Goal: Task Accomplishment & Management: Complete application form

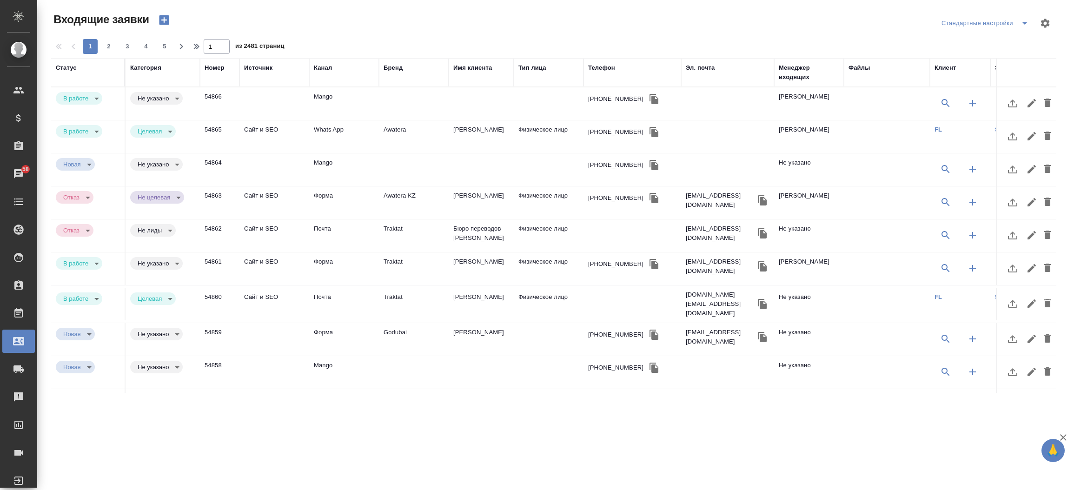
select select "RU"
click at [593, 61] on th "Телефон" at bounding box center [632, 72] width 98 height 29
click at [595, 66] on div "Телефон" at bounding box center [601, 67] width 27 height 9
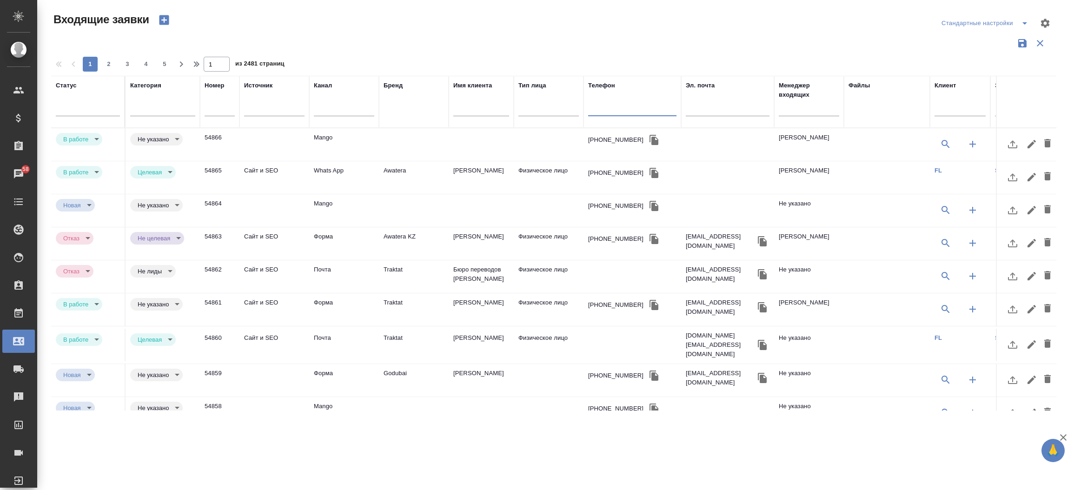
click at [602, 113] on input "text" at bounding box center [632, 110] width 88 height 12
paste input "7 925 775 57 07"
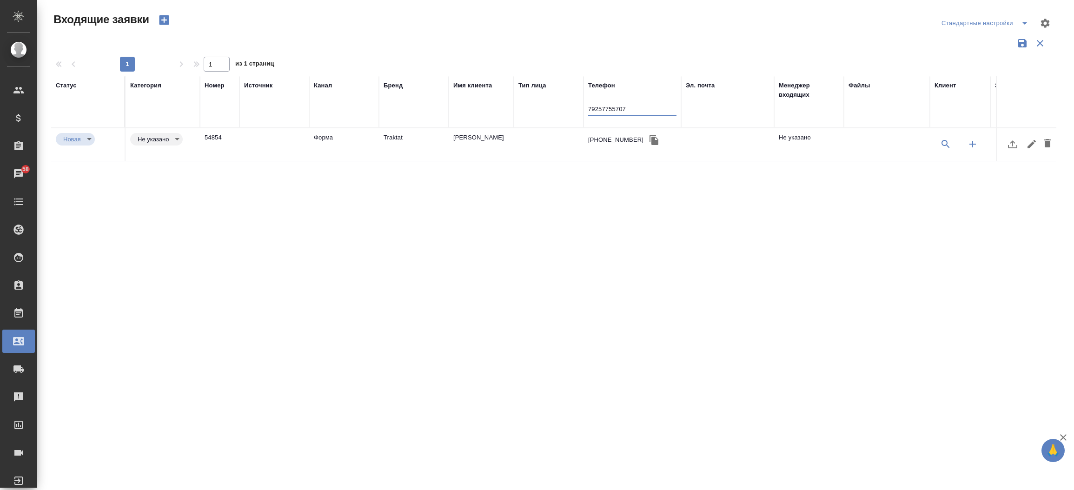
type input "79257755707"
click at [328, 139] on td "Форма" at bounding box center [344, 144] width 70 height 33
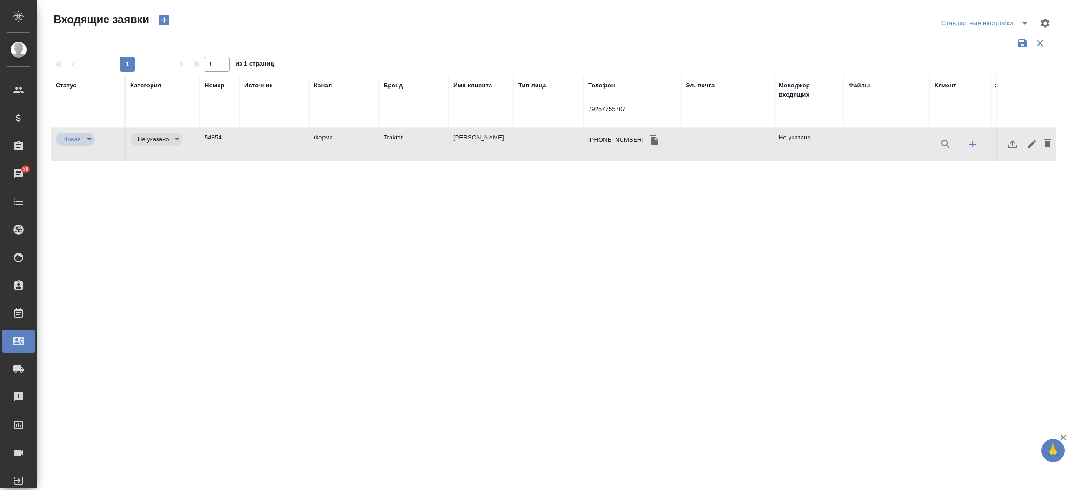
click at [328, 139] on td "Форма" at bounding box center [344, 144] width 70 height 33
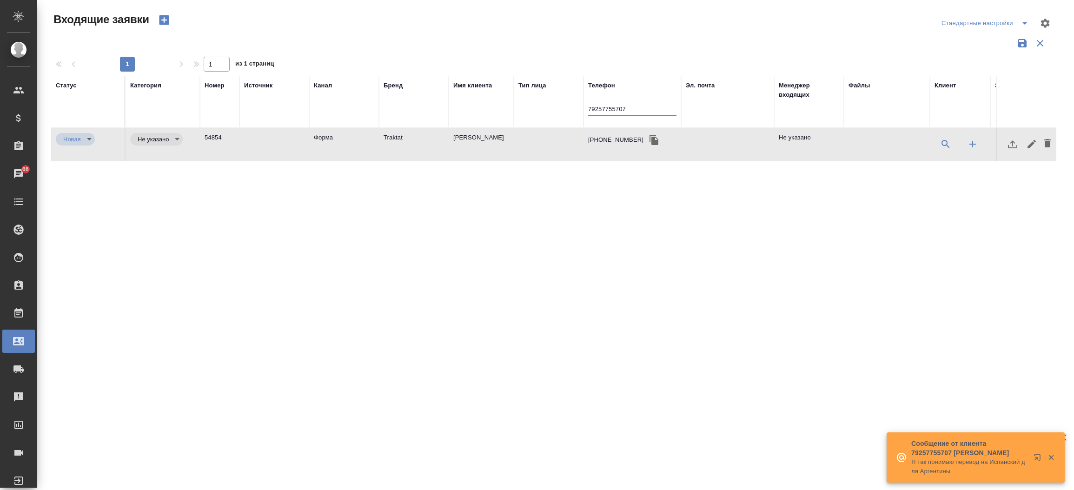
click at [598, 113] on input "79257755707" at bounding box center [632, 110] width 88 height 12
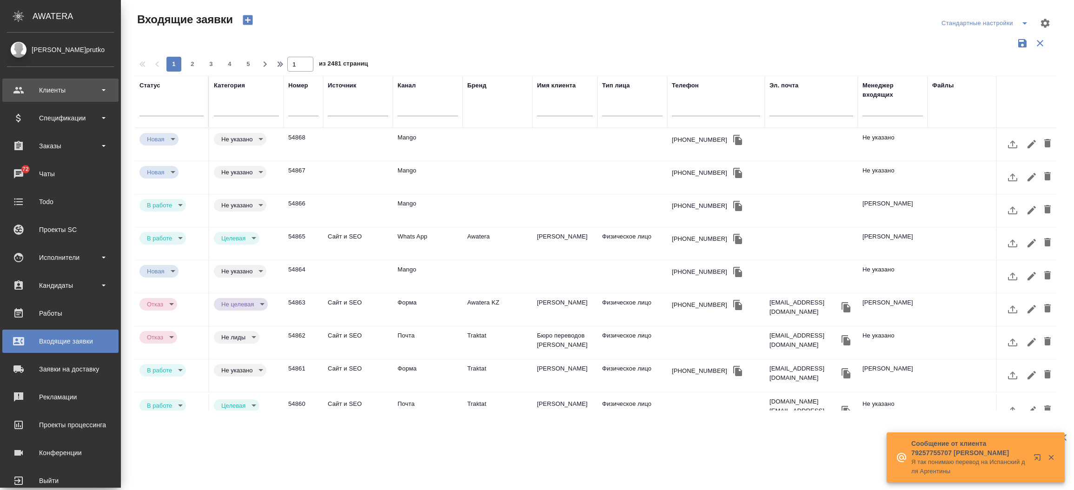
click at [29, 89] on div "Клиенты" at bounding box center [60, 90] width 107 height 14
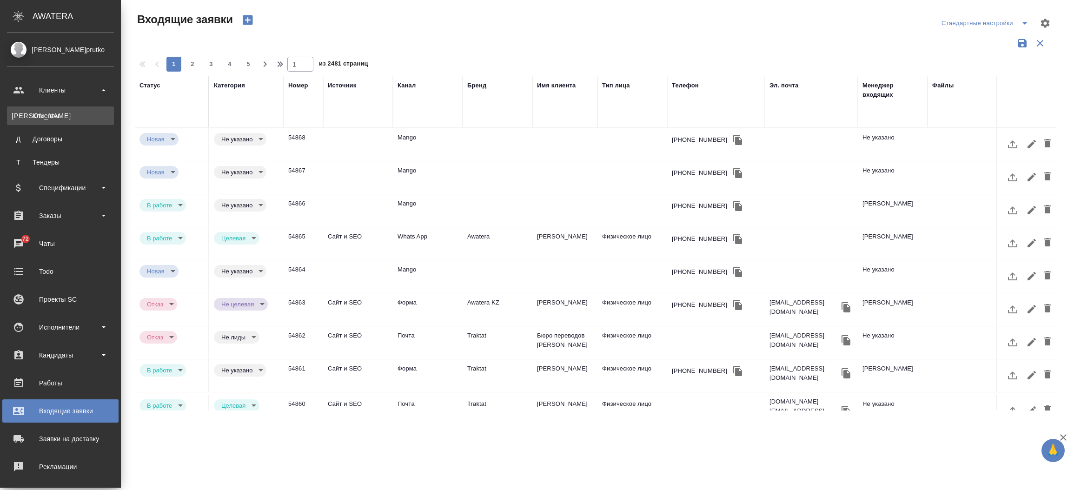
click at [38, 120] on div "Клиенты" at bounding box center [61, 115] width 98 height 9
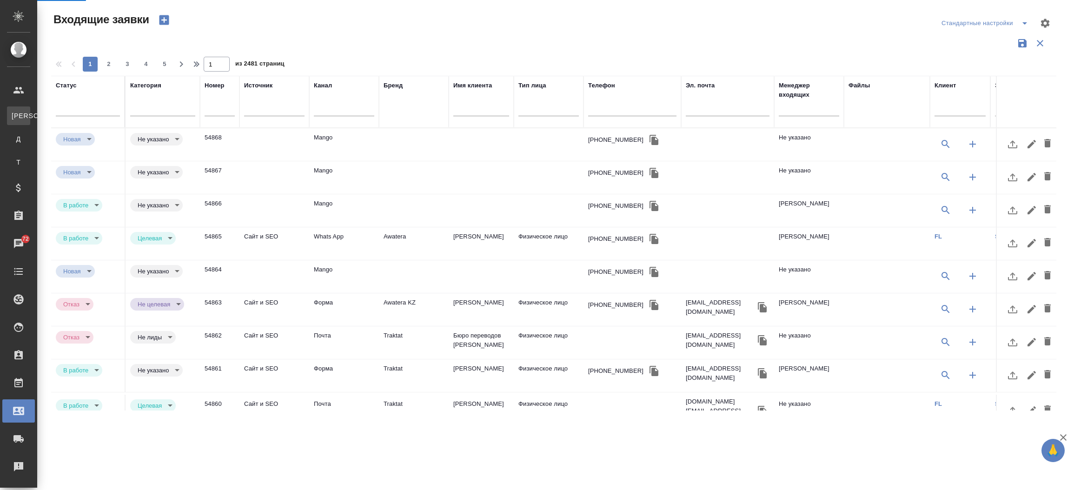
select select "RU"
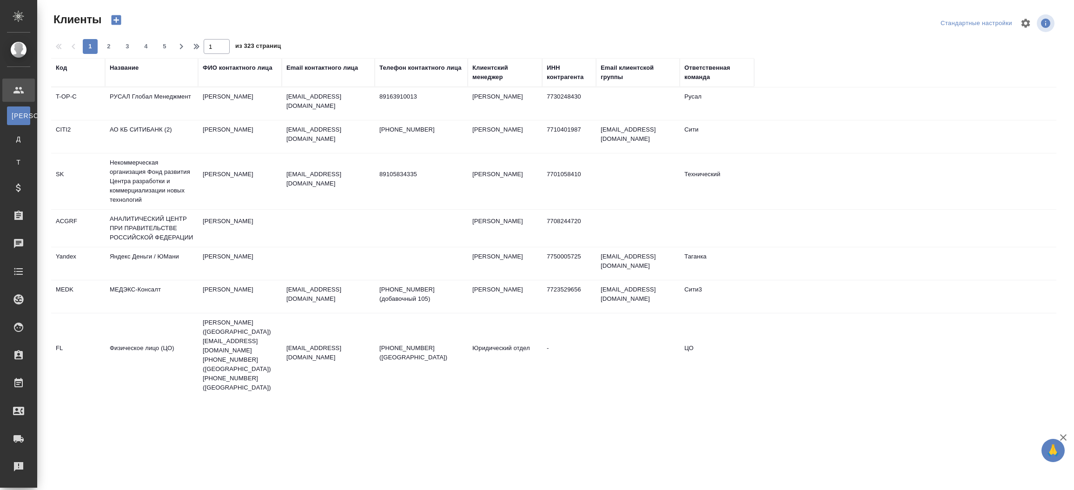
click at [118, 66] on div "Название" at bounding box center [124, 67] width 29 height 9
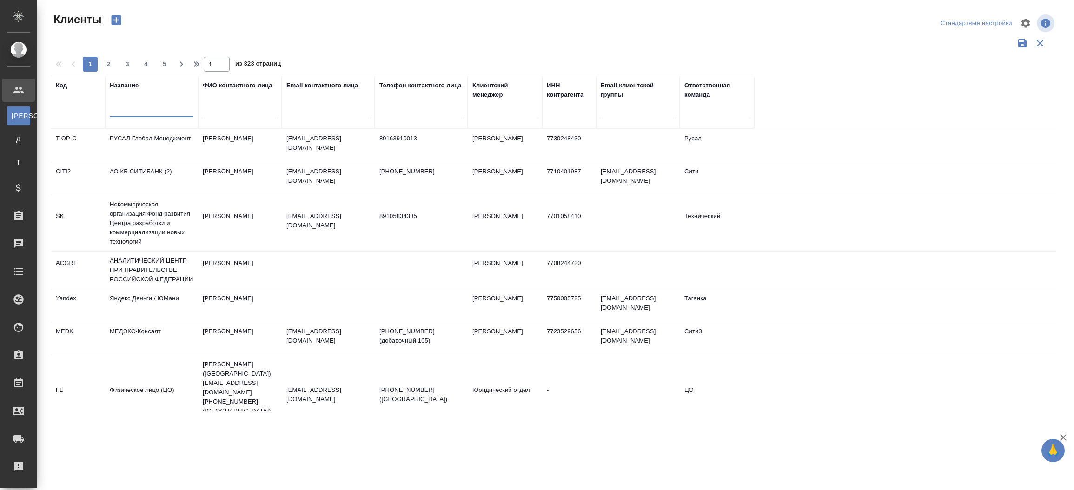
click at [118, 106] on input "text" at bounding box center [152, 112] width 84 height 12
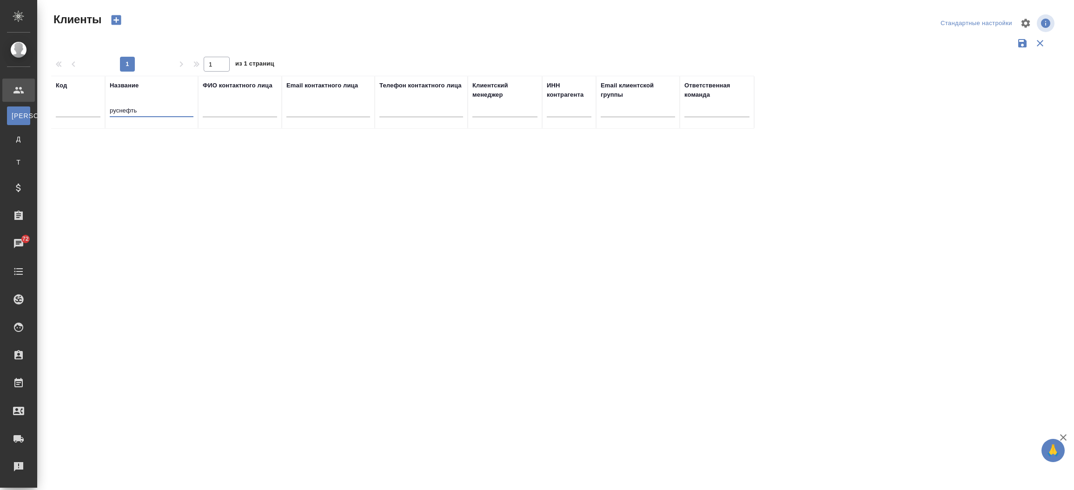
click at [118, 107] on input "руснефть" at bounding box center [152, 112] width 84 height 12
type input "рус нефть"
click at [145, 111] on input "рус нефть" at bounding box center [152, 112] width 84 height 12
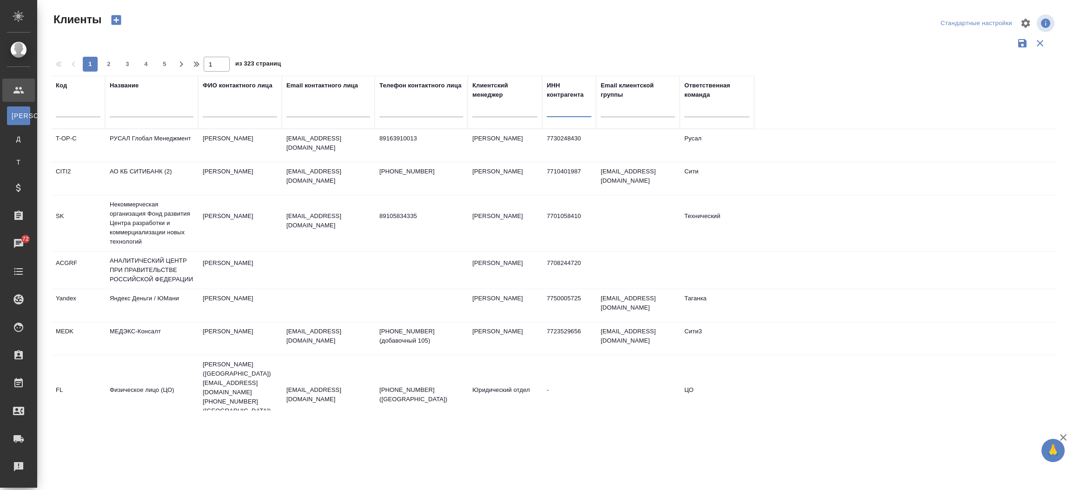
click at [556, 114] on input "text" at bounding box center [569, 112] width 45 height 12
click at [147, 116] on input "text" at bounding box center [152, 112] width 84 height 12
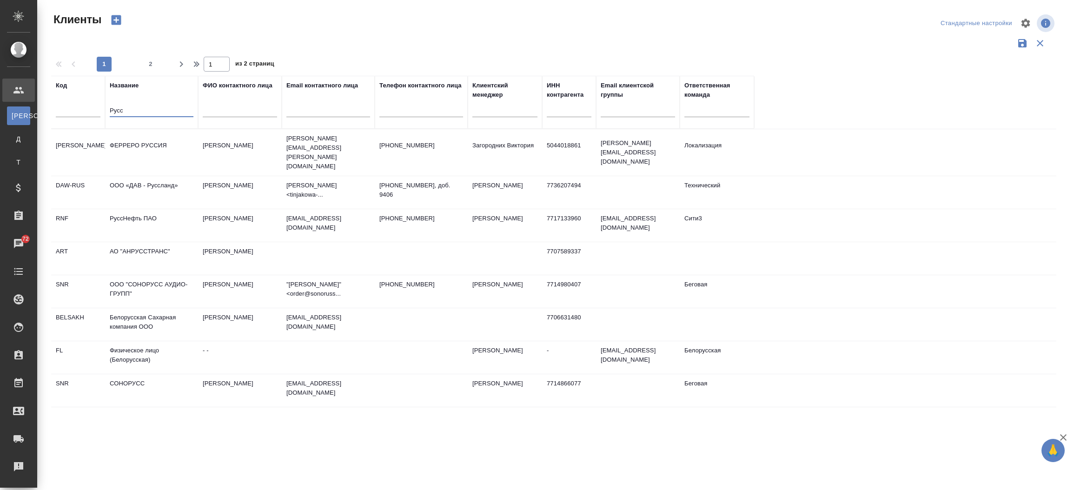
type input "Русс"
click at [135, 209] on td "РуссНефть ПАО" at bounding box center [151, 225] width 93 height 33
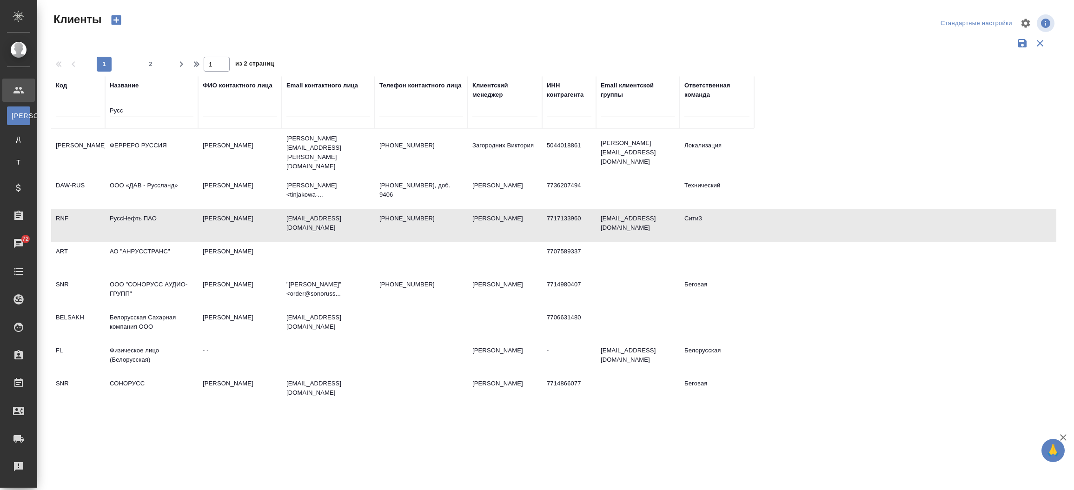
click at [132, 209] on td "РуссНефть ПАО" at bounding box center [151, 225] width 93 height 33
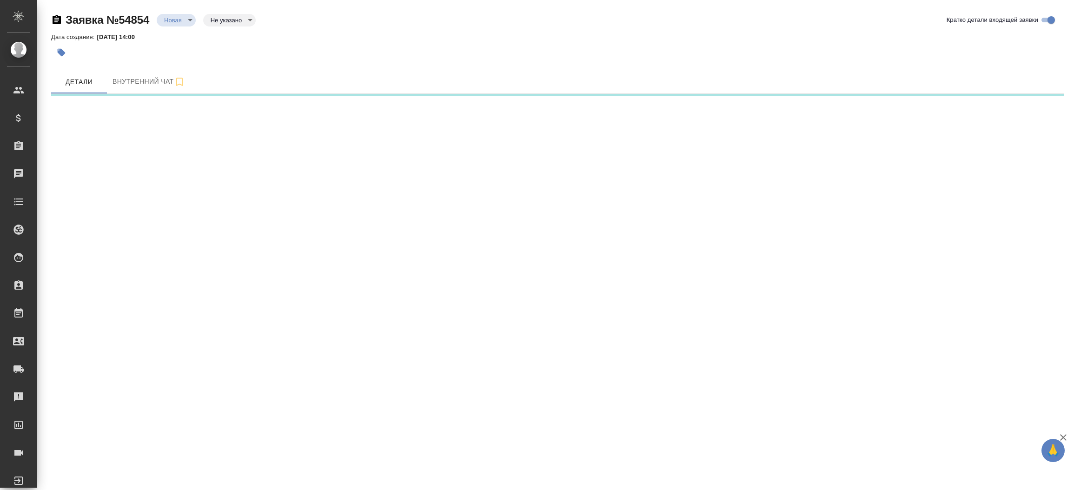
select select "RU"
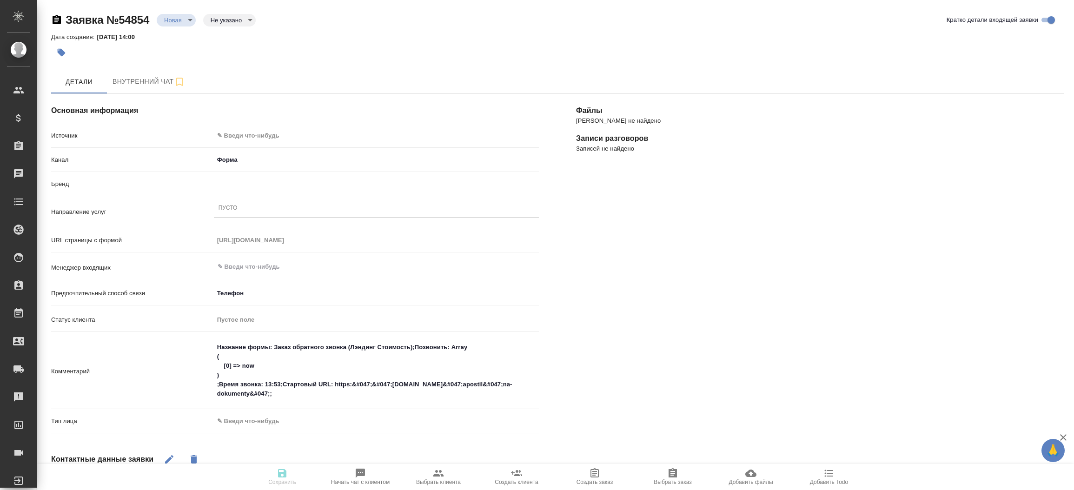
type textarea "x"
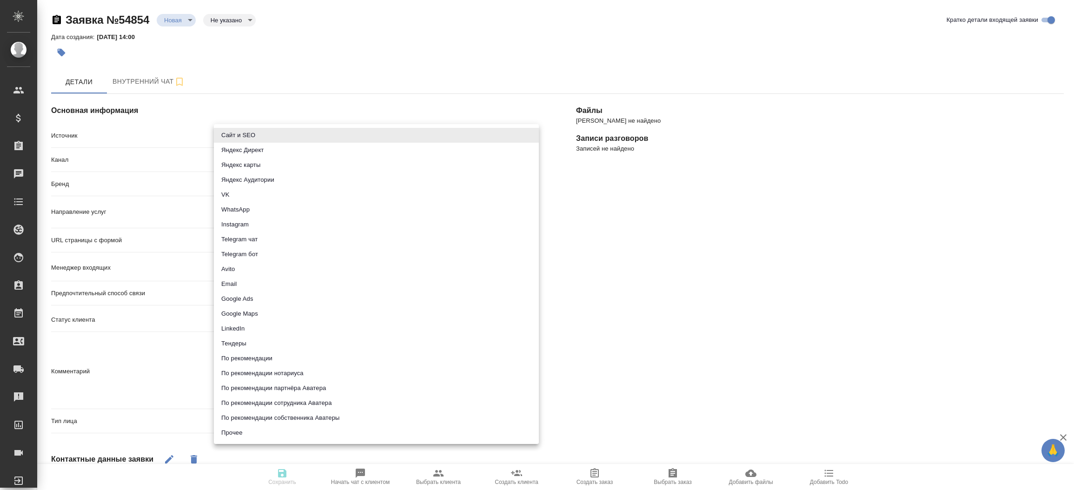
click at [316, 131] on body "🙏 .cls-1 fill:#fff; AWATERA Прутько Ирина i.prutko Клиенты Спецификации Заказы …" at bounding box center [537, 245] width 1074 height 490
click at [316, 131] on li "Сайт и SEO" at bounding box center [376, 135] width 325 height 15
type input "seo"
type textarea "x"
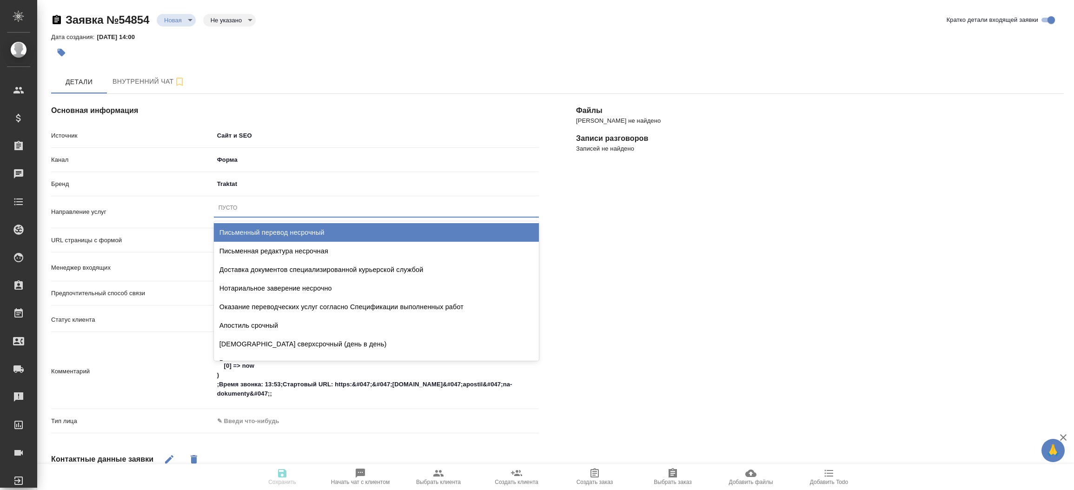
click at [278, 211] on div "Пусто" at bounding box center [376, 207] width 325 height 13
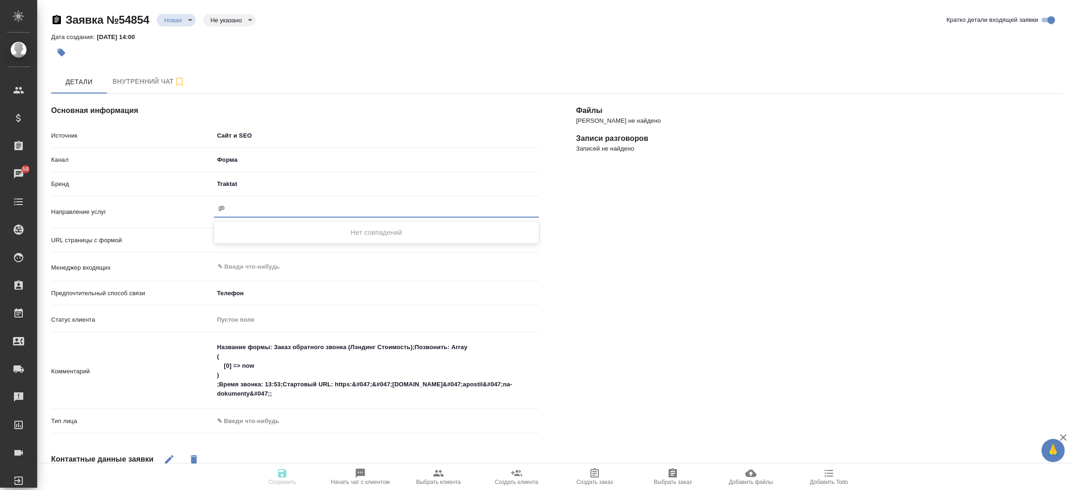
type input "g"
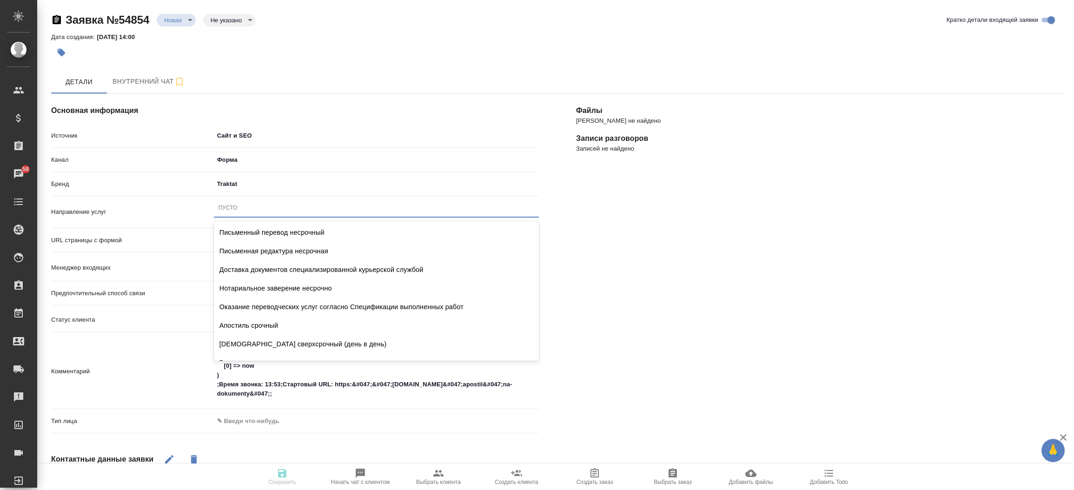
type textarea "x"
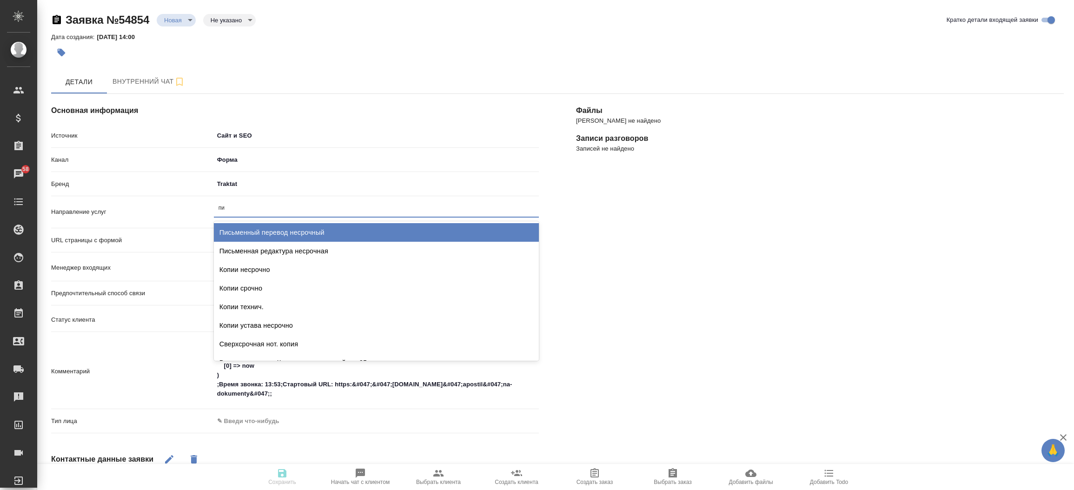
type input "пис"
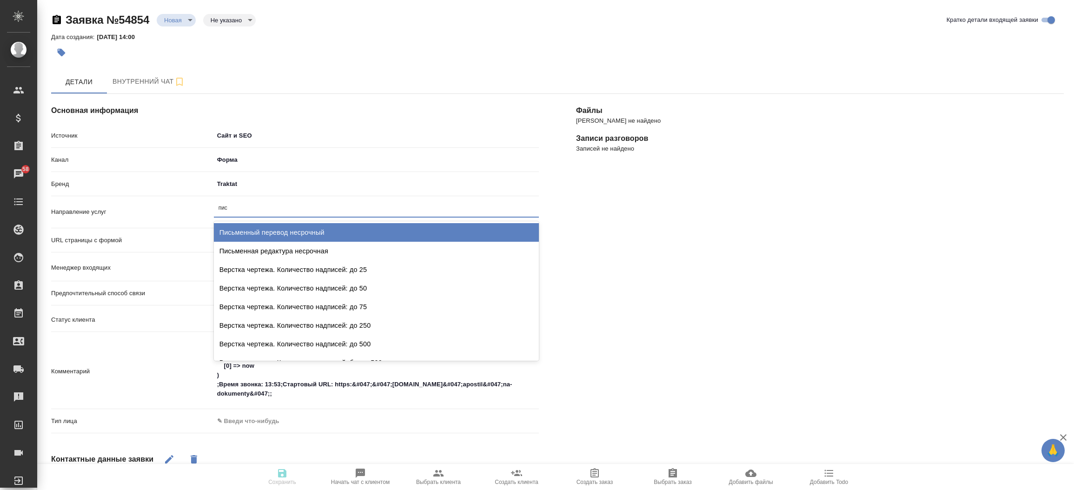
click at [281, 225] on div "Письменный перевод несрочный" at bounding box center [376, 232] width 325 height 19
type textarea "x"
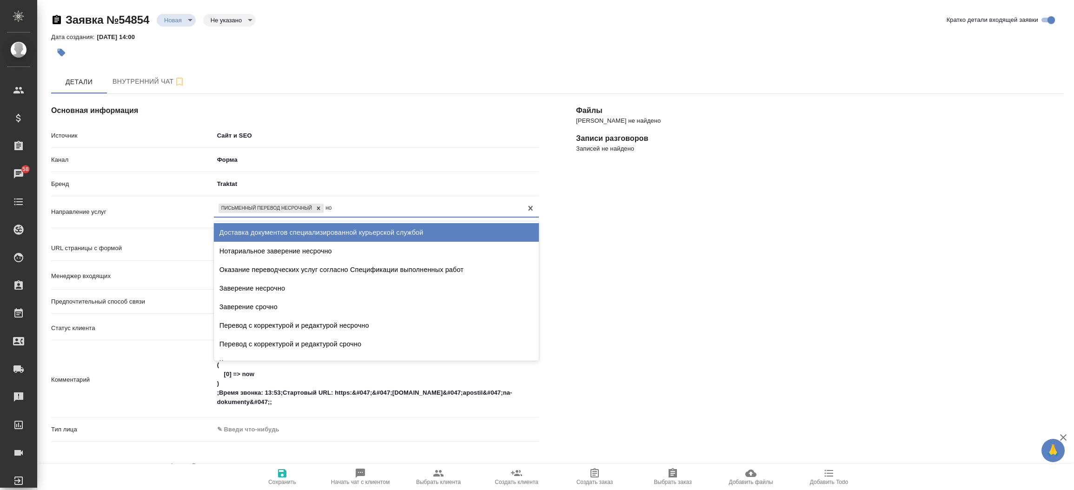
type input "нот"
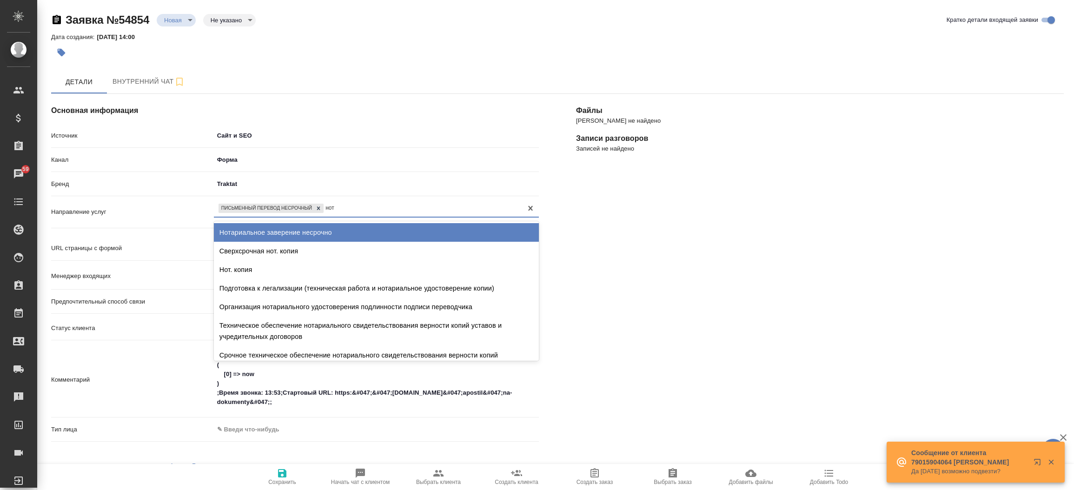
click at [281, 225] on div "Нотариальное заверение несрочно" at bounding box center [376, 232] width 325 height 19
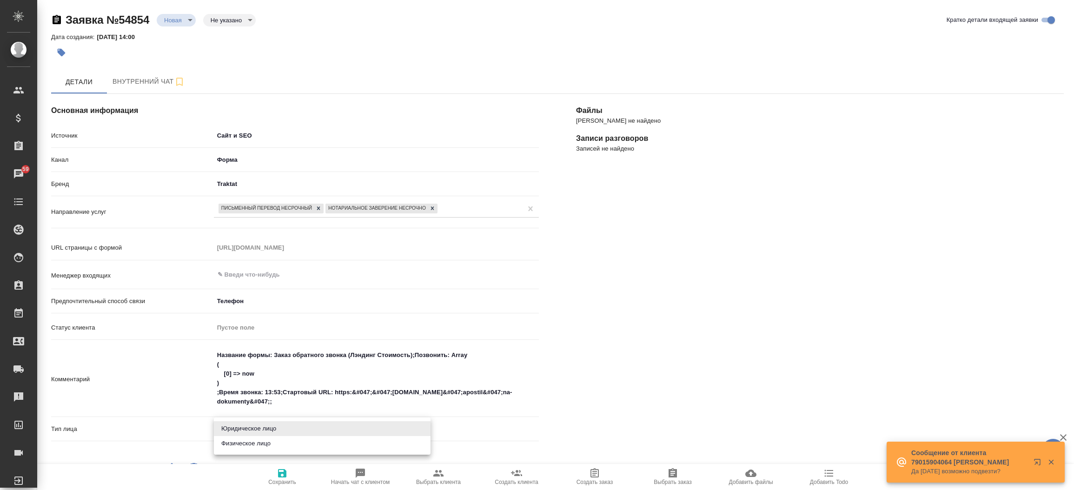
click at [265, 432] on body "🙏 .cls-1 fill:#fff; AWATERA Прутько Ирина i.prutko Клиенты Спецификации Заказы …" at bounding box center [537, 245] width 1074 height 490
click at [263, 443] on li "Физическое лицо" at bounding box center [322, 443] width 217 height 15
type textarea "x"
type input "private"
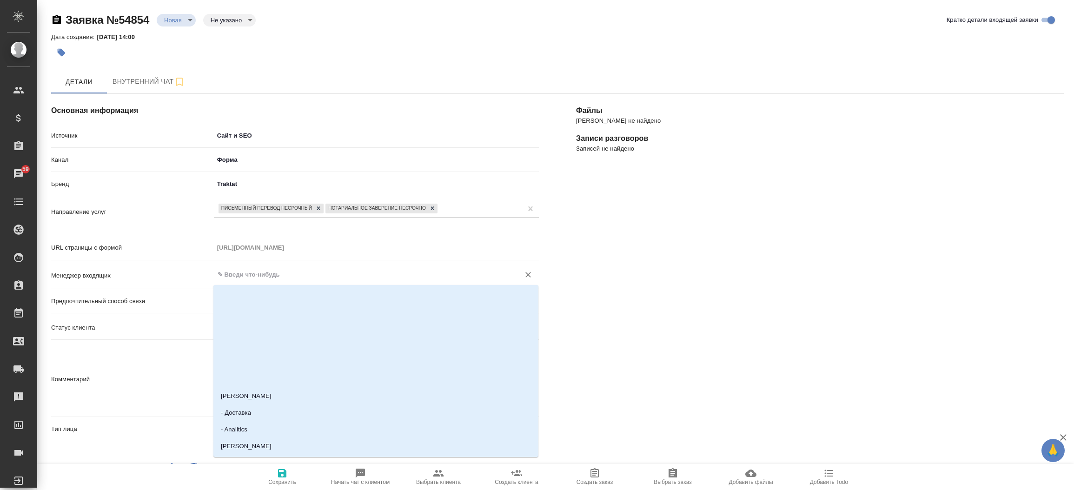
click at [303, 275] on input "text" at bounding box center [361, 274] width 288 height 11
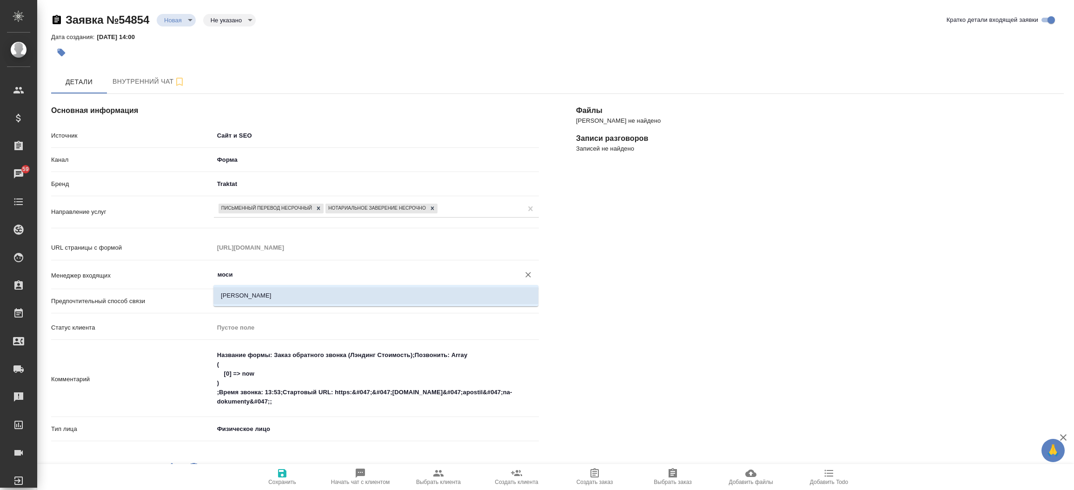
click at [265, 287] on li "[PERSON_NAME]" at bounding box center [375, 295] width 325 height 17
type input "[PERSON_NAME]"
type textarea "x"
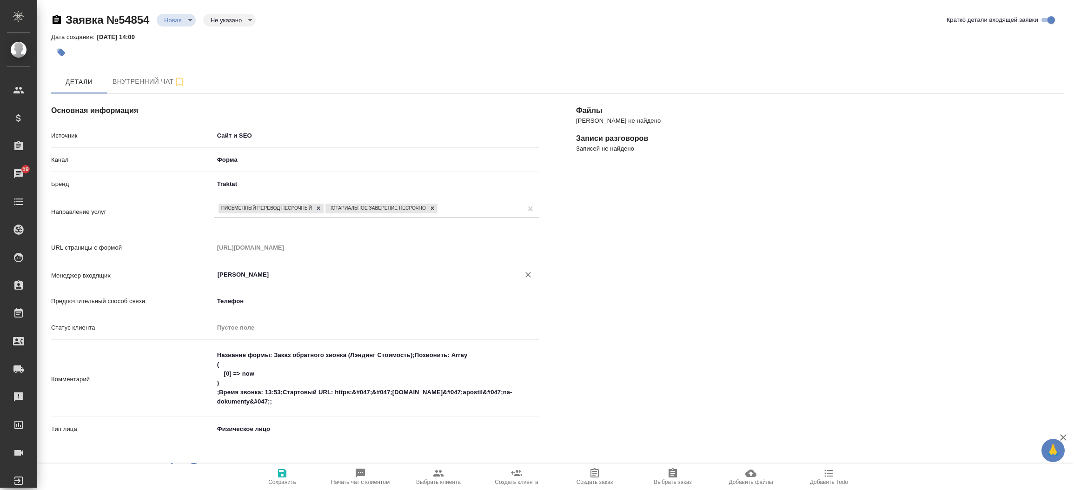
type input "[PERSON_NAME]"
click at [277, 490] on button "Сохранить" at bounding box center [282, 477] width 78 height 26
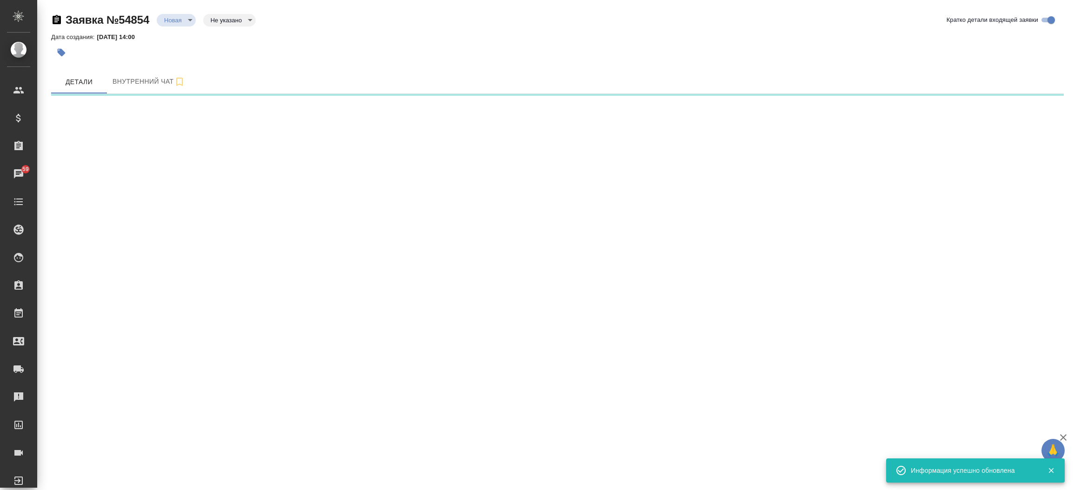
select select "RU"
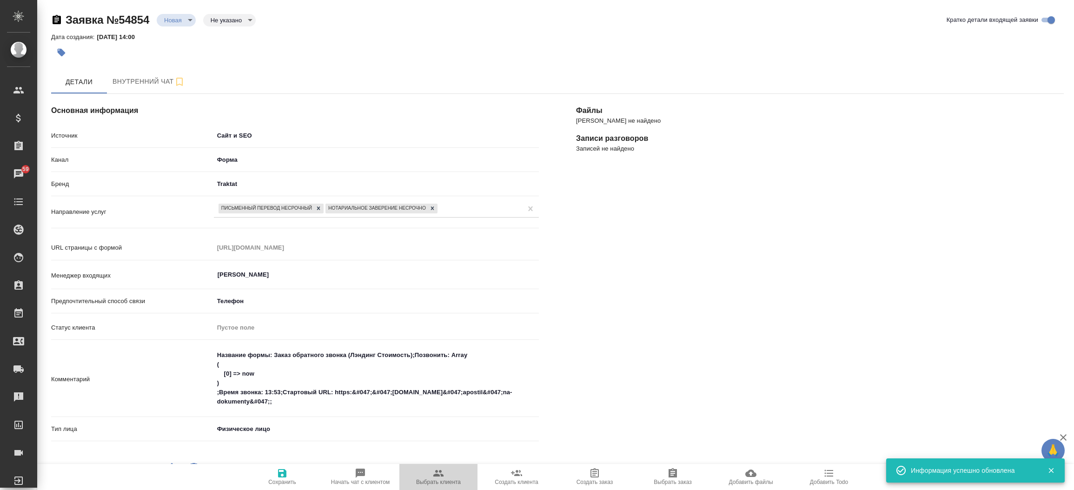
click at [434, 471] on icon "button" at bounding box center [438, 473] width 11 height 11
type textarea "x"
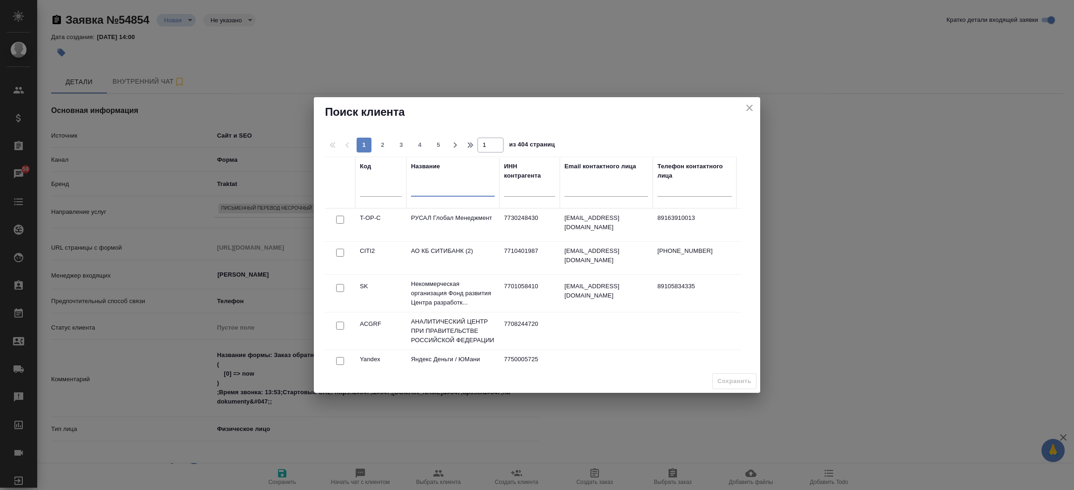
click at [425, 185] on input "text" at bounding box center [453, 191] width 84 height 12
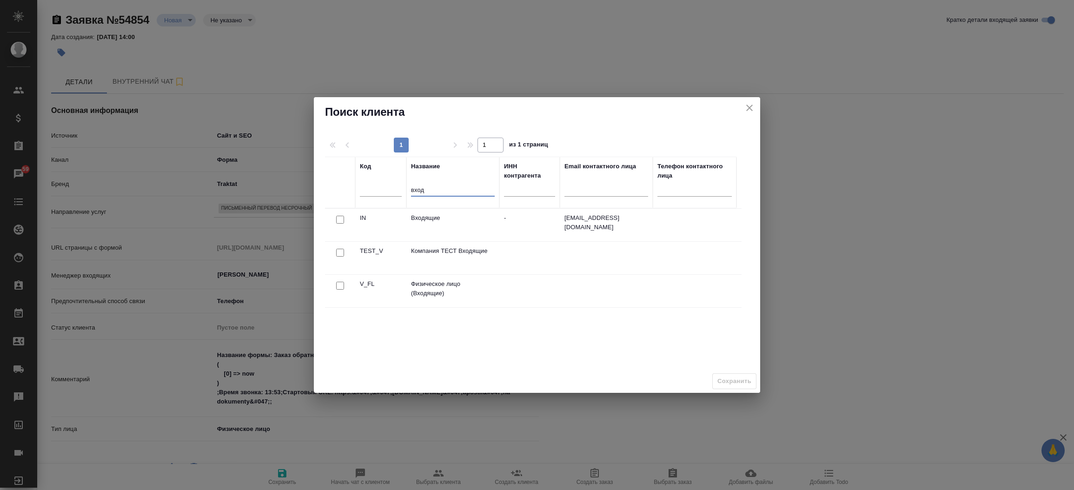
type input "вход"
click at [338, 286] on input "checkbox" at bounding box center [340, 286] width 8 height 8
checkbox input "true"
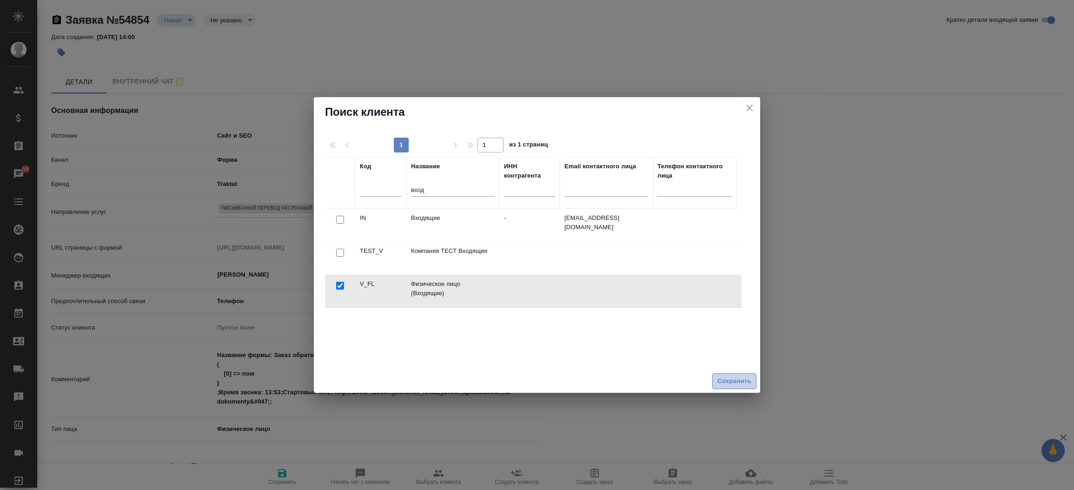
click at [739, 384] on span "Сохранить" at bounding box center [734, 381] width 34 height 11
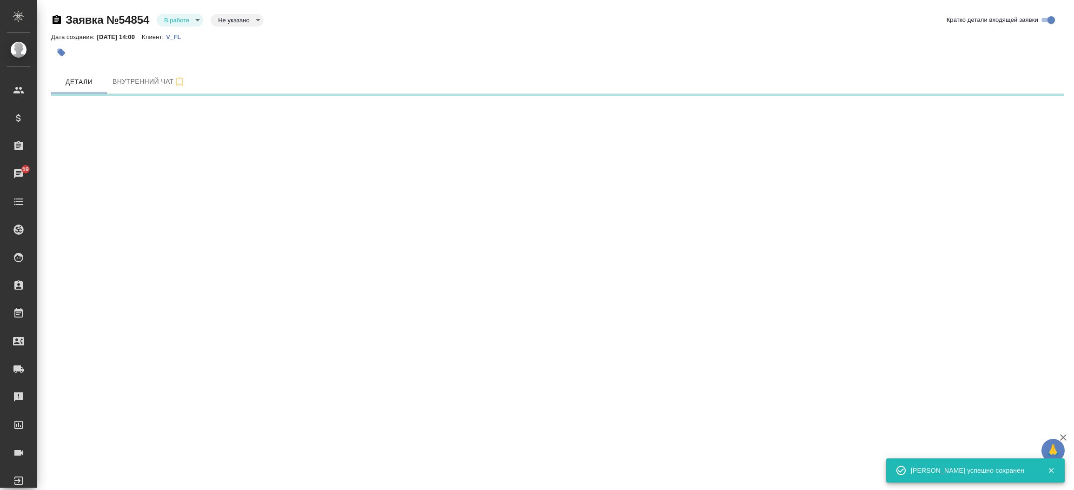
select select "RU"
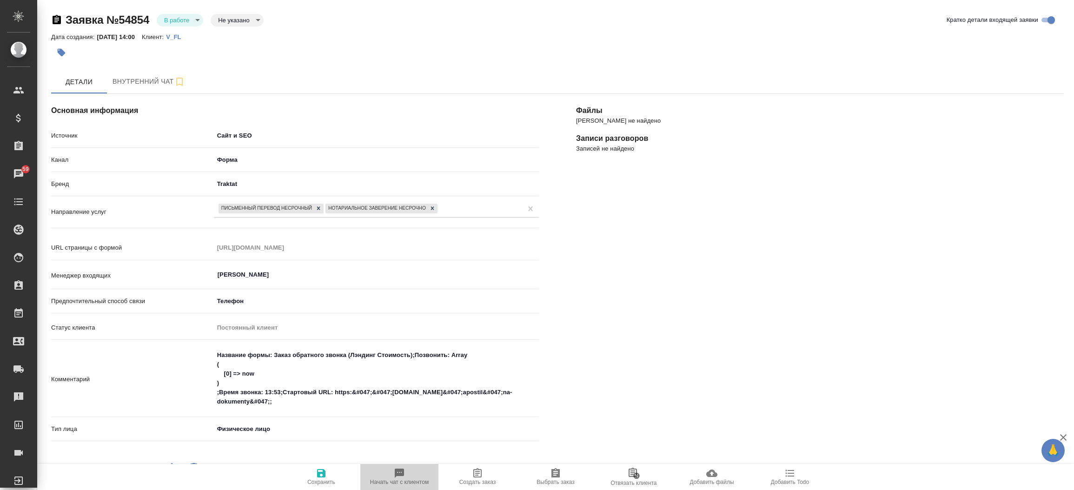
click at [416, 471] on span "Начать чат с клиентом" at bounding box center [399, 477] width 67 height 18
type textarea "x"
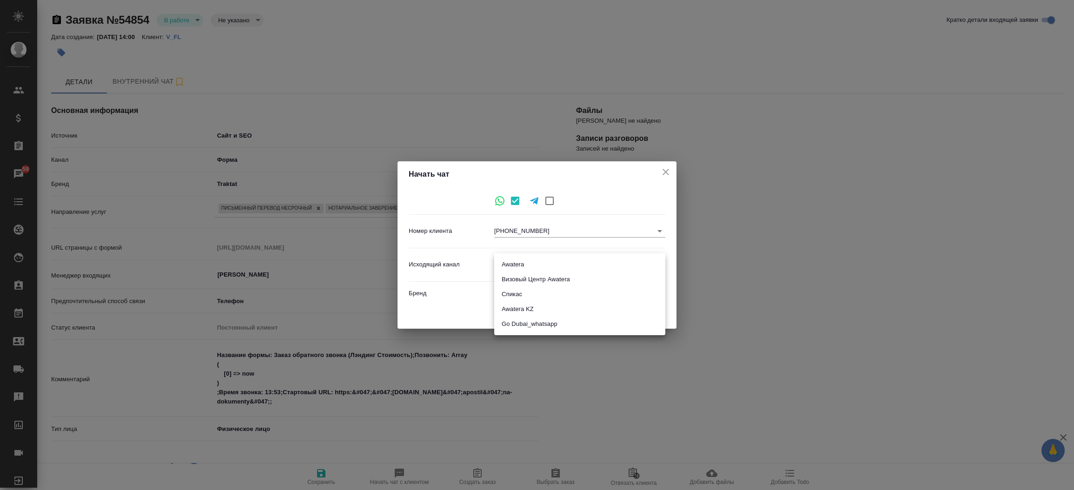
click at [529, 261] on body "🙏 .cls-1 fill:#fff; AWATERA Прутько Ирина i.prutko Клиенты Спецификации Заказы …" at bounding box center [537, 245] width 1074 height 490
click at [520, 261] on li "Awatera" at bounding box center [579, 264] width 171 height 15
type input "2"
click at [640, 318] on span "Начать" at bounding box center [645, 313] width 22 height 11
type textarea "x"
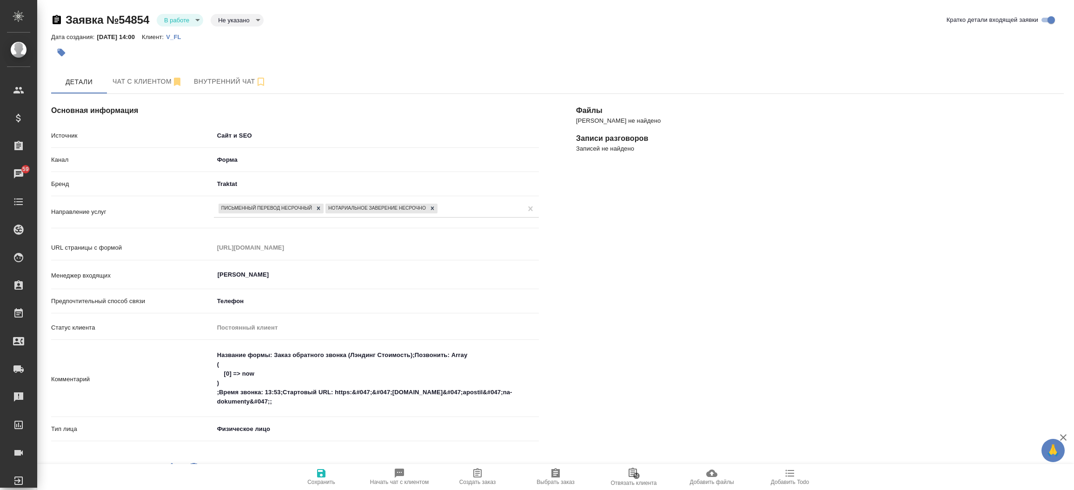
click at [629, 326] on div "Файлы Файлов не найдено Записи разговоров Записей не найдено" at bounding box center [819, 373] width 525 height 596
click at [144, 82] on span "Чат с клиентом" at bounding box center [148, 82] width 70 height 12
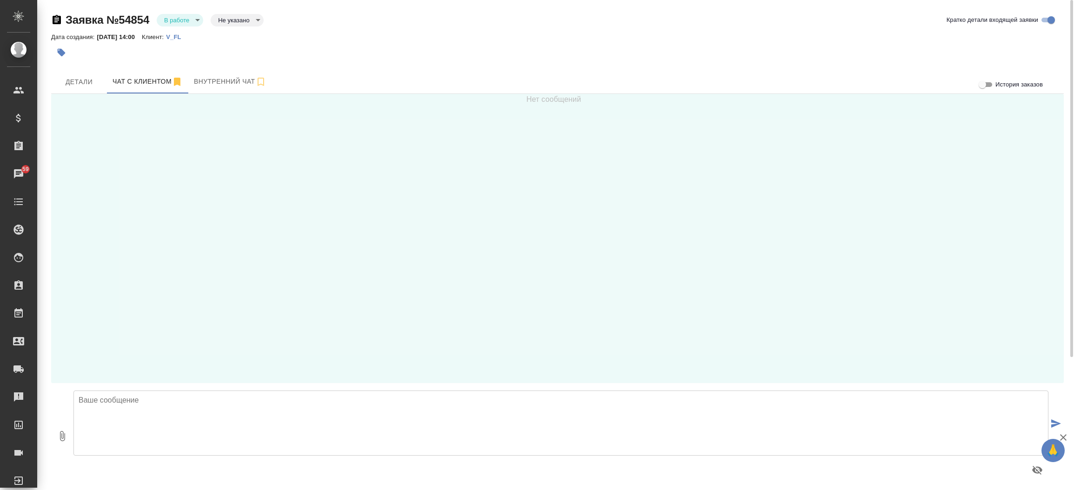
click at [126, 419] on textarea at bounding box center [560, 423] width 975 height 65
type textarea "Наталья, добрый день! Направьте пожалуйста документ для расчета стоимости и сро…"
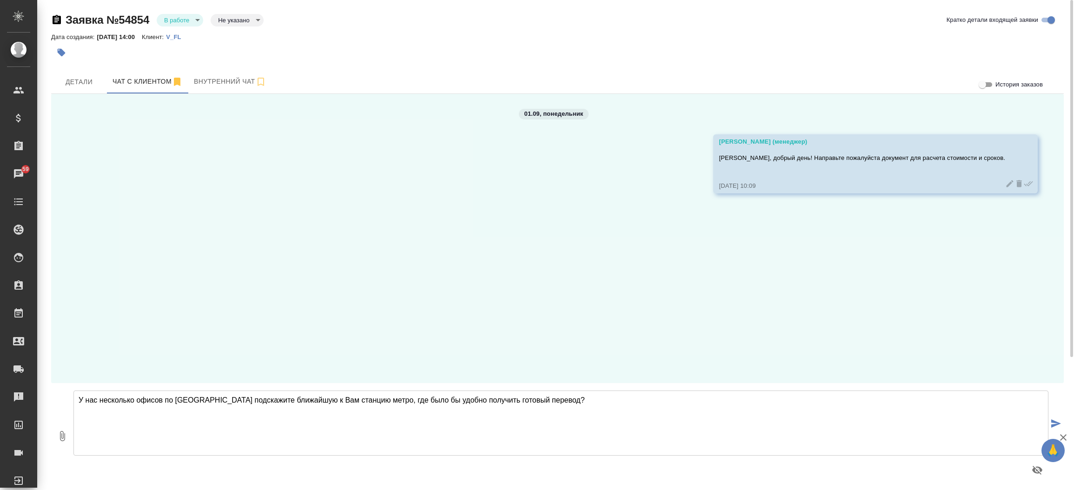
type textarea "У нас несколько офисов по Москве подскажите ближайшую к Вам станцию метро, где …"
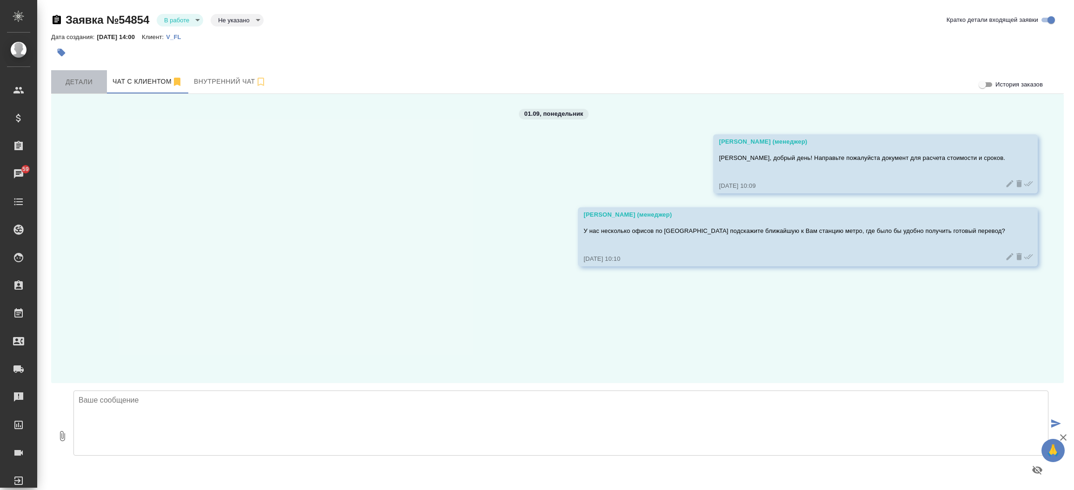
click at [86, 72] on button "Детали" at bounding box center [79, 81] width 56 height 23
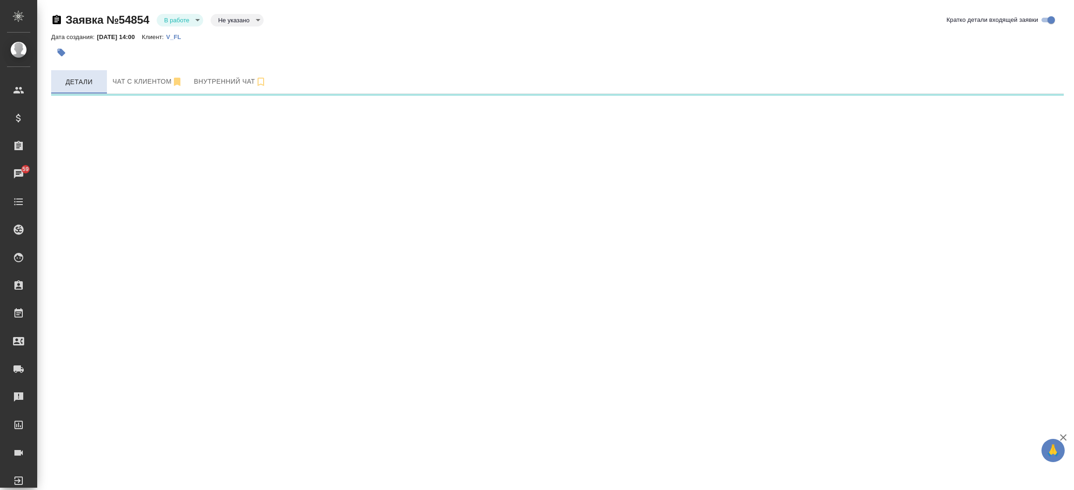
select select "RU"
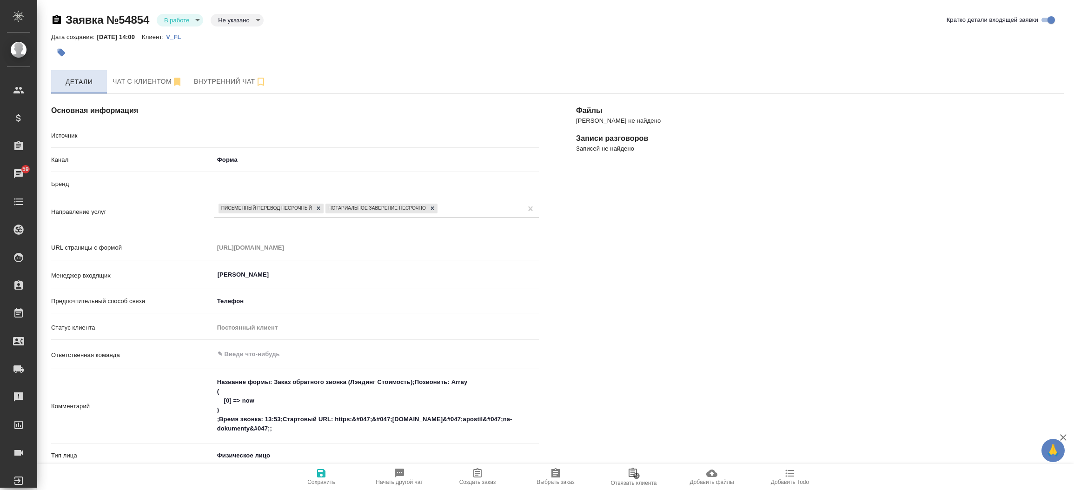
type textarea "x"
click at [256, 83] on icon "button" at bounding box center [260, 81] width 11 height 11
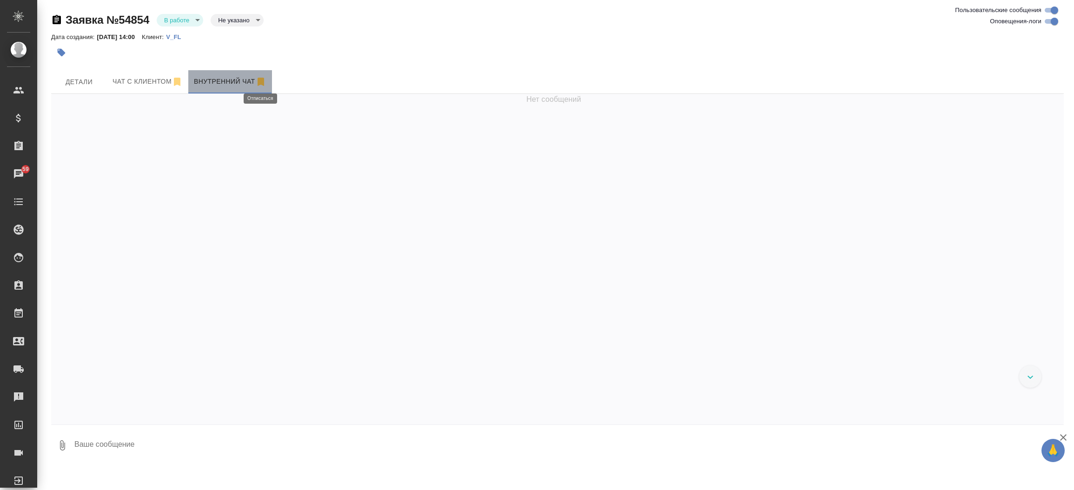
click at [263, 78] on icon "button" at bounding box center [261, 82] width 7 height 8
click at [145, 81] on span "Чат с клиентом" at bounding box center [148, 82] width 70 height 12
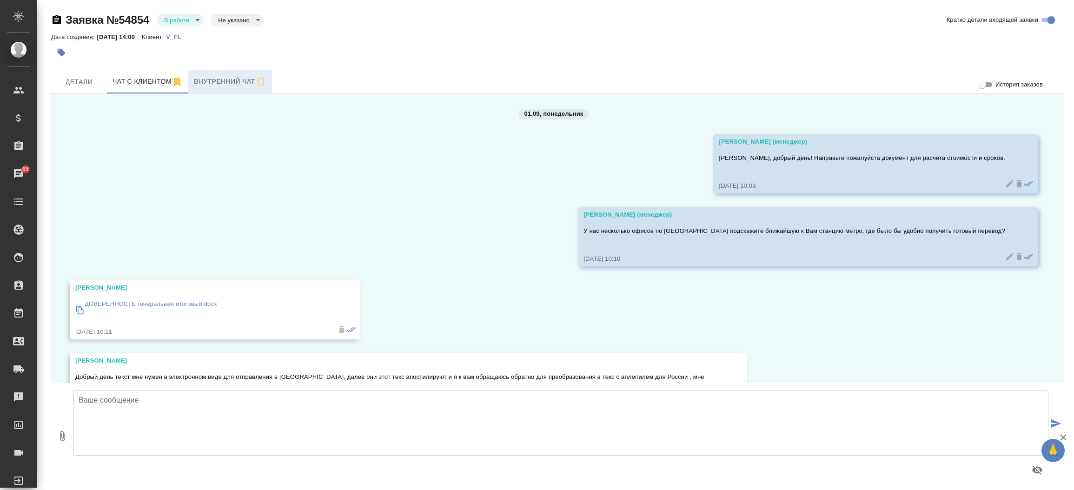
scroll to position [52, 0]
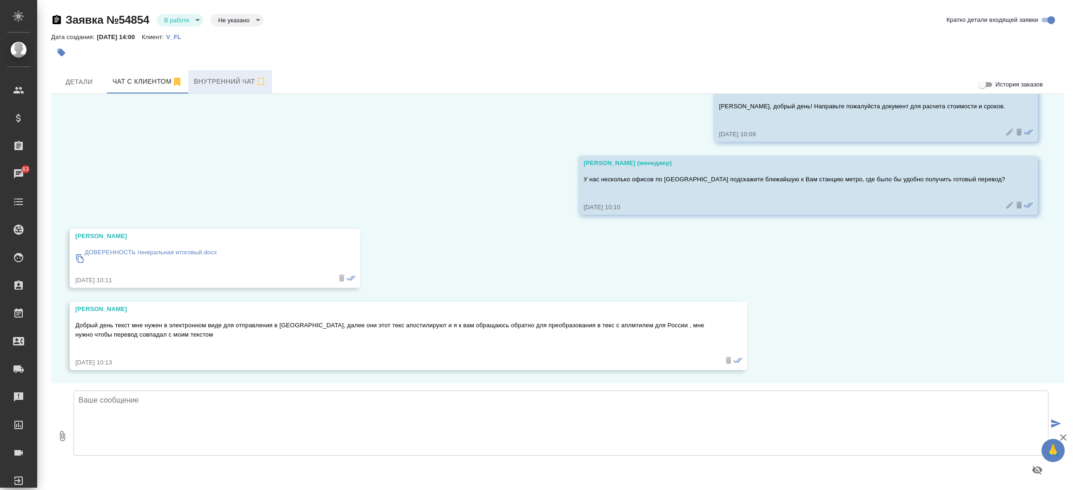
click at [228, 409] on textarea at bounding box center [560, 423] width 975 height 65
type textarea "Передаю Ваш запрос коллегам на расчет стоимости и сроков. Расчет направим в дан…"
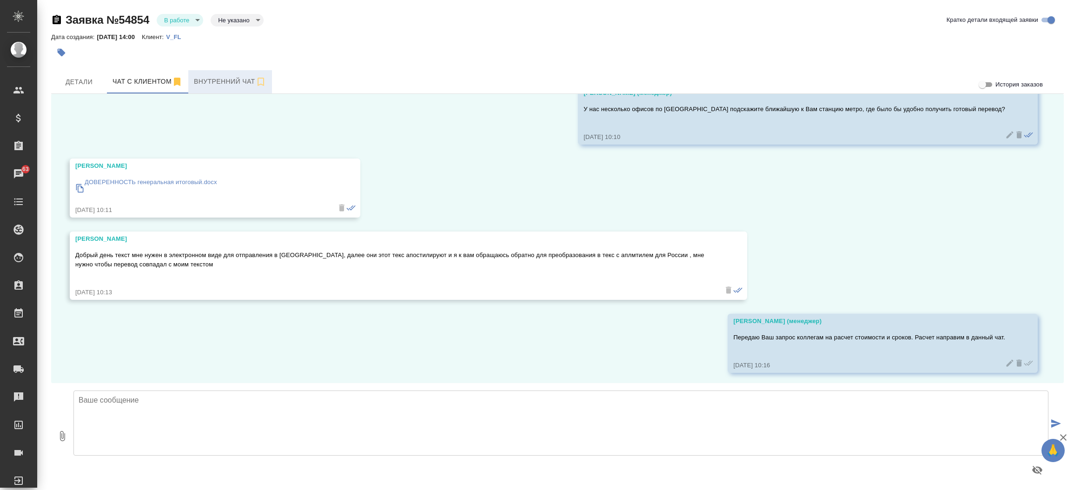
scroll to position [125, 0]
click at [161, 181] on p "ДОВЕРЕННОСТЬ генеральная итоговый.docx" at bounding box center [151, 179] width 132 height 9
click at [81, 82] on span "Детали" at bounding box center [79, 82] width 45 height 12
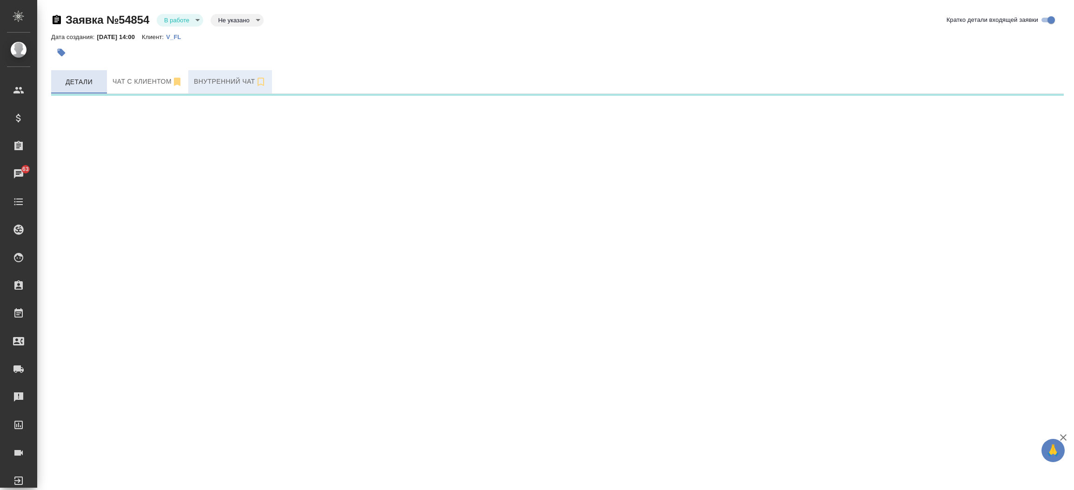
select select "RU"
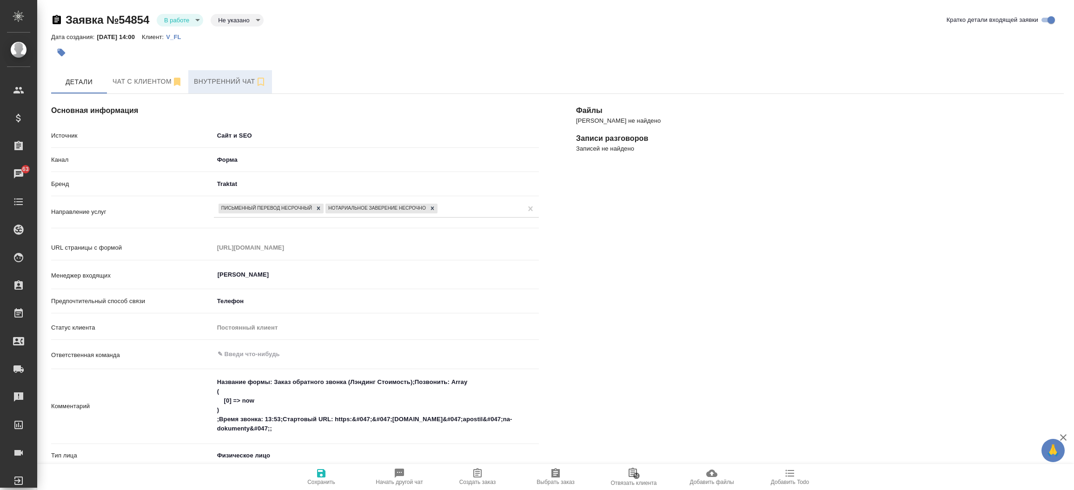
click at [473, 479] on span "Создать заказ" at bounding box center [477, 482] width 37 height 7
type textarea "x"
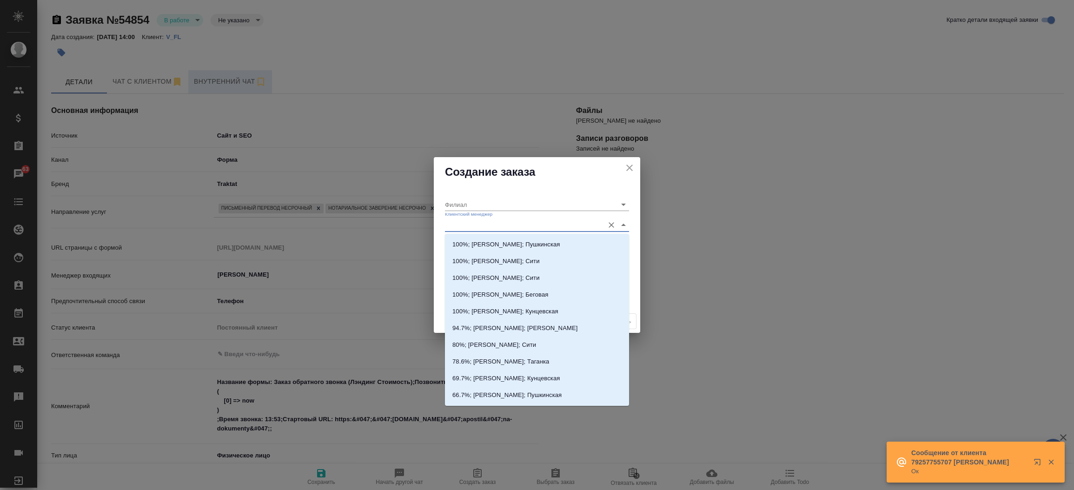
click at [478, 224] on input "Клиентский менеджер" at bounding box center [522, 224] width 154 height 13
type input "тим"
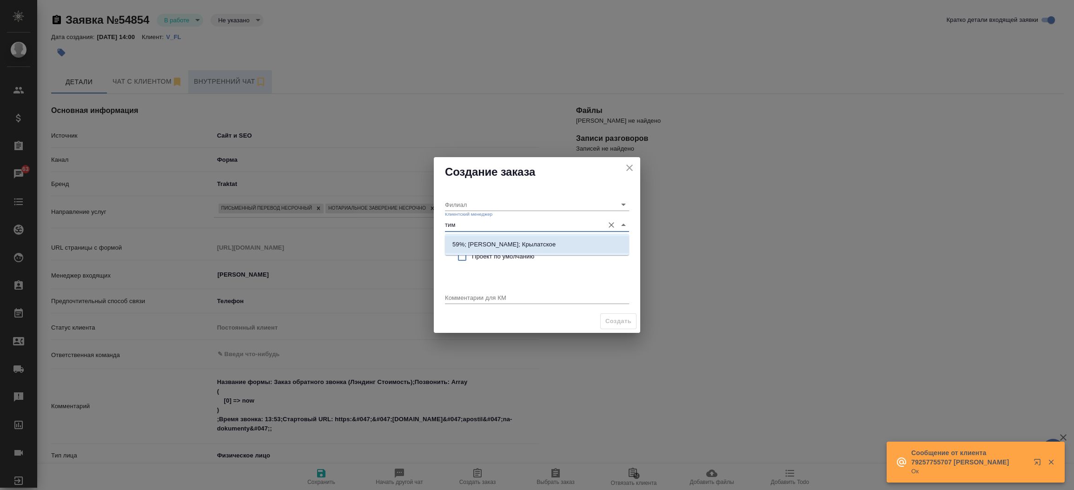
click at [498, 245] on p "59%; Касымов Тимур; Крылатское" at bounding box center [503, 244] width 103 height 9
type input "Крылатское"
type input "59%; Касымов Тимур; Крылатское"
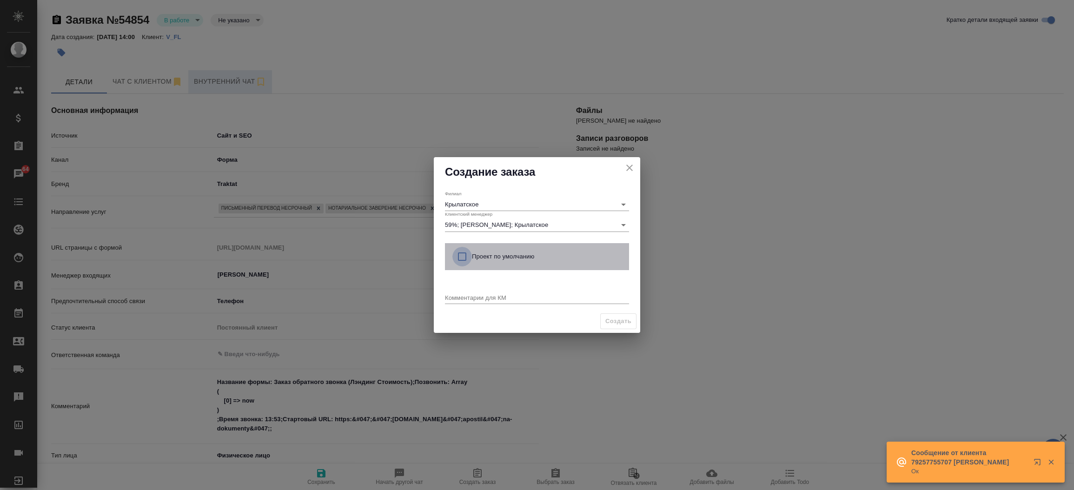
click at [463, 258] on input "checkbox" at bounding box center [462, 257] width 20 height 20
checkbox input "true"
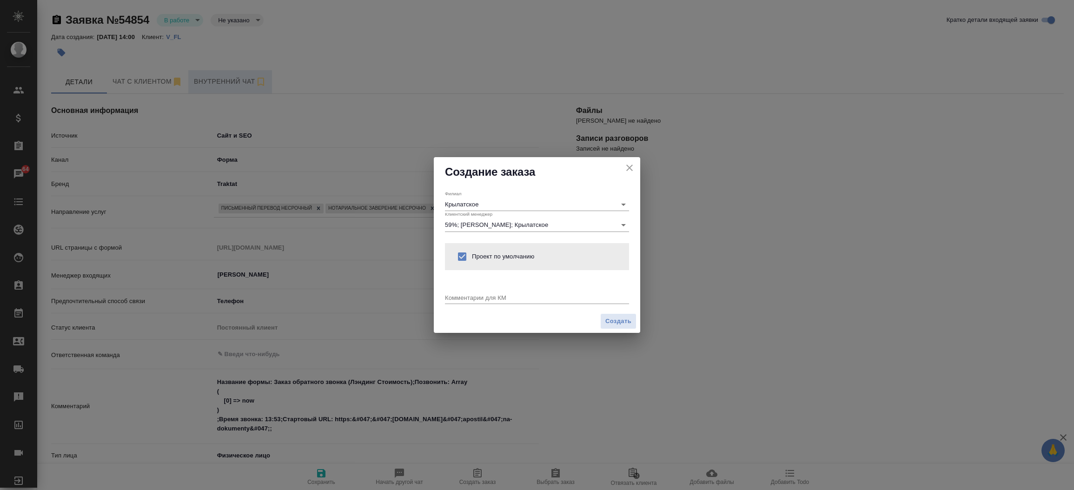
click at [463, 304] on div "x" at bounding box center [537, 298] width 184 height 12
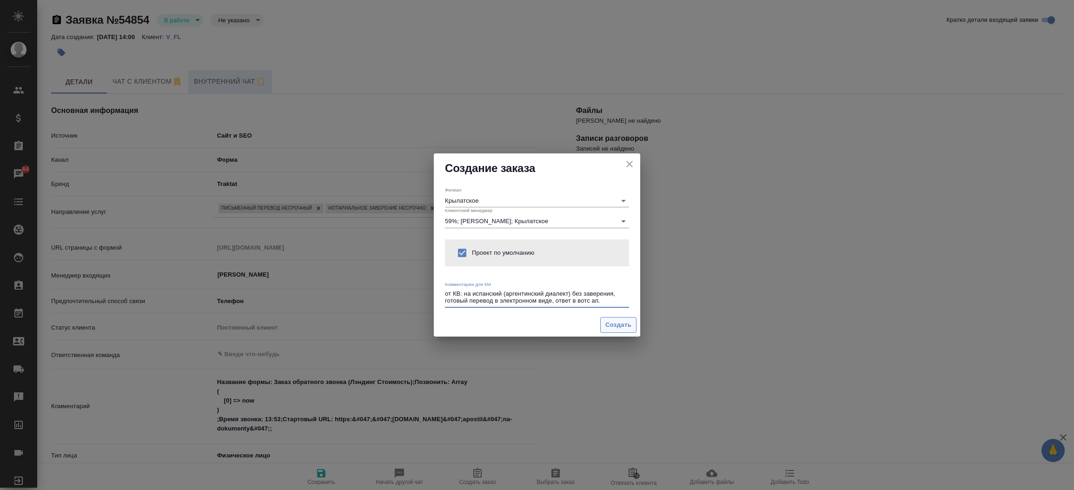
type textarea "от КВ: на испанский (аргентинский диалект) без заверения, готовый перевод в эле…"
click at [623, 320] on span "Создать" at bounding box center [618, 325] width 26 height 11
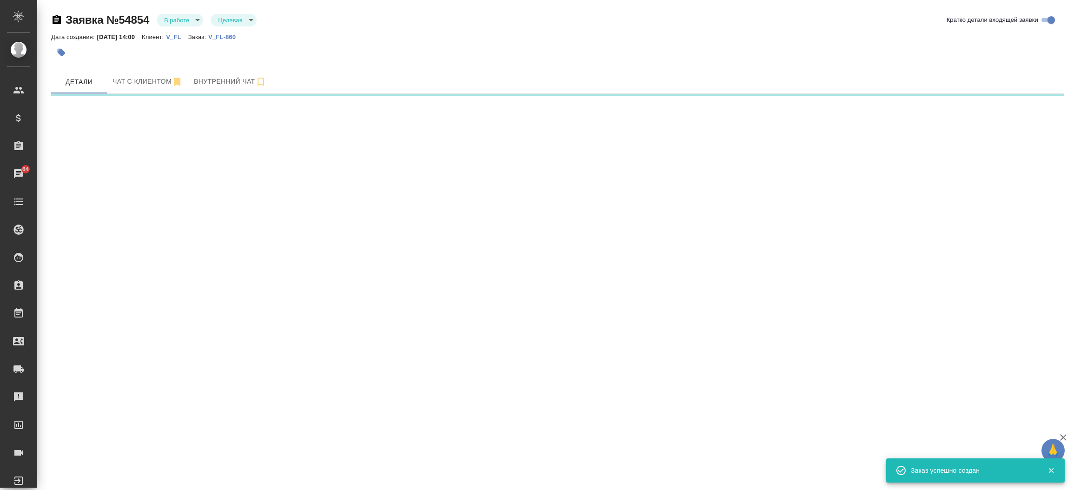
select select "RU"
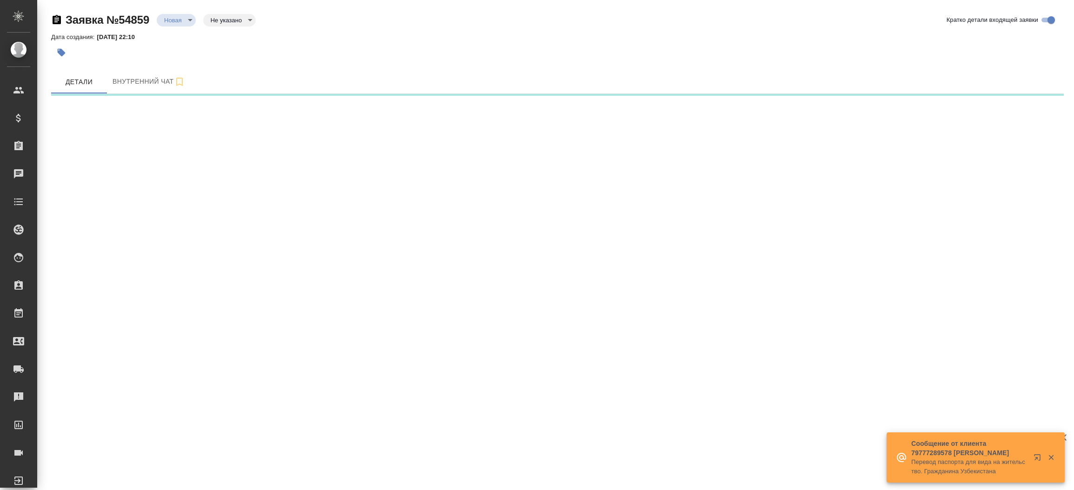
select select "RU"
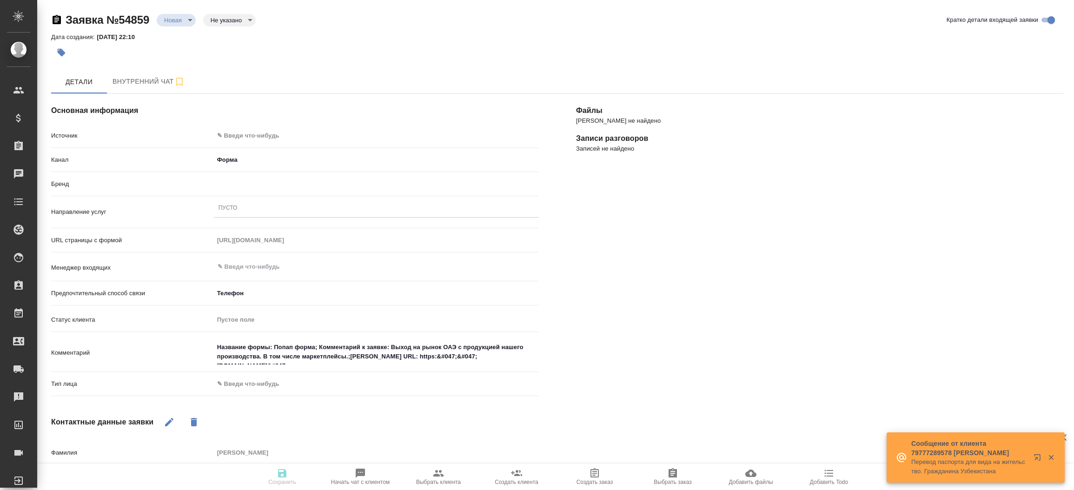
type textarea "x"
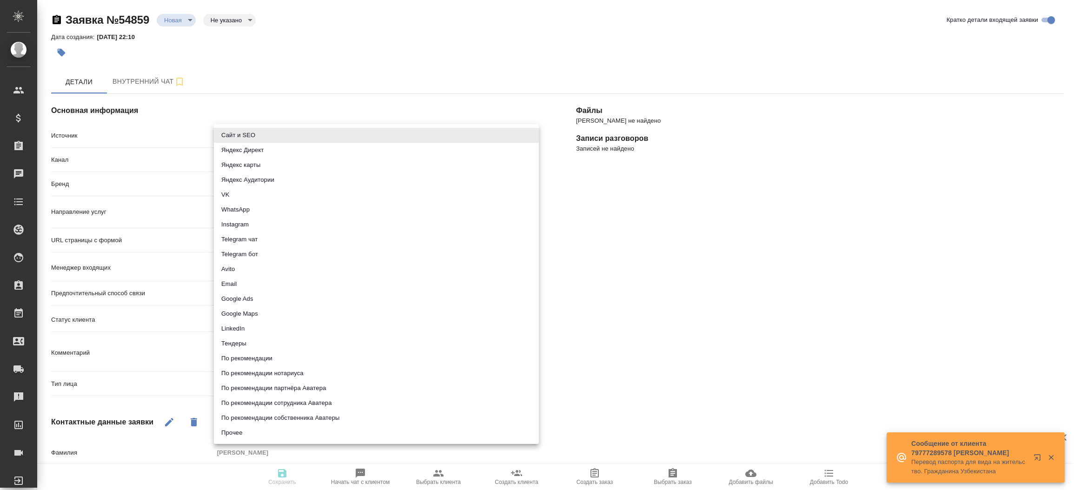
click at [252, 136] on body "🙏 .cls-1 fill:#fff; AWATERA Прутько Ирина i.prutko Клиенты Спецификации Заказы …" at bounding box center [537, 245] width 1074 height 490
click at [252, 136] on li "Сайт и SEO" at bounding box center [376, 135] width 325 height 15
type input "seo"
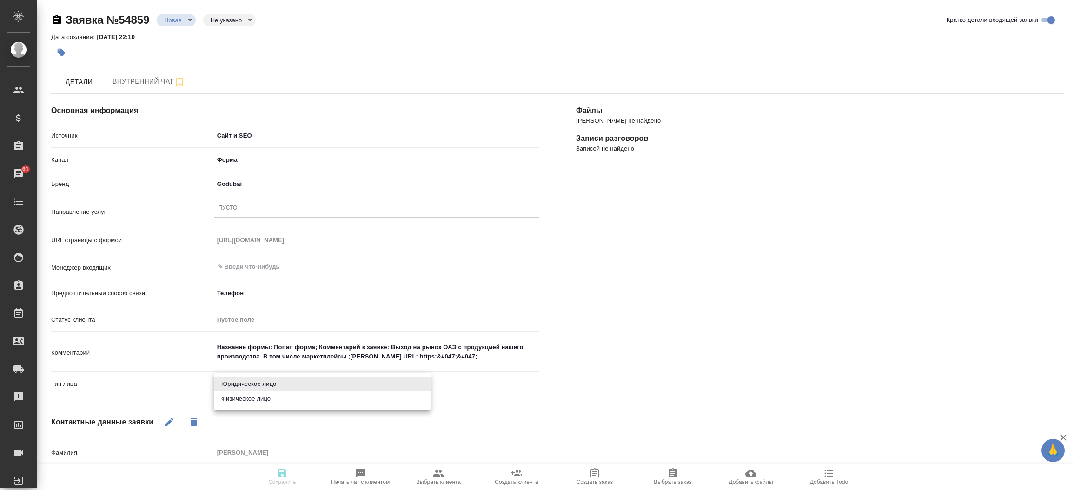
click at [251, 381] on body "🙏 .cls-1 fill:#fff; AWATERA Прутько Ирина i.prutko Клиенты Спецификации Заказы …" at bounding box center [537, 245] width 1074 height 490
click at [250, 404] on li "Физическое лицо" at bounding box center [322, 398] width 217 height 15
type textarea "x"
type input "private"
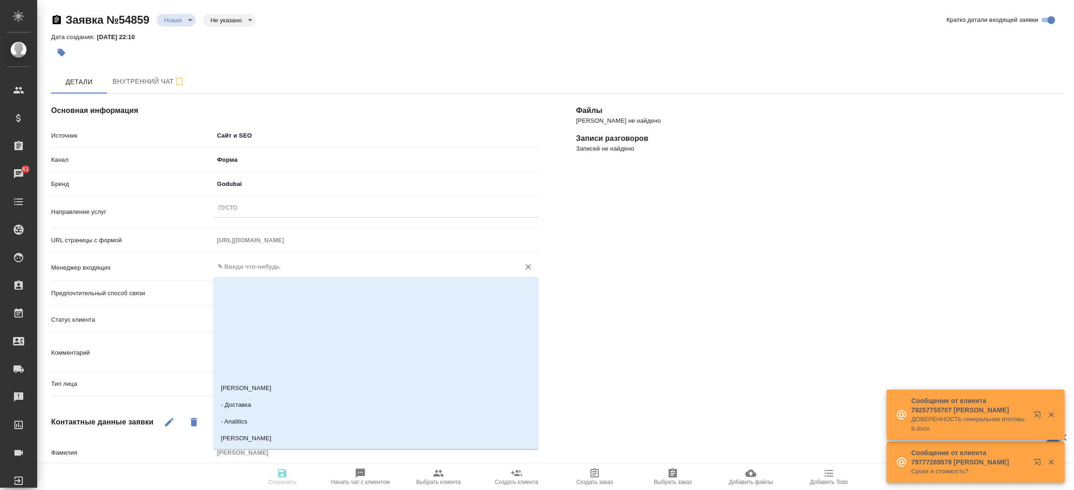
click at [241, 267] on input "text" at bounding box center [361, 266] width 288 height 11
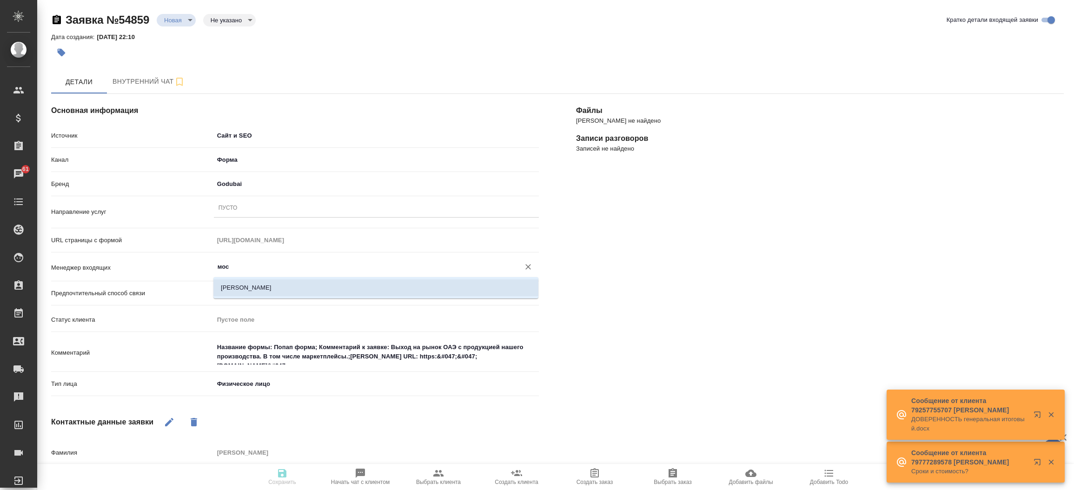
click at [258, 285] on li "[PERSON_NAME]" at bounding box center [375, 287] width 325 height 17
type input "[PERSON_NAME]"
type textarea "x"
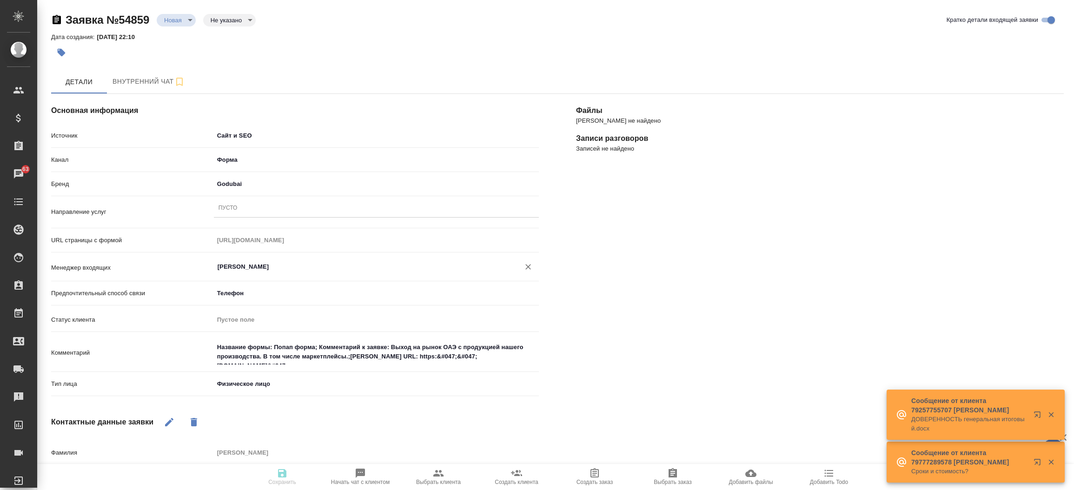
type input "[PERSON_NAME]"
click at [585, 350] on div "Файлы Файлов не найдено Записи разговоров Записей не найдено" at bounding box center [819, 363] width 525 height 577
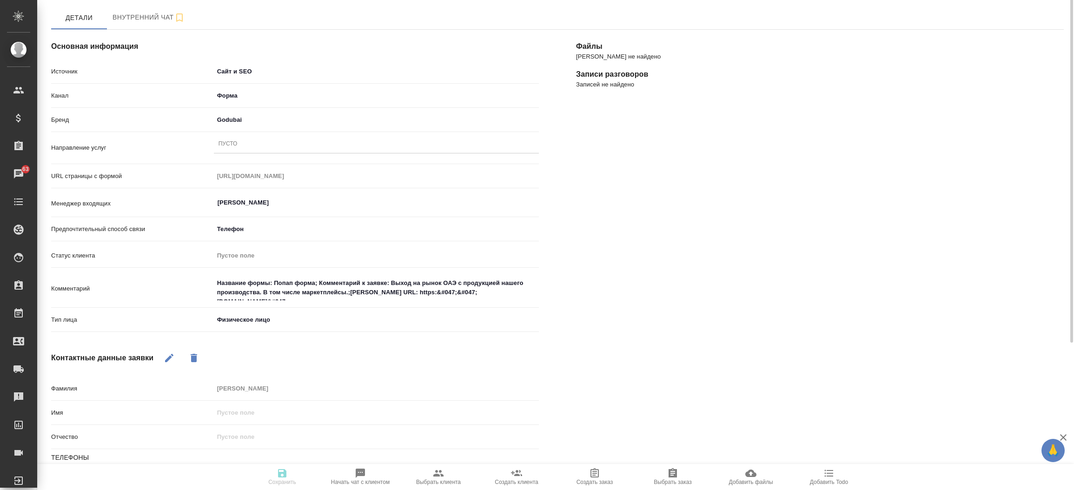
scroll to position [22, 0]
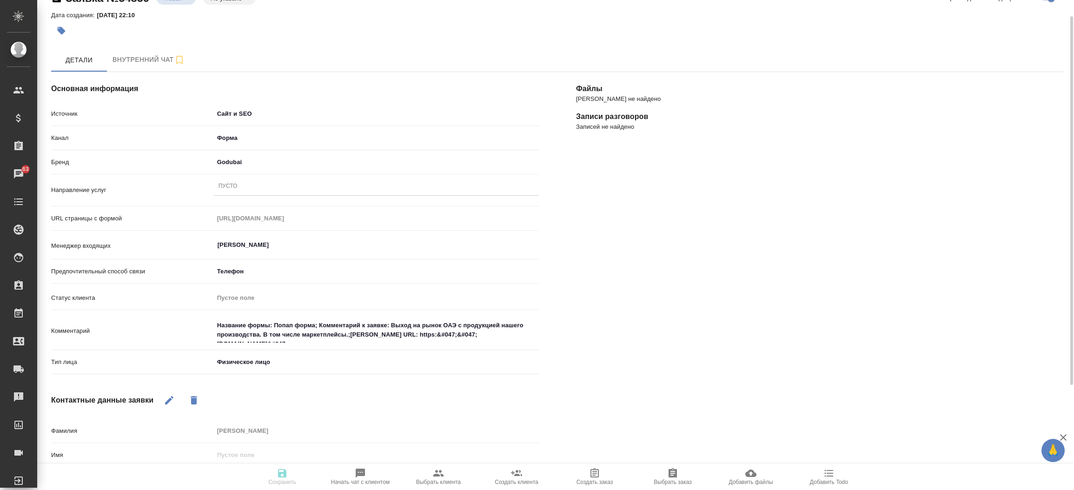
click at [295, 176] on div "Бренд Godubai godubai" at bounding box center [295, 166] width 488 height 24
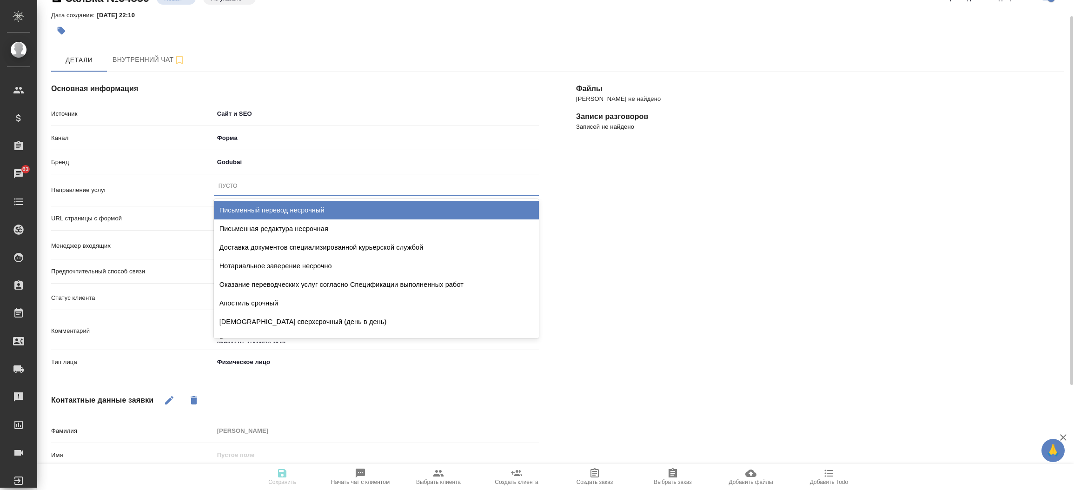
click at [291, 179] on div "Пусто" at bounding box center [376, 185] width 325 height 13
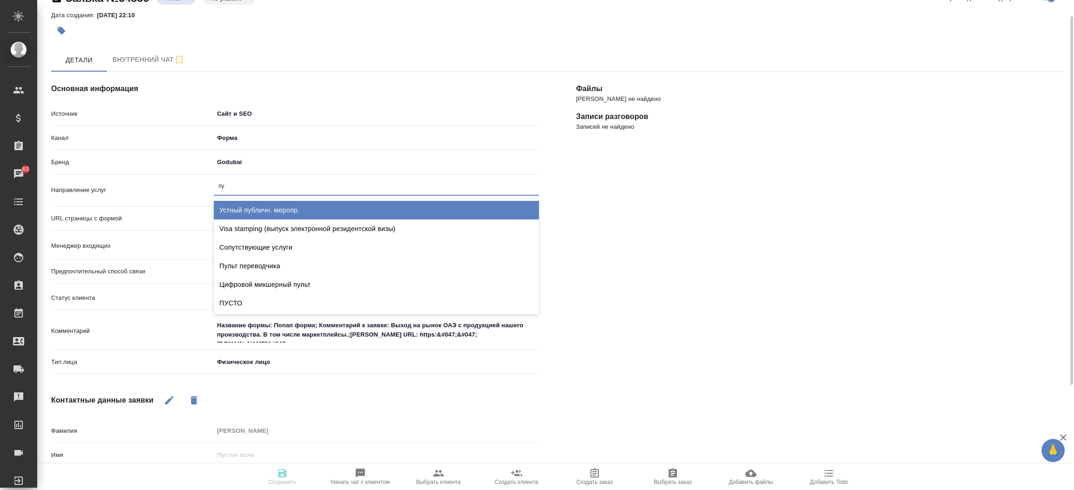
type input "пус"
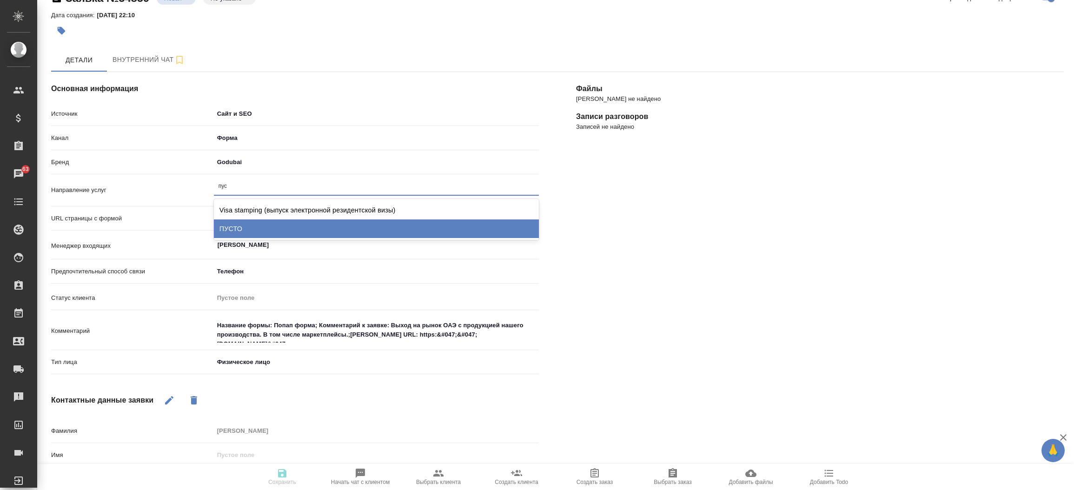
click at [289, 230] on div "ПУСТО" at bounding box center [376, 228] width 325 height 19
type textarea "x"
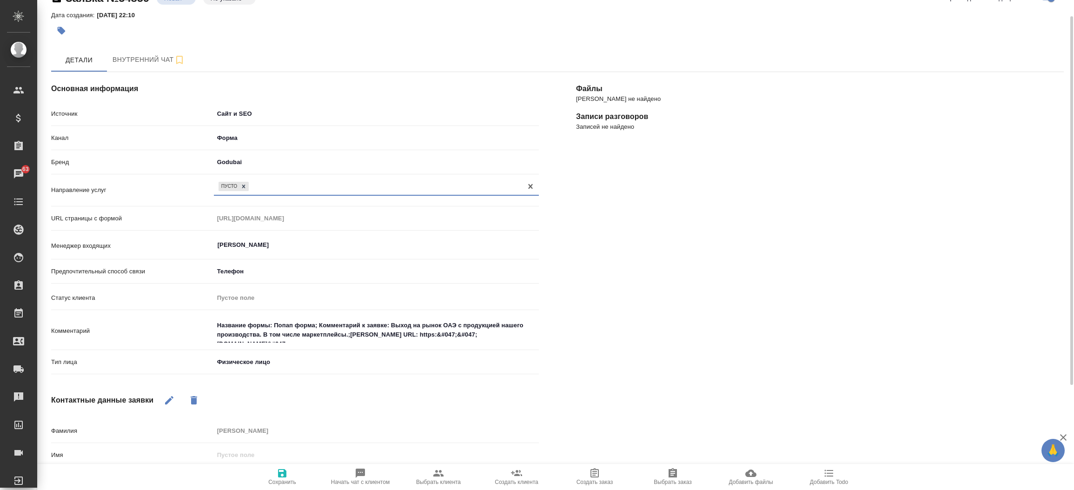
click at [295, 477] on span "Сохранить" at bounding box center [282, 477] width 67 height 18
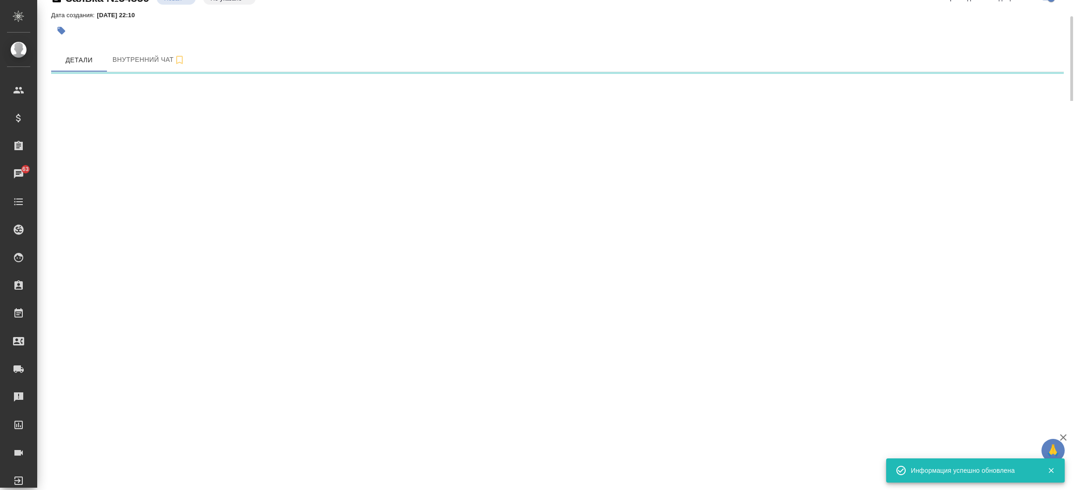
select select "RU"
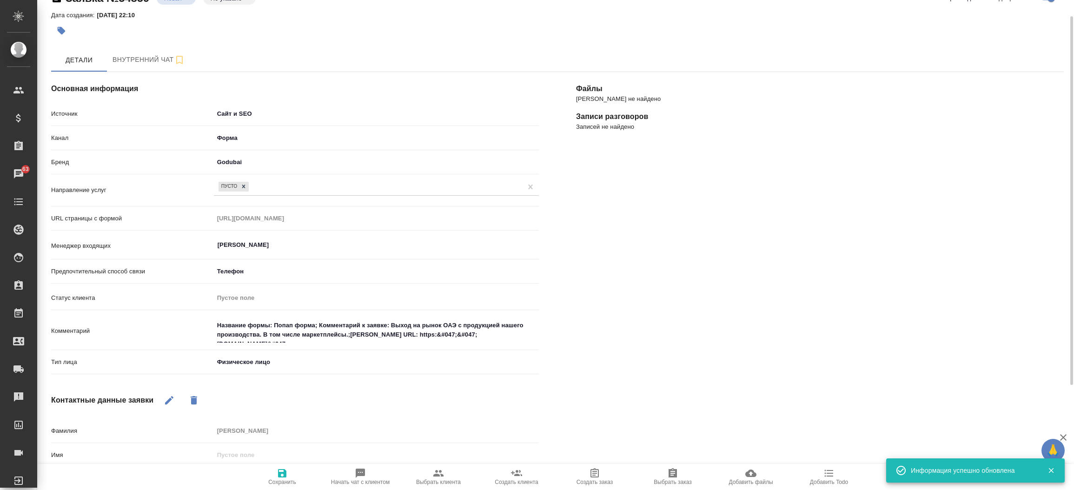
click at [582, 410] on div "Файлы Файлов не найдено Записи разговоров Записей не найдено" at bounding box center [819, 341] width 525 height 577
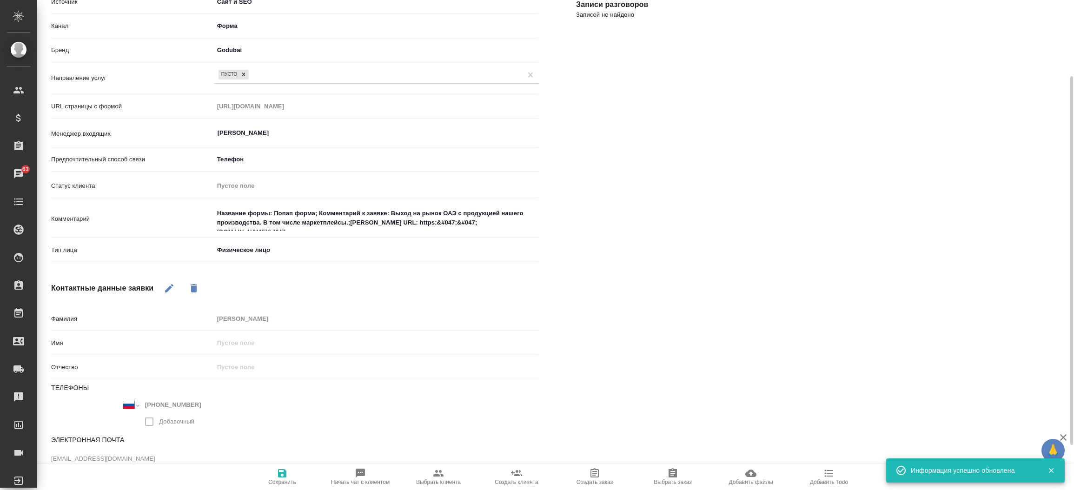
scroll to position [161, 0]
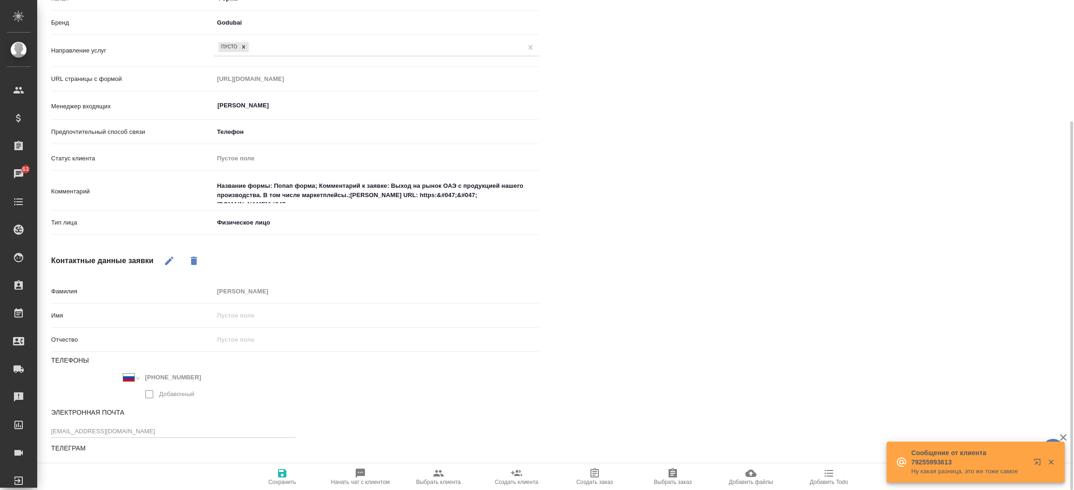
click at [134, 375] on div "Международный Австралия Австрия Азербайджан Албания Алжир Американское Самоа Ан…" at bounding box center [173, 377] width 100 height 13
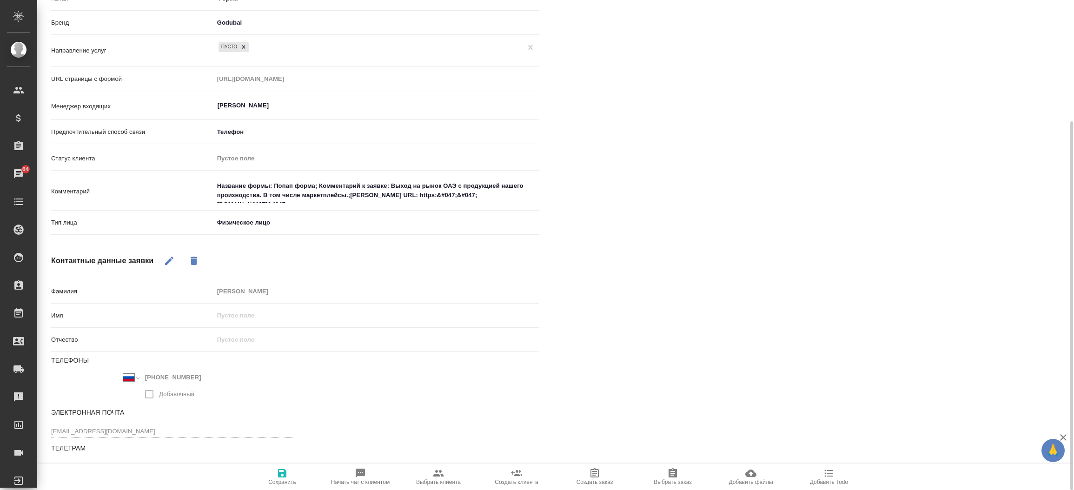
click at [1024, 379] on div "Файлы Файлов не найдено Записи разговоров Записей не найдено" at bounding box center [819, 202] width 525 height 577
click at [433, 474] on icon "button" at bounding box center [438, 473] width 11 height 11
type textarea "x"
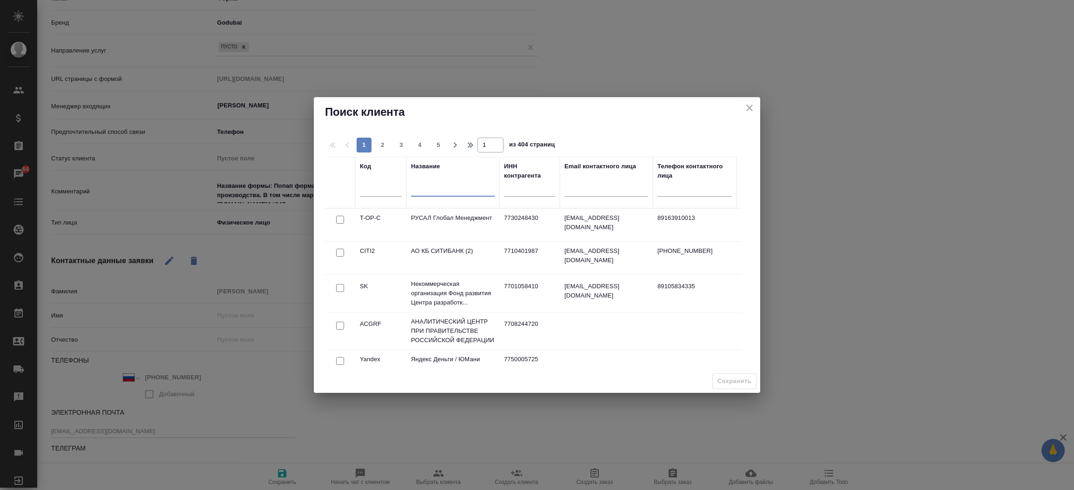
click at [421, 196] on input "text" at bounding box center [453, 191] width 84 height 12
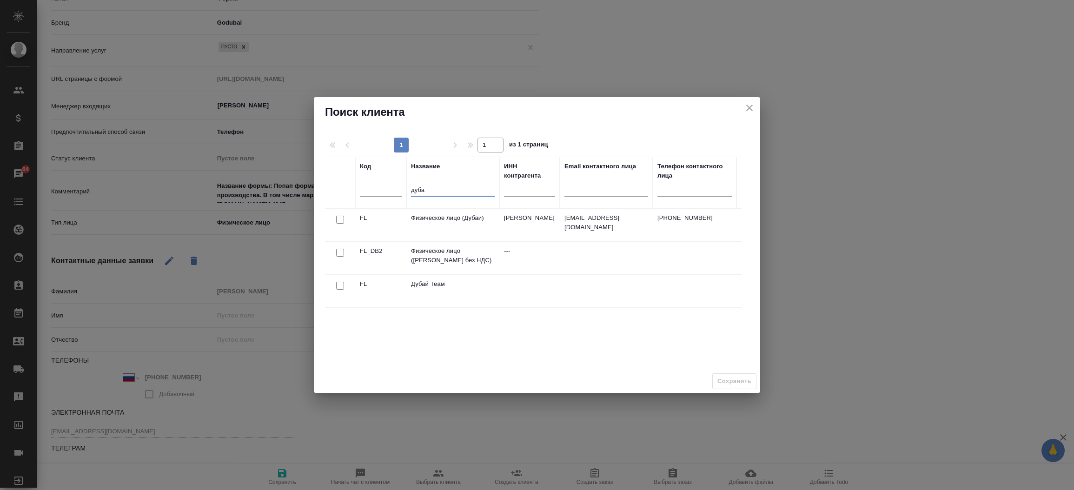
type input "дуба"
click at [337, 217] on input "checkbox" at bounding box center [340, 220] width 8 height 8
checkbox input "true"
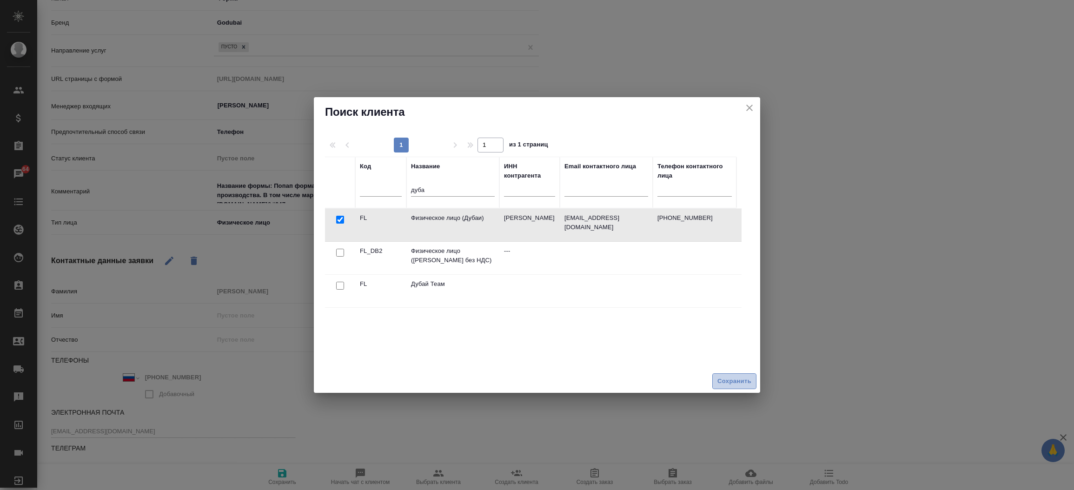
click at [714, 379] on button "Сохранить" at bounding box center [734, 381] width 44 height 16
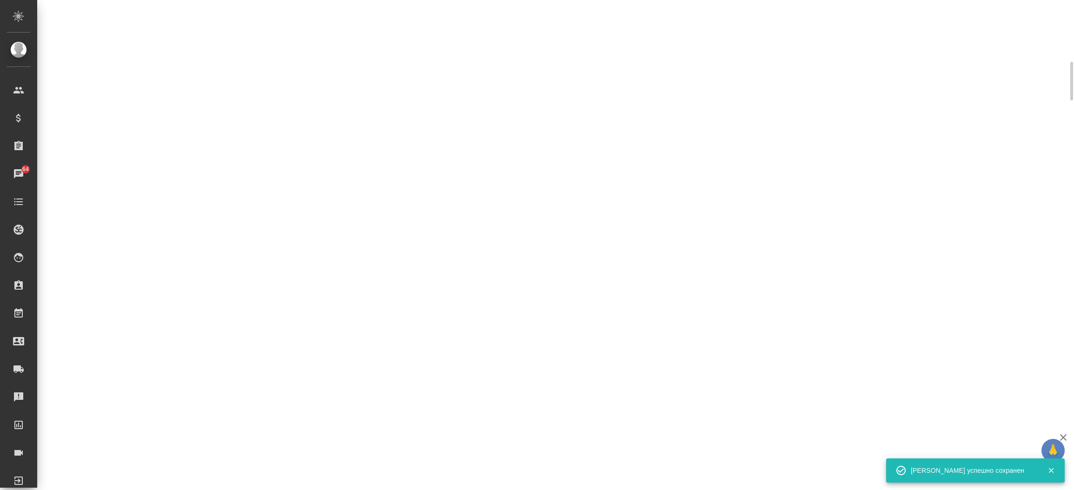
scroll to position [159, 0]
select select "RU"
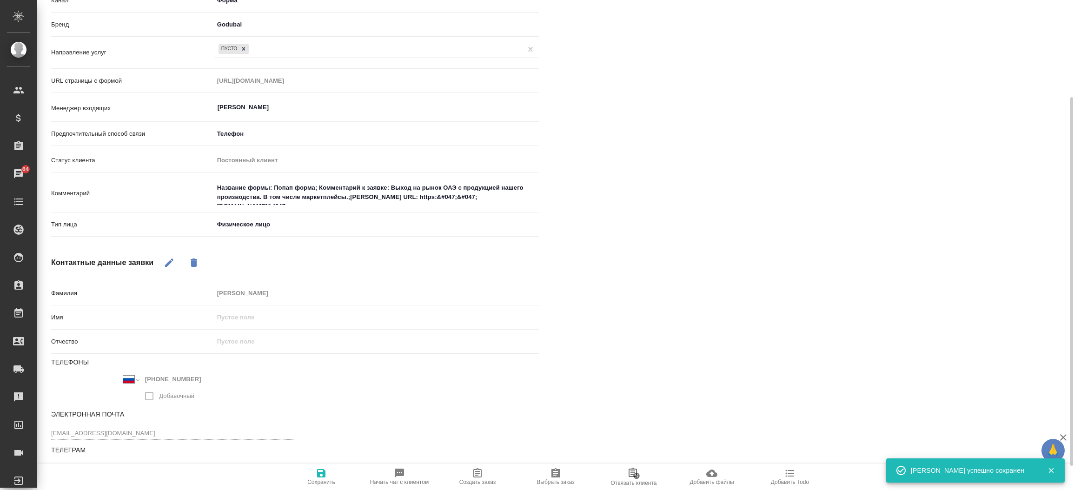
scroll to position [146, 0]
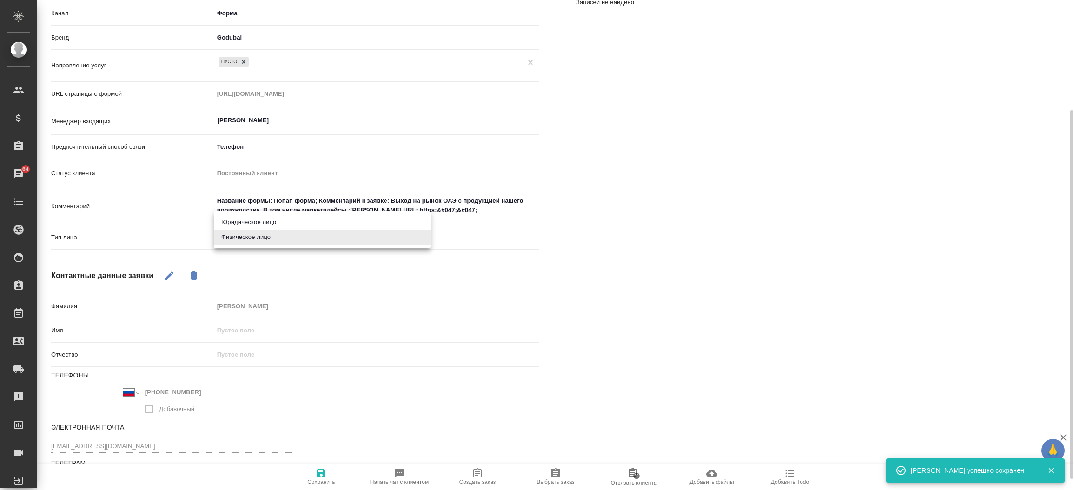
click at [308, 241] on body "🙏 .cls-1 fill:#fff; AWATERA Прутько Ирина i.prutko Клиенты Спецификации Заказы …" at bounding box center [537, 245] width 1074 height 490
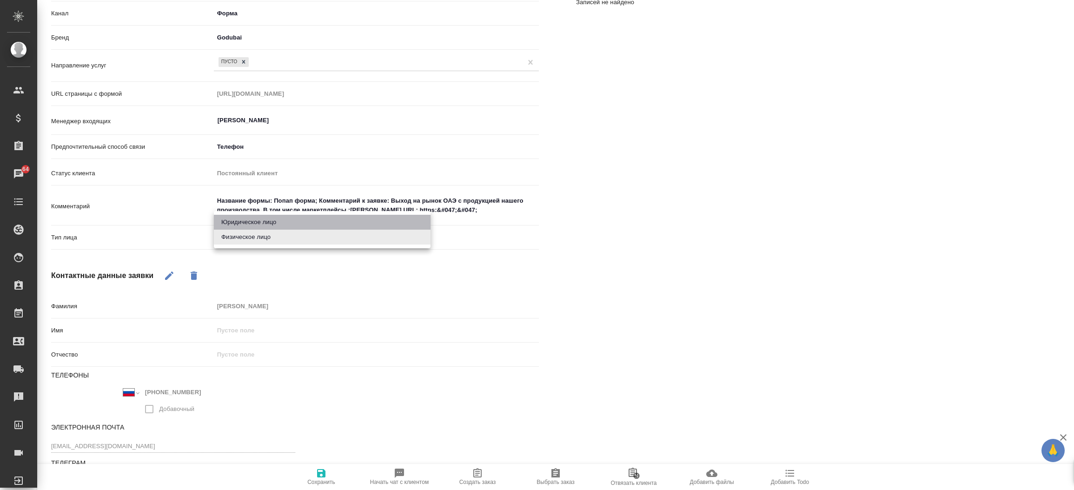
click at [297, 224] on li "Юридическое лицо" at bounding box center [322, 222] width 217 height 15
type textarea "x"
type input "company"
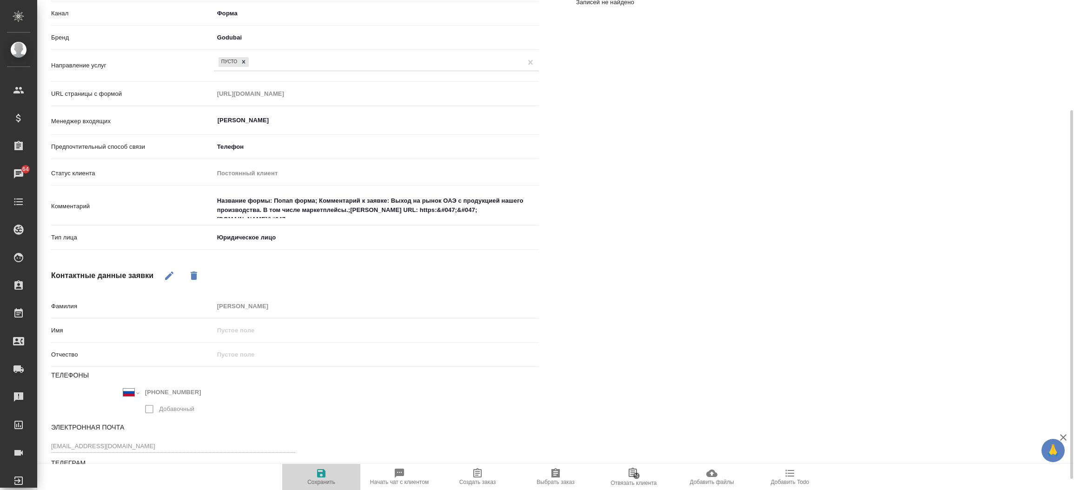
click at [320, 488] on button "Сохранить" at bounding box center [321, 477] width 78 height 26
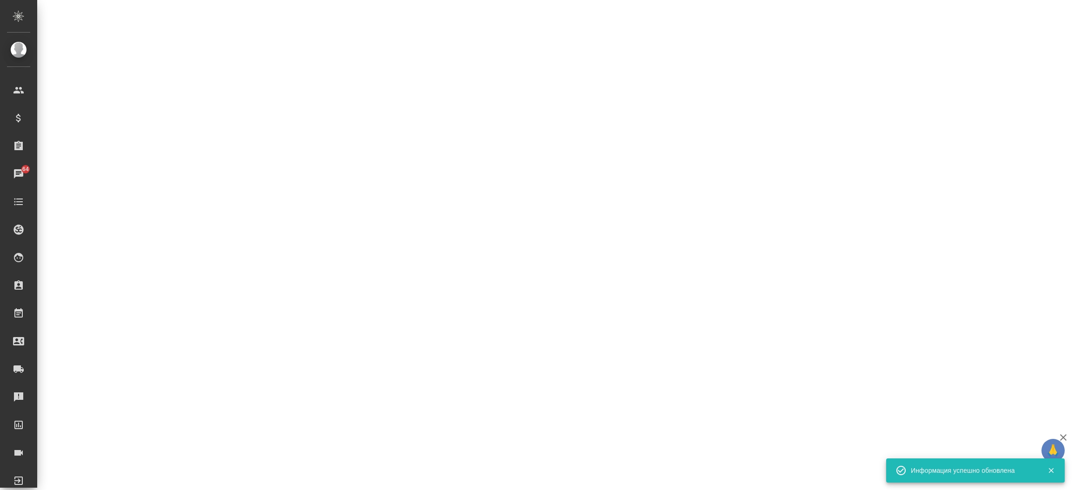
select select "RU"
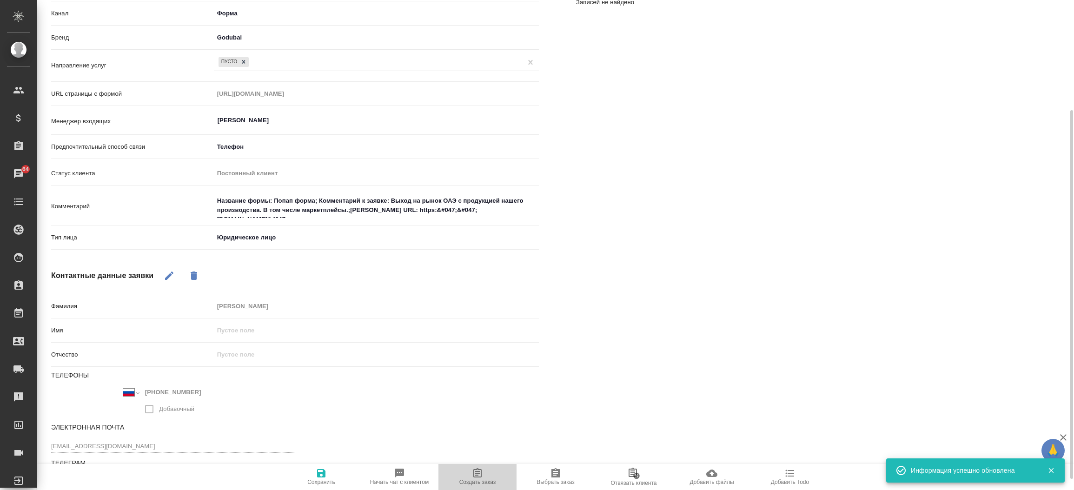
click at [493, 478] on span "Создать заказ" at bounding box center [477, 477] width 67 height 18
type textarea "x"
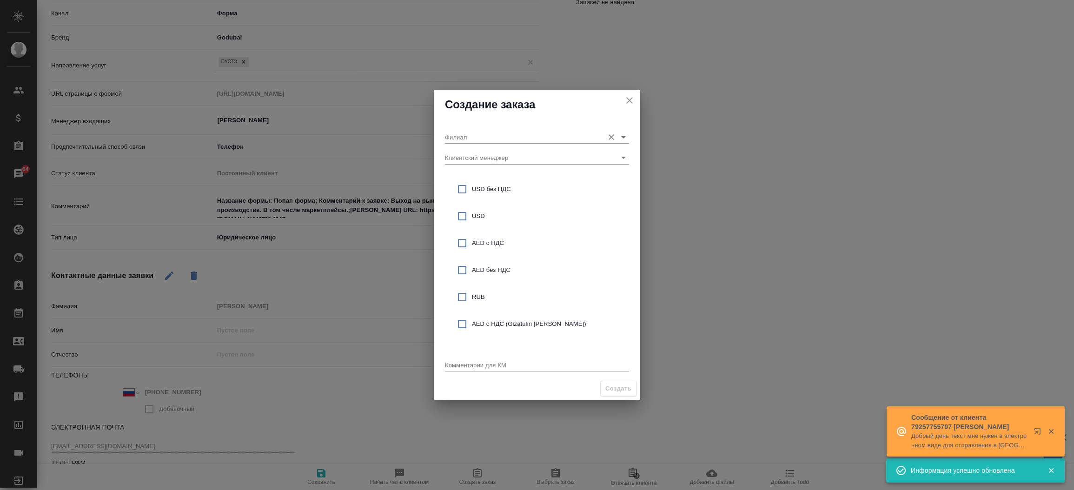
click at [465, 127] on div "Филиал" at bounding box center [537, 133] width 184 height 20
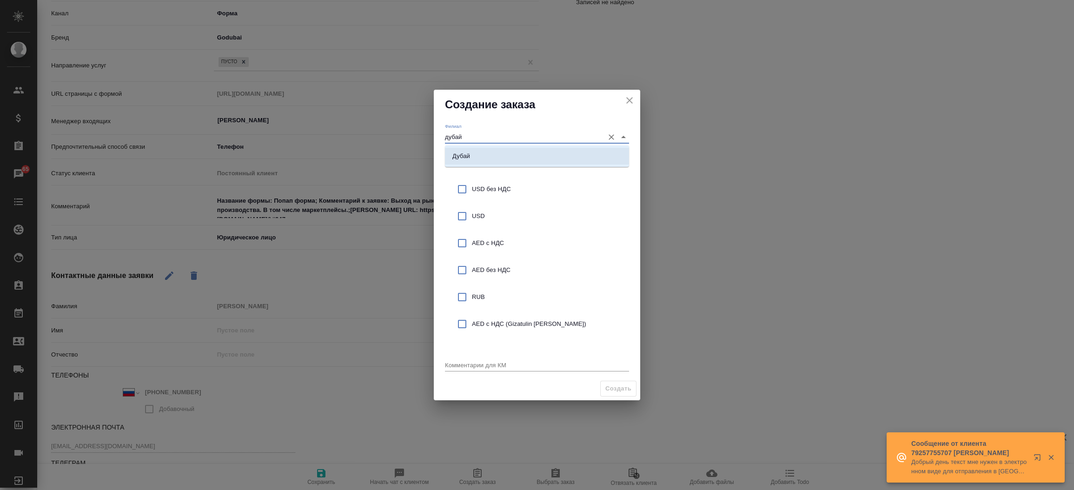
click at [465, 163] on li "Дубай" at bounding box center [537, 156] width 184 height 17
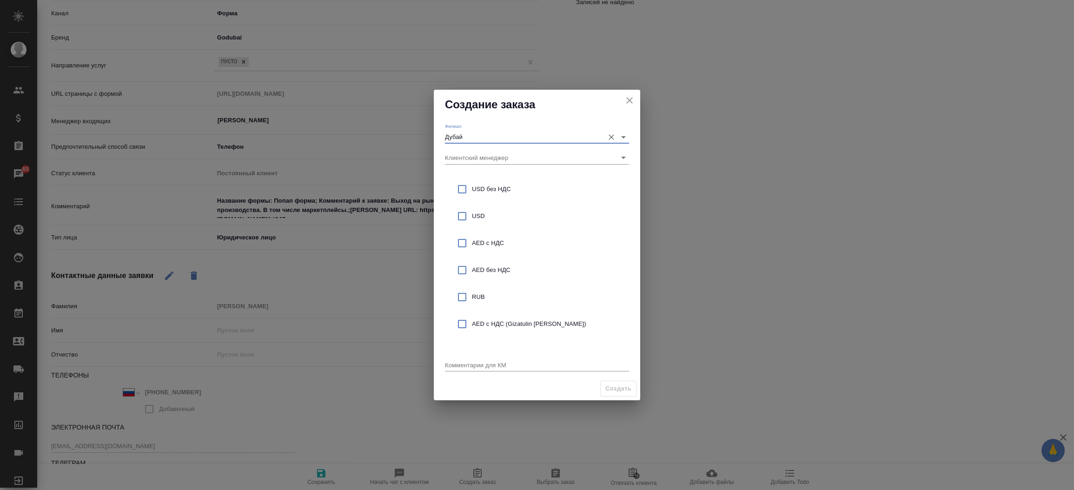
type input "Дубай"
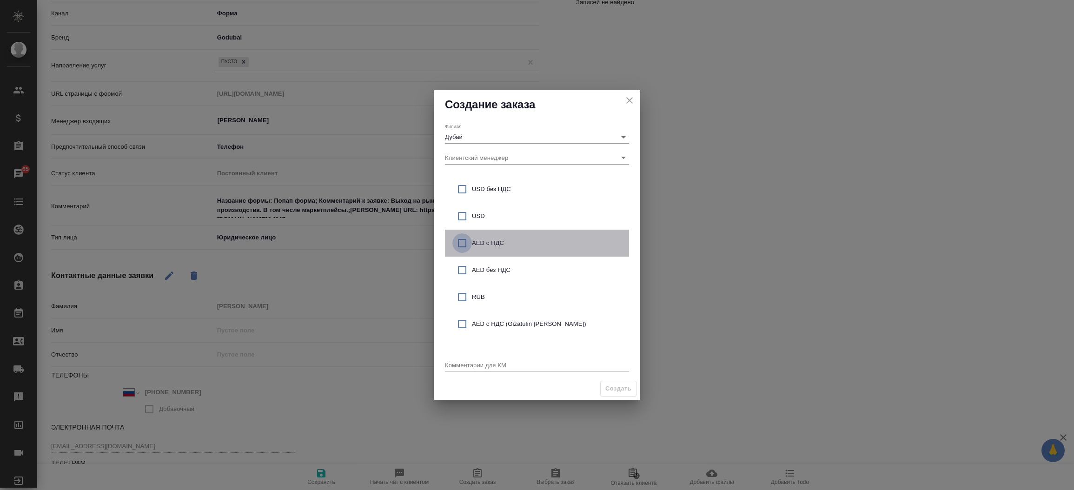
click at [458, 244] on input "checkbox" at bounding box center [462, 243] width 20 height 20
checkbox input "true"
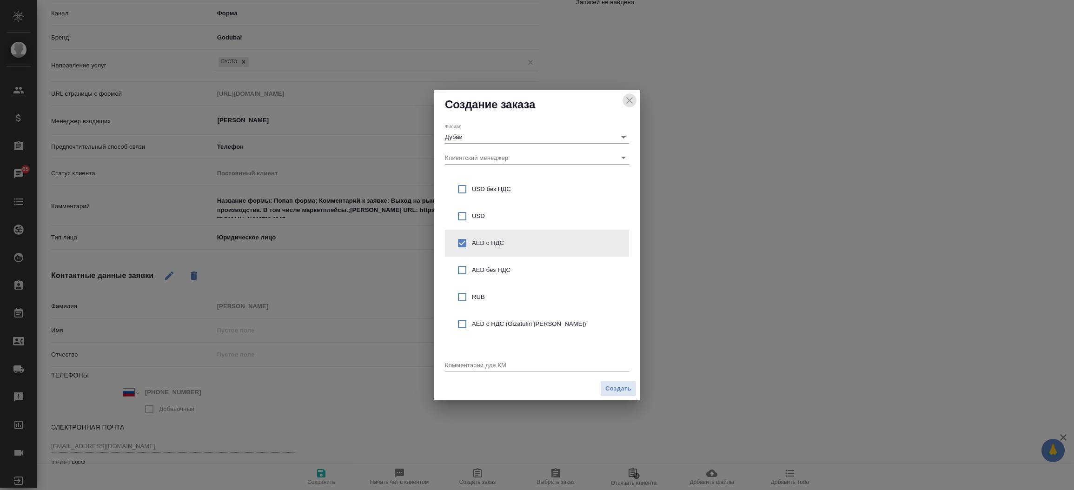
click at [624, 99] on icon "close" at bounding box center [629, 100] width 11 height 11
type textarea "x"
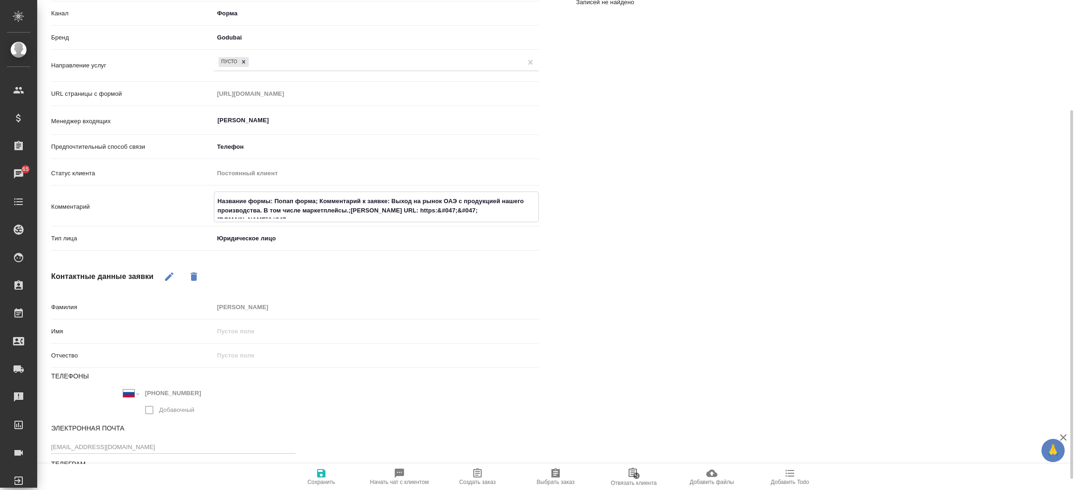
drag, startPoint x: 392, startPoint y: 194, endPoint x: 346, endPoint y: 218, distance: 51.1
click at [346, 218] on textarea "Название формы: Попап форма; Комментарий к заявке: Выход на рынок ОАЭ с продукц…" at bounding box center [376, 205] width 324 height 25
type textarea "x"
click at [332, 484] on span "Сохранить" at bounding box center [321, 482] width 28 height 7
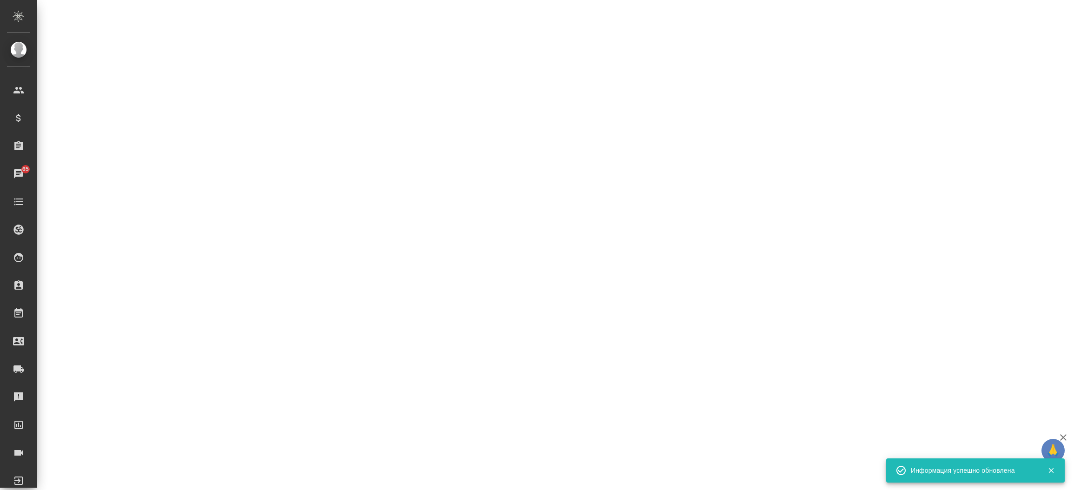
select select "RU"
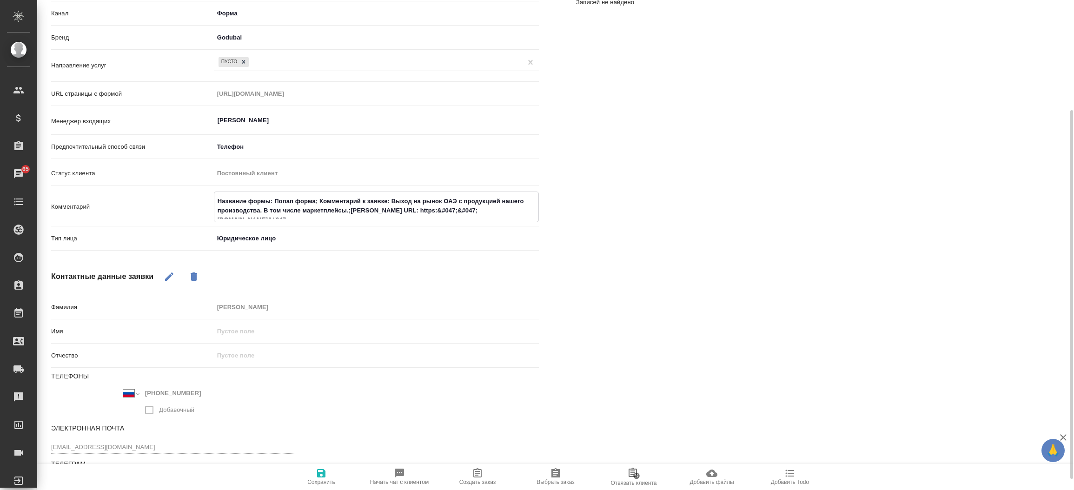
drag, startPoint x: 392, startPoint y: 196, endPoint x: 347, endPoint y: 215, distance: 49.2
click at [347, 215] on textarea "Название формы: Попап форма; Комментарий к заявке: Выход на рынок ОАЭ с продукц…" at bounding box center [376, 205] width 324 height 25
click at [472, 473] on icon "button" at bounding box center [477, 473] width 11 height 11
type textarea "x"
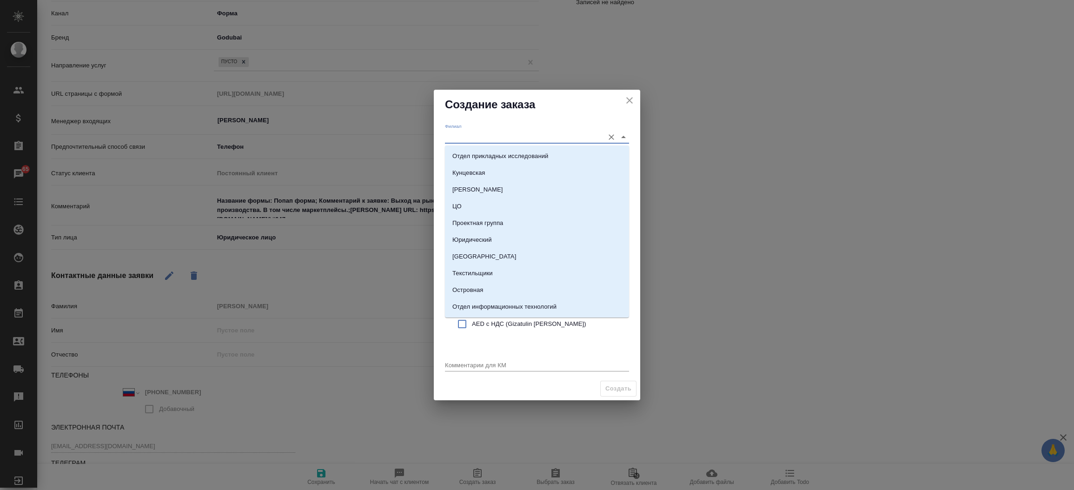
click at [452, 136] on input "Филиал" at bounding box center [522, 137] width 154 height 13
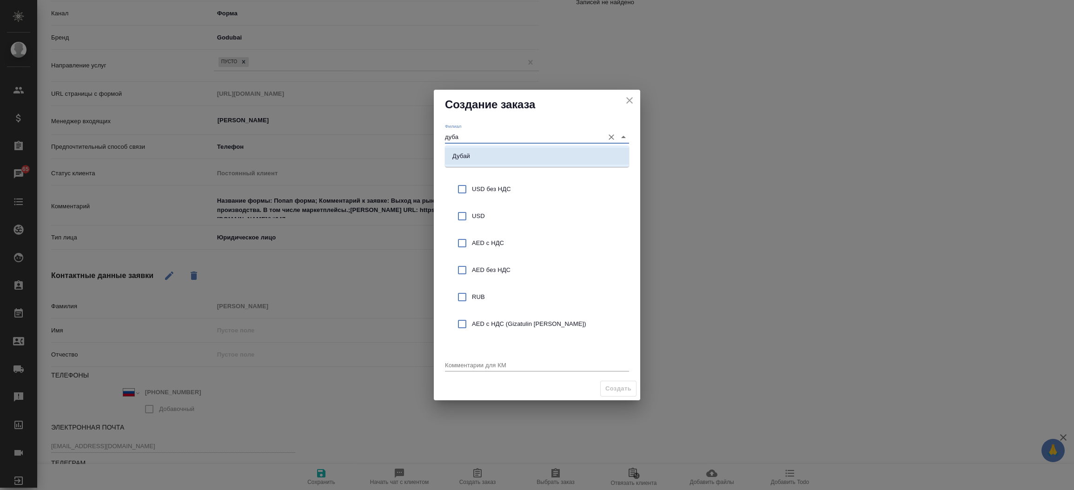
click at [501, 153] on li "Дубай" at bounding box center [537, 156] width 184 height 17
type input "Дубай"
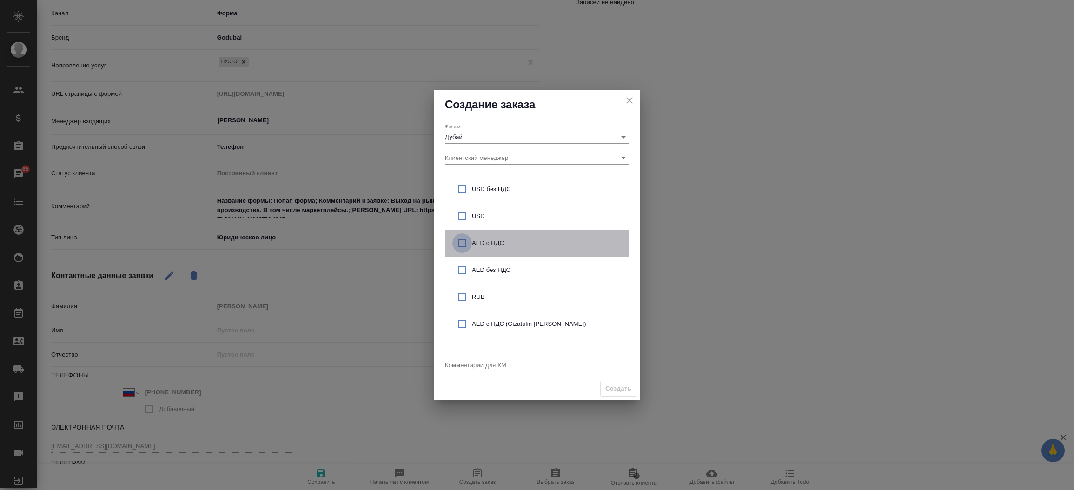
click at [459, 244] on input "checkbox" at bounding box center [462, 243] width 20 height 20
checkbox input "true"
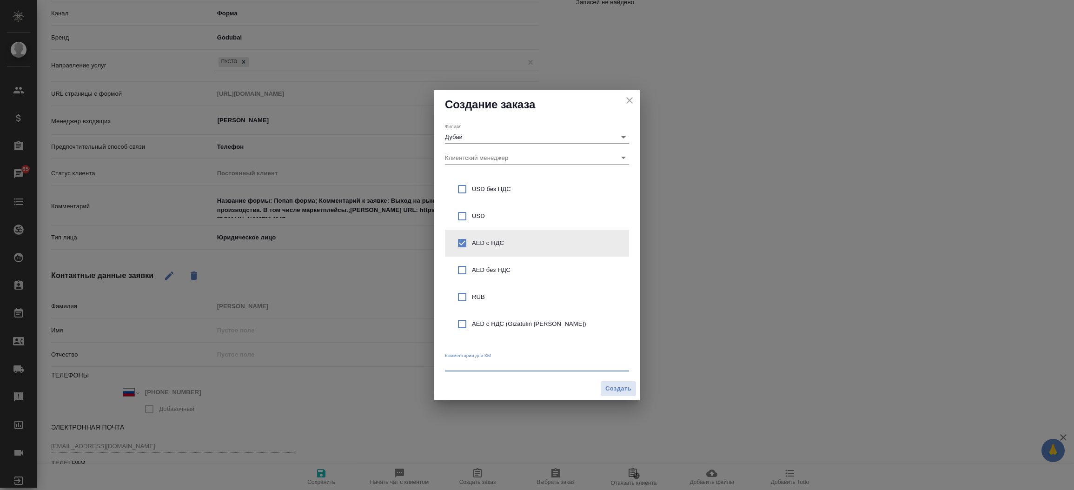
click at [457, 367] on textarea at bounding box center [537, 364] width 184 height 7
paste textarea "Выход на рынок ОАЭ с продукцией нашего производства. В том числе маркетплейсы"
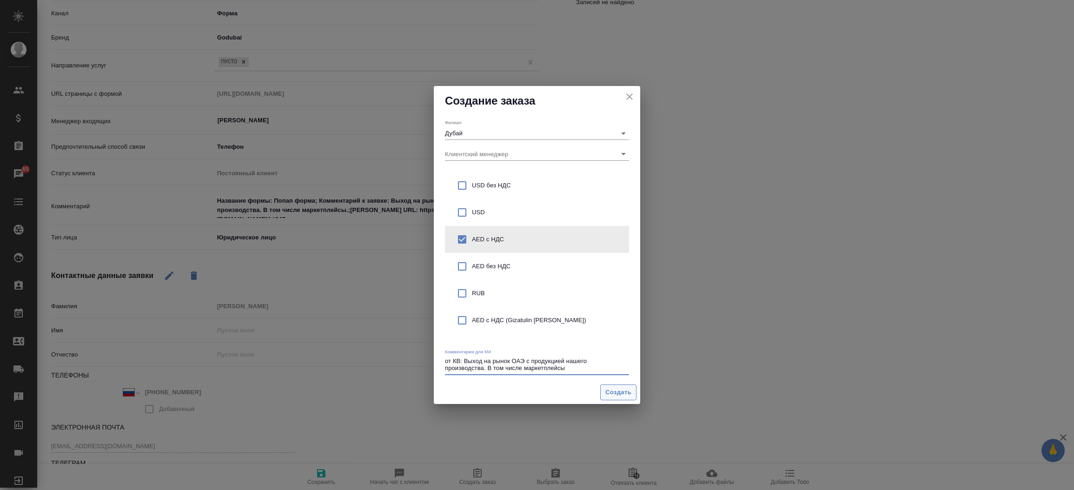
type textarea "от КВ: Выход на рынок ОАЭ с продукцией нашего производства. В том числе маркетп…"
click at [623, 391] on span "Создать" at bounding box center [618, 392] width 26 height 11
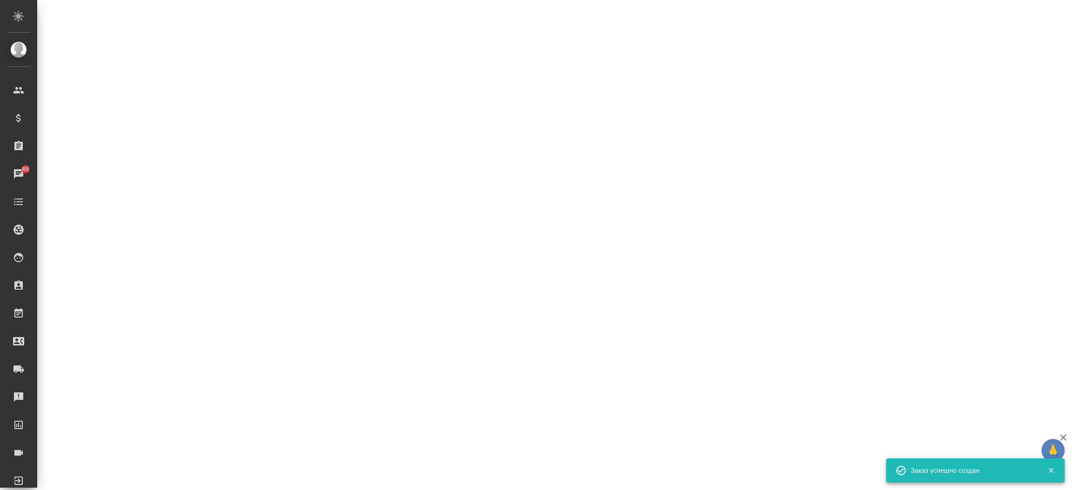
select select "RU"
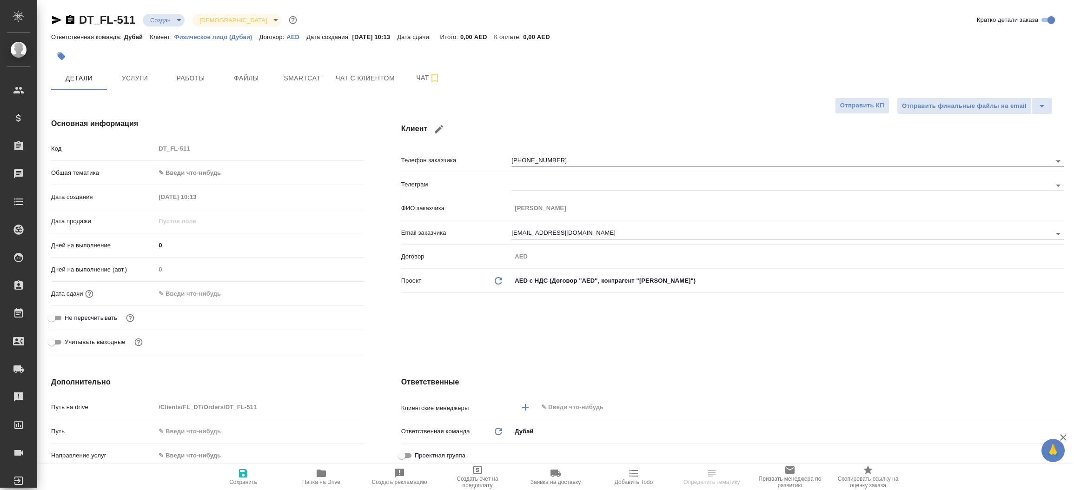
select select "RU"
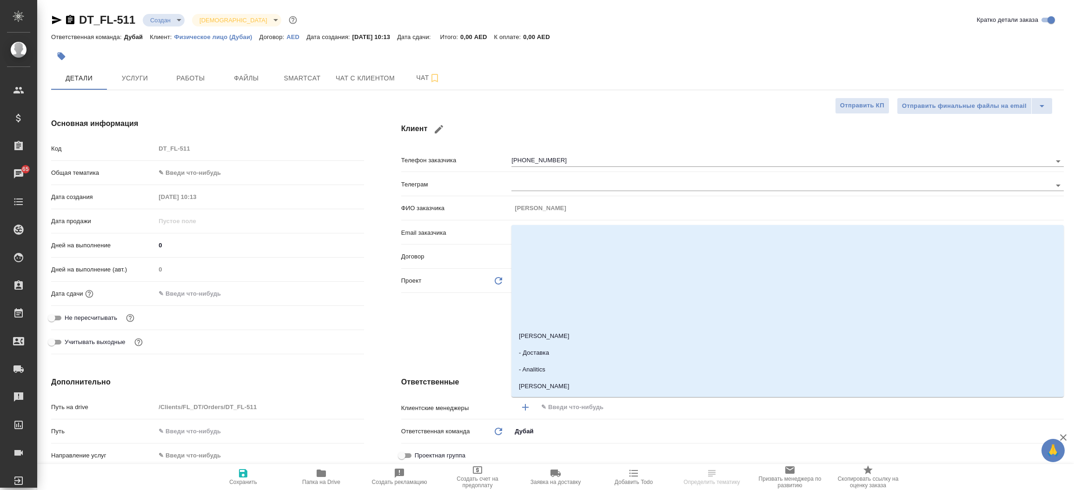
click at [581, 411] on input "text" at bounding box center [785, 407] width 490 height 11
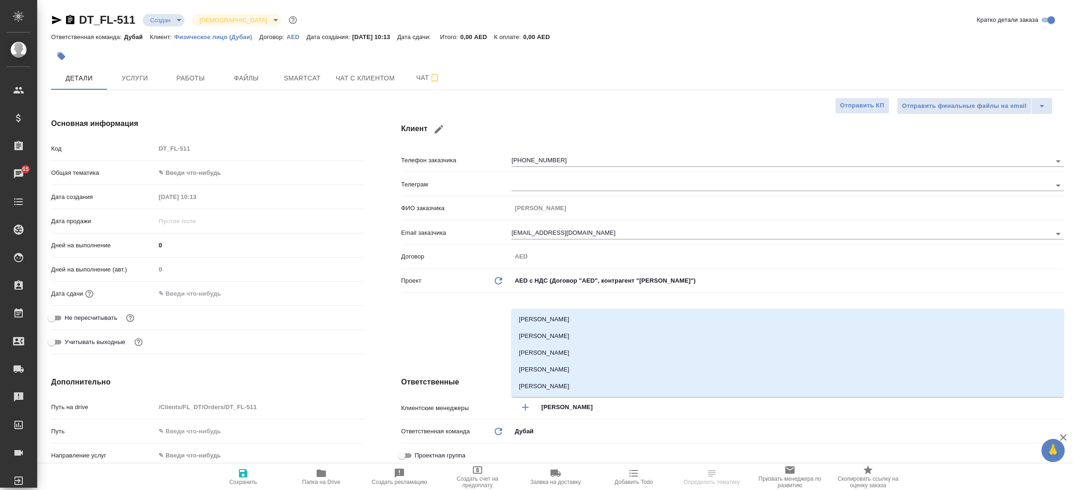
type input "петро"
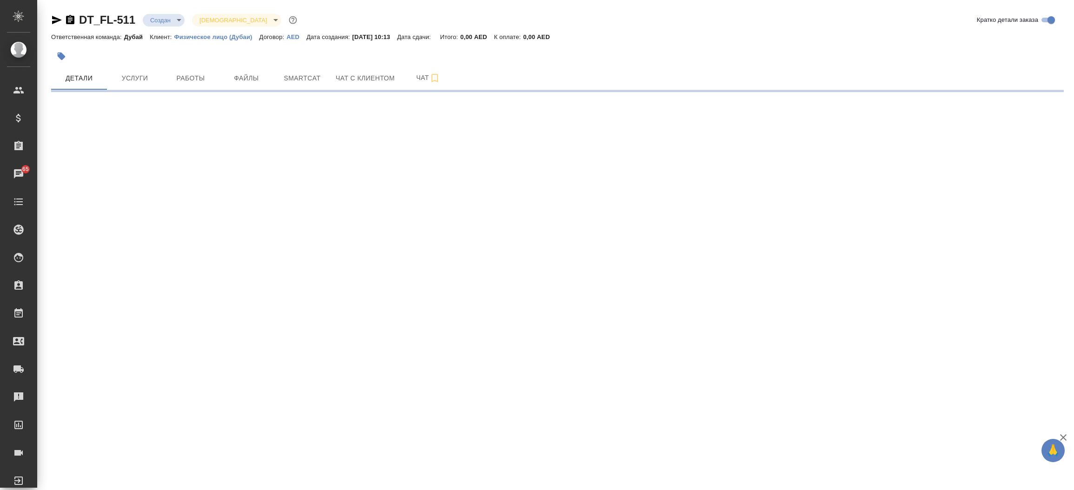
select select "RU"
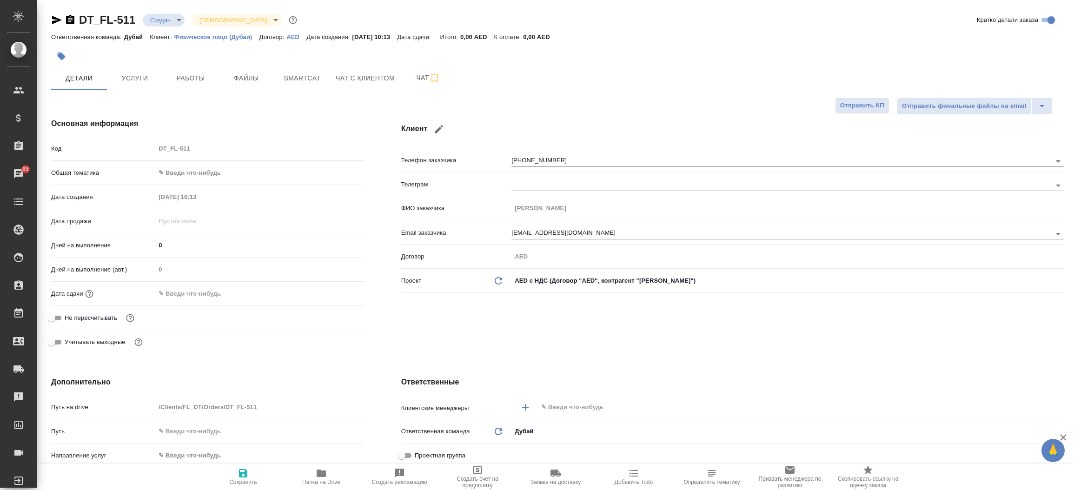
type textarea "x"
click at [570, 413] on div "​" at bounding box center [787, 407] width 552 height 17
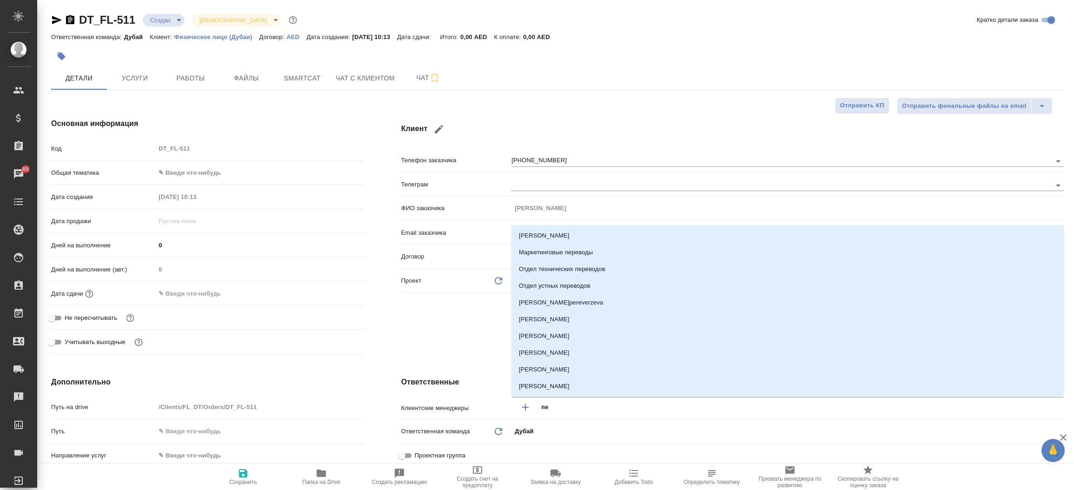
type input "п"
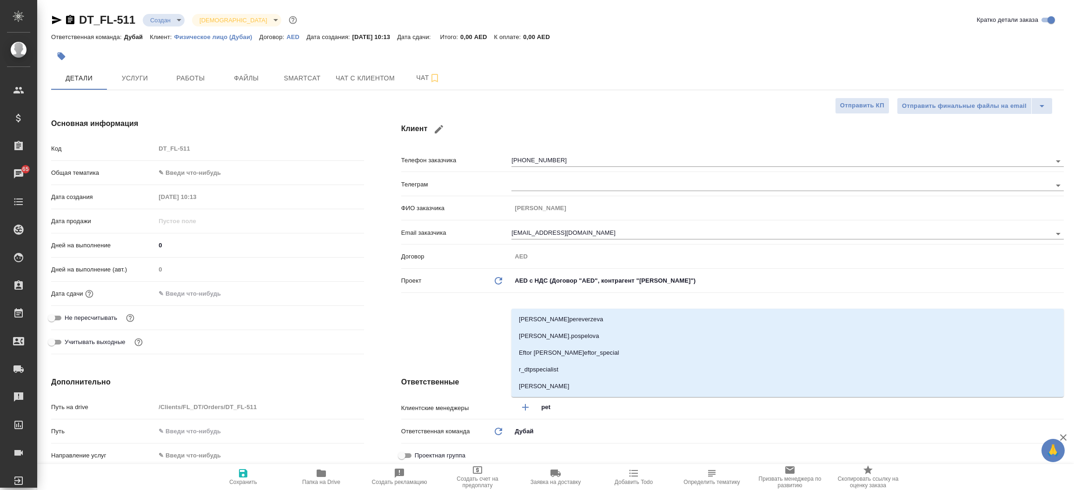
type input "petr"
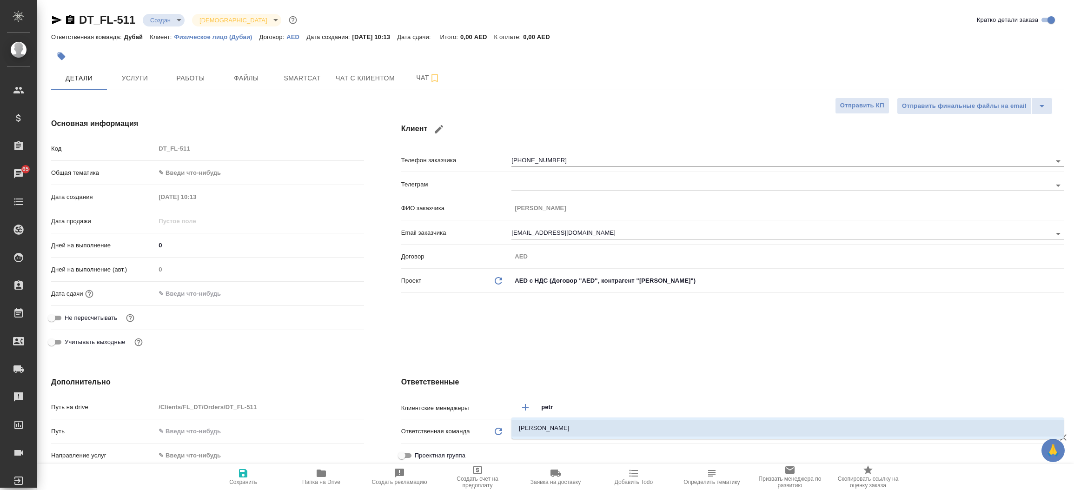
click at [563, 422] on li "Solokha Petro" at bounding box center [787, 428] width 552 height 17
type textarea "x"
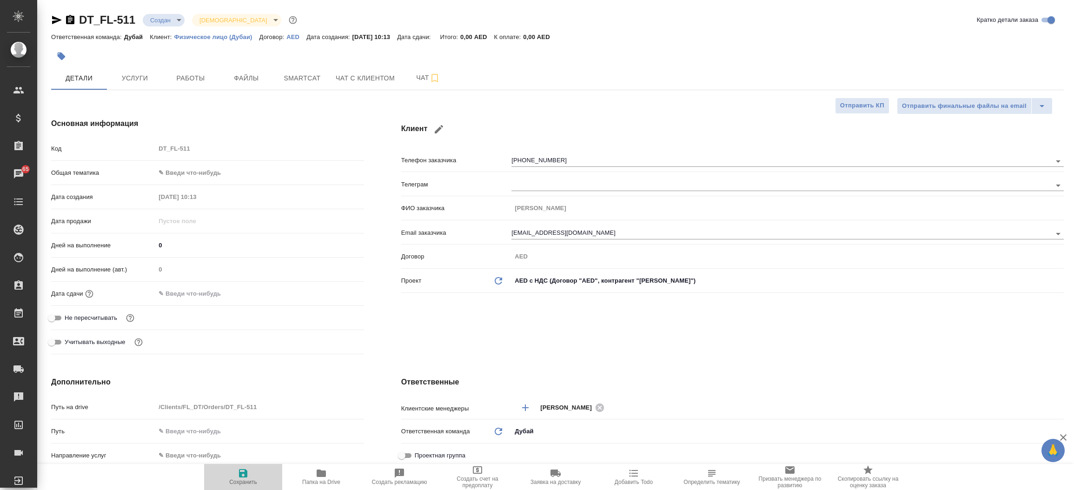
click at [252, 473] on span "Сохранить" at bounding box center [243, 477] width 67 height 18
type textarea "x"
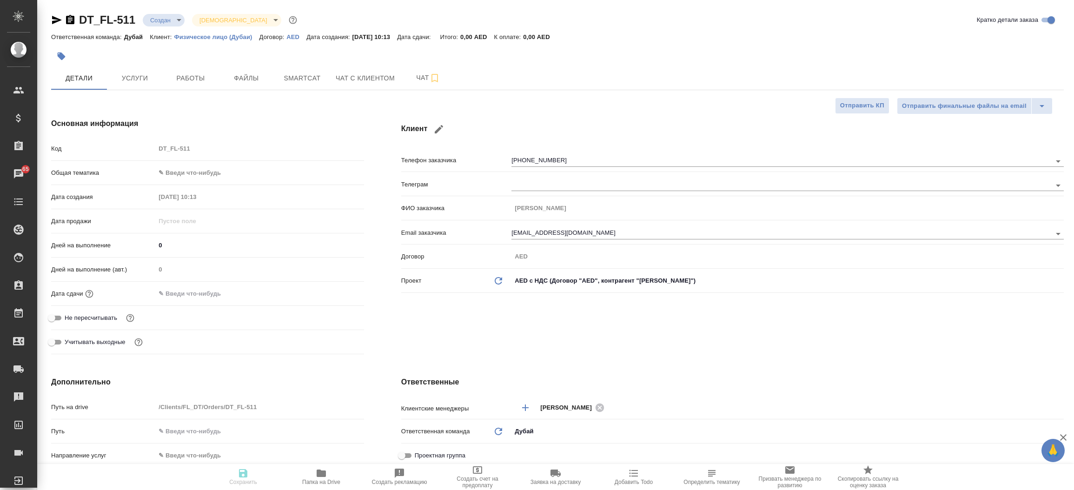
type textarea "x"
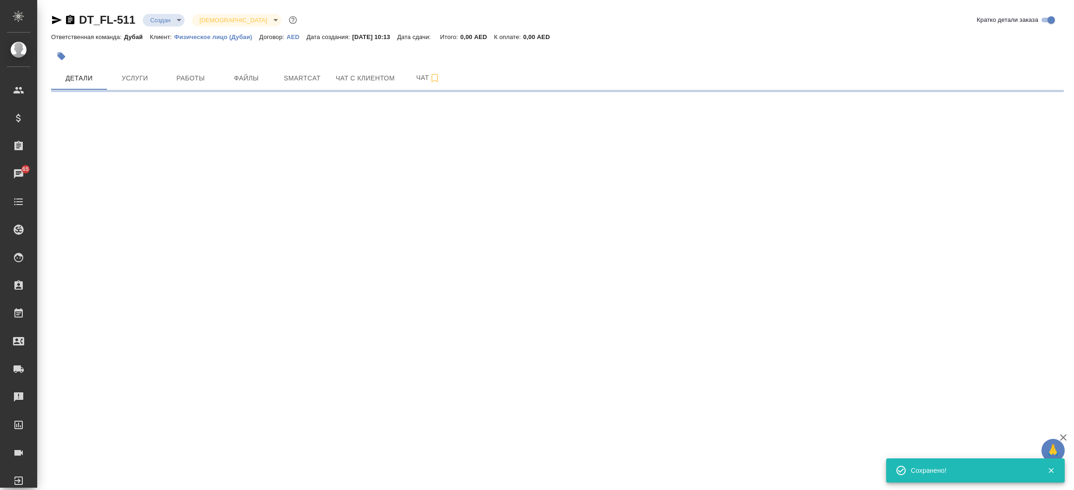
select select "RU"
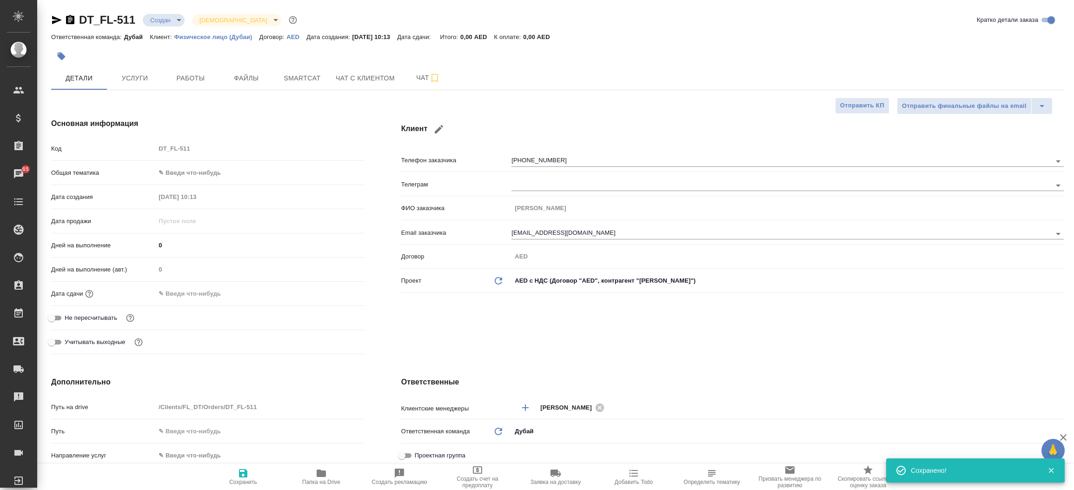
type textarea "x"
click at [414, 338] on div "Клиент Телефон заказчика +79054863562 Телеграм ФИО заказчика Станислав Email за…" at bounding box center [733, 237] width 700 height 277
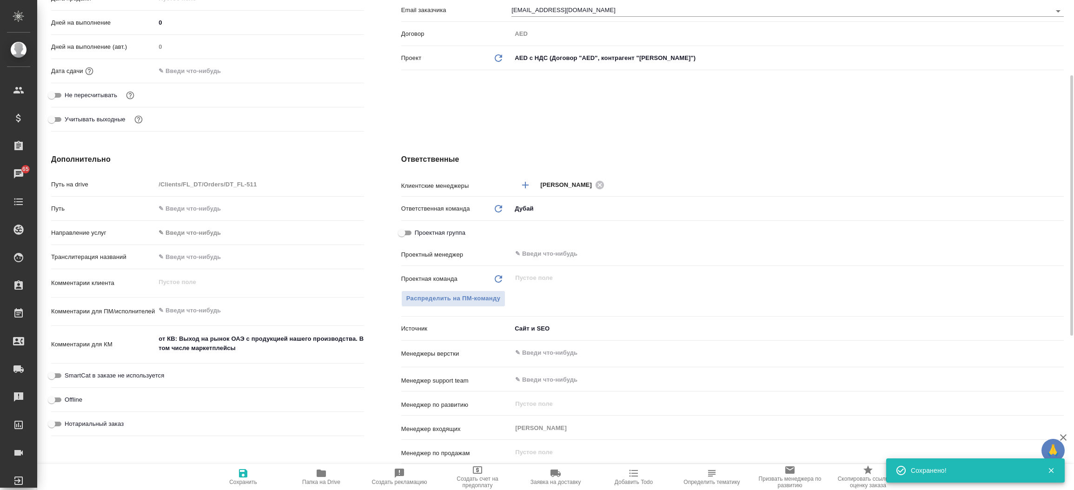
scroll to position [237, 0]
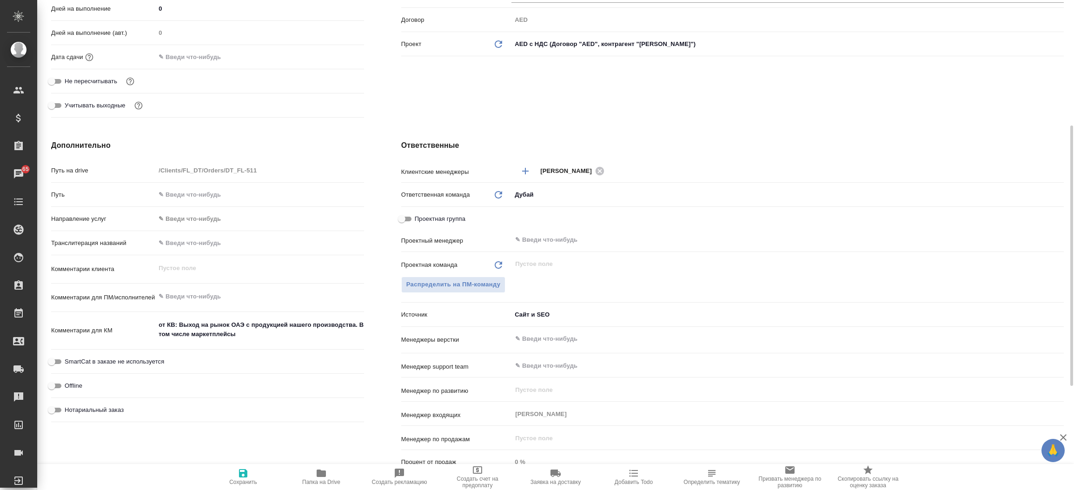
click at [381, 319] on div "Дополнительно Путь на drive /Clients/FL_DT/Orders/DT_FL-511 Путь Направление ус…" at bounding box center [208, 308] width 350 height 375
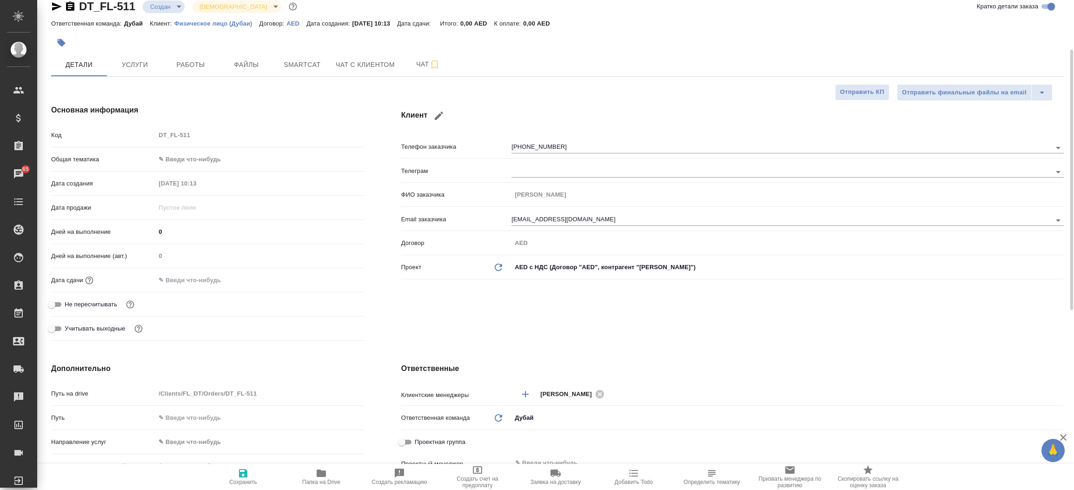
scroll to position [0, 0]
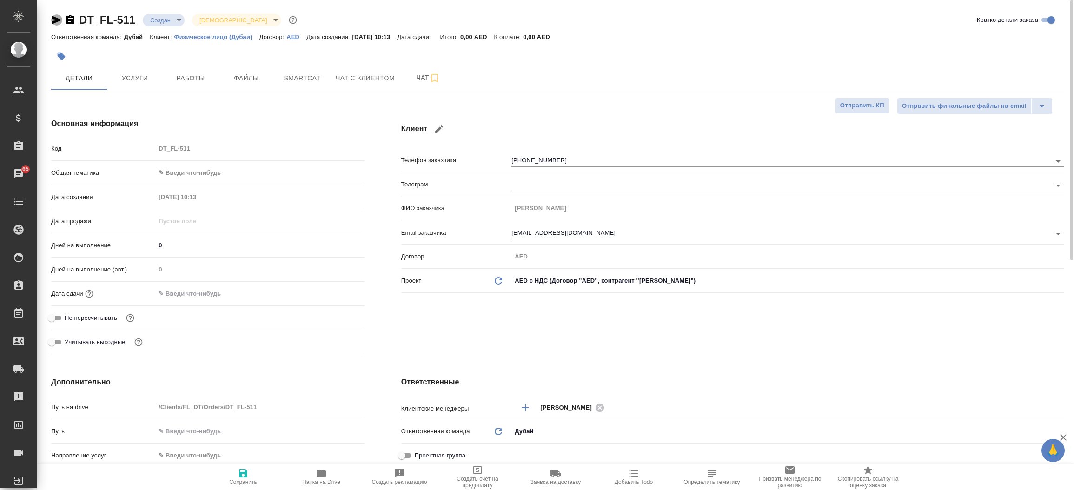
click at [57, 16] on icon "button" at bounding box center [56, 19] width 11 height 11
type textarea "x"
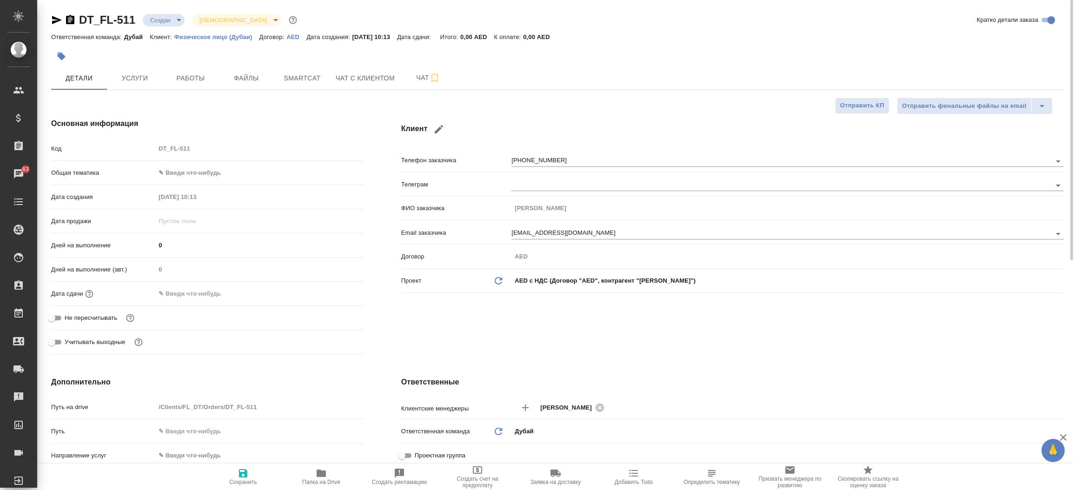
type textarea "x"
click at [70, 21] on icon "button" at bounding box center [70, 19] width 11 height 11
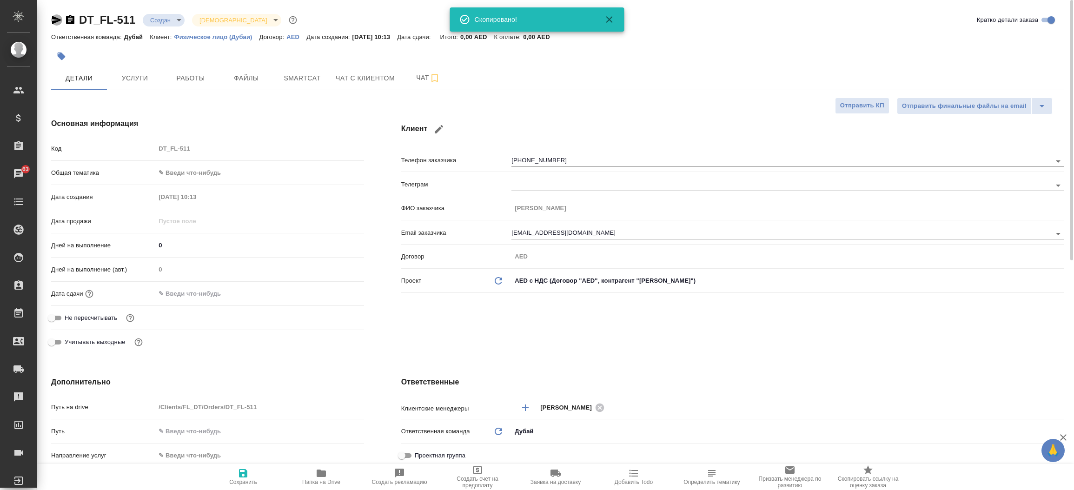
click at [53, 21] on icon "button" at bounding box center [57, 20] width 10 height 8
type textarea "x"
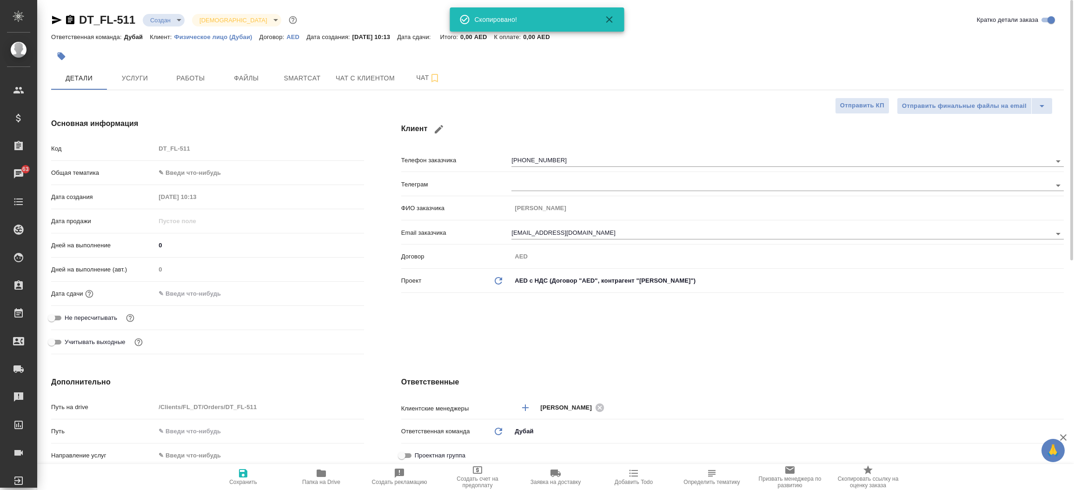
type textarea "x"
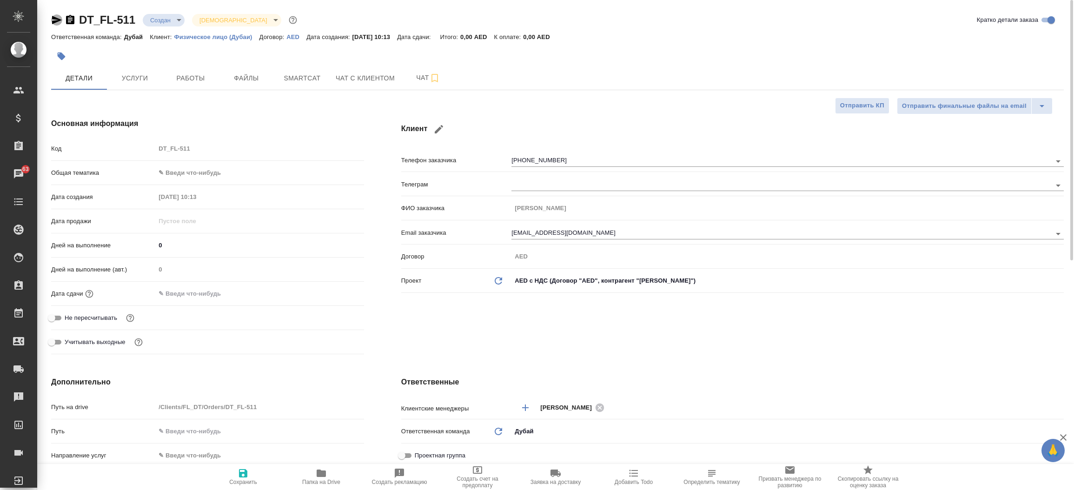
click at [54, 19] on icon "button" at bounding box center [57, 20] width 10 height 8
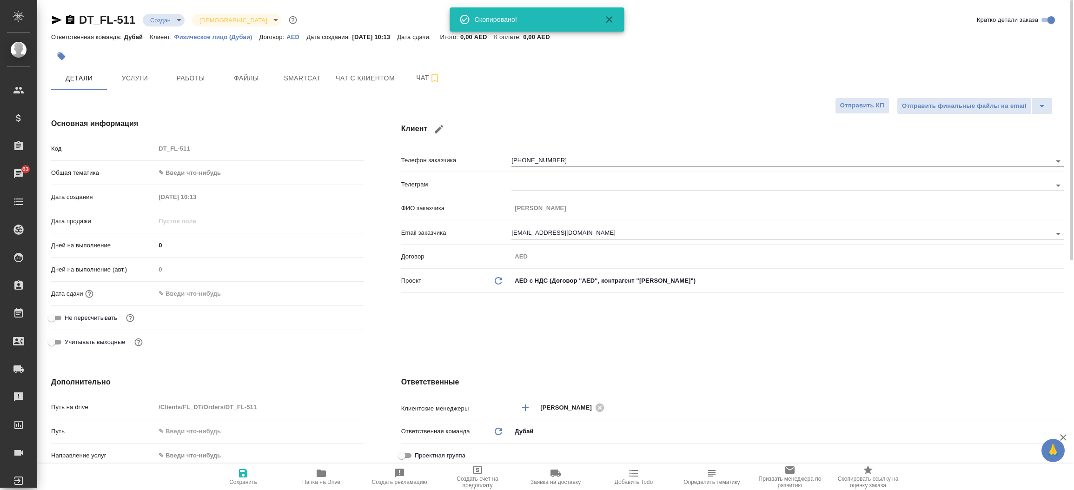
type textarea "x"
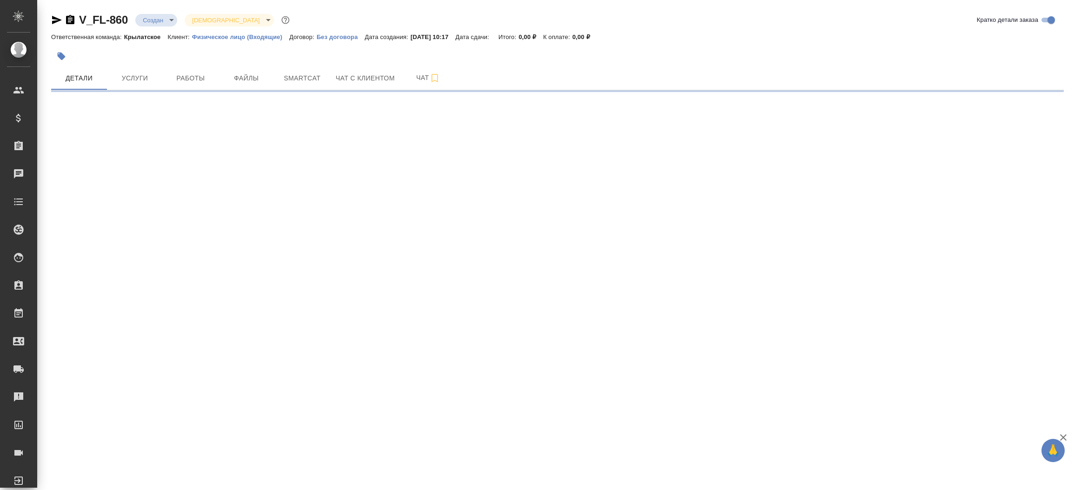
select select "RU"
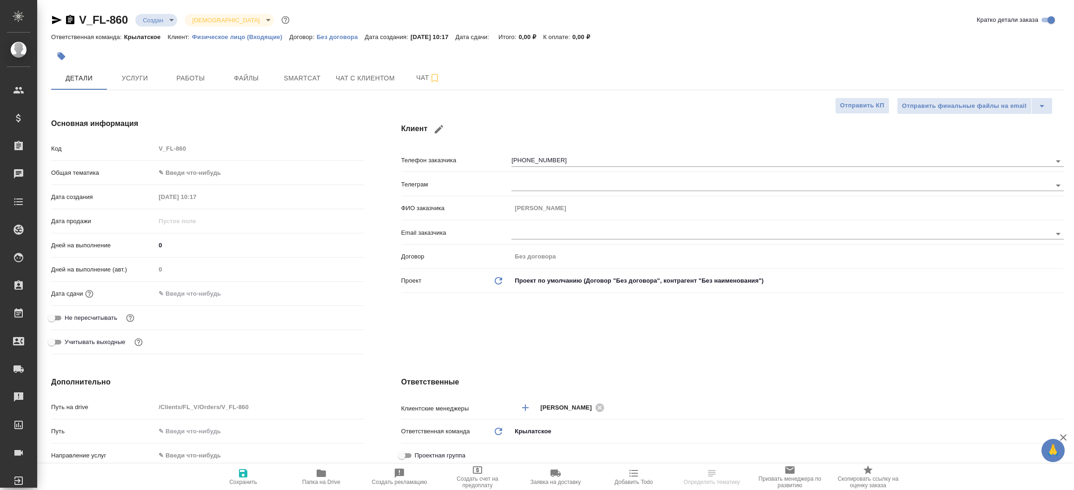
type textarea "x"
click at [54, 20] on icon "button" at bounding box center [56, 19] width 11 height 11
click at [246, 70] on button "Файлы" at bounding box center [246, 77] width 56 height 23
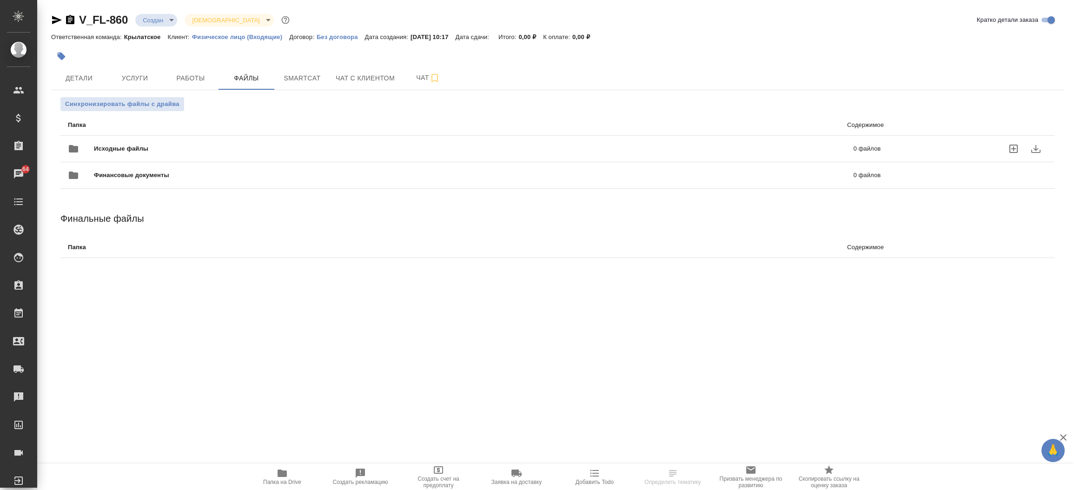
click at [217, 145] on span "Исходные файлы" at bounding box center [297, 148] width 407 height 9
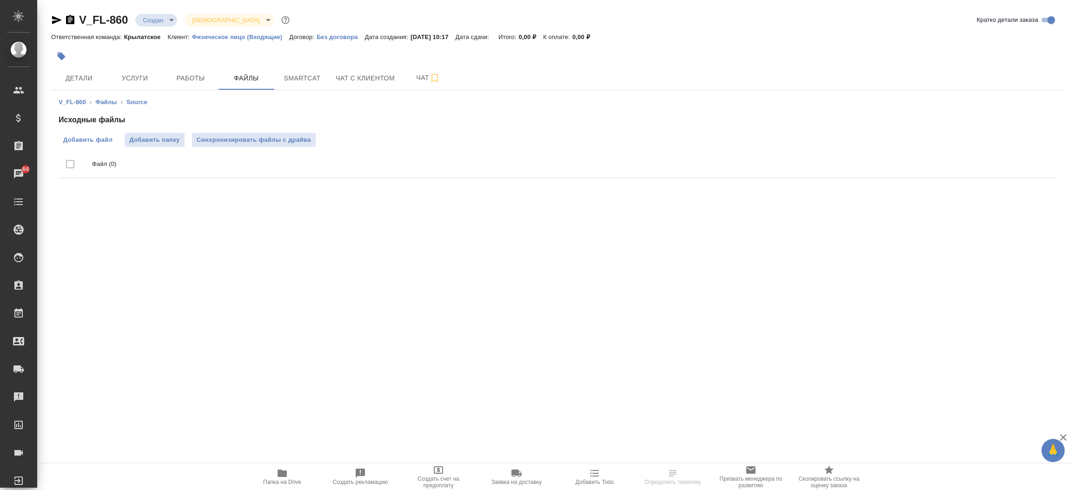
click at [88, 135] on div "Исходные файлы Добавить файл Добавить папку Синхронизировать файлы с драйва Фай…" at bounding box center [558, 147] width 998 height 67
click at [88, 135] on span "Добавить файл" at bounding box center [87, 139] width 49 height 9
click at [0, 0] on input "Добавить файл" at bounding box center [0, 0] width 0 height 0
click at [92, 78] on span "Детали" at bounding box center [79, 79] width 45 height 12
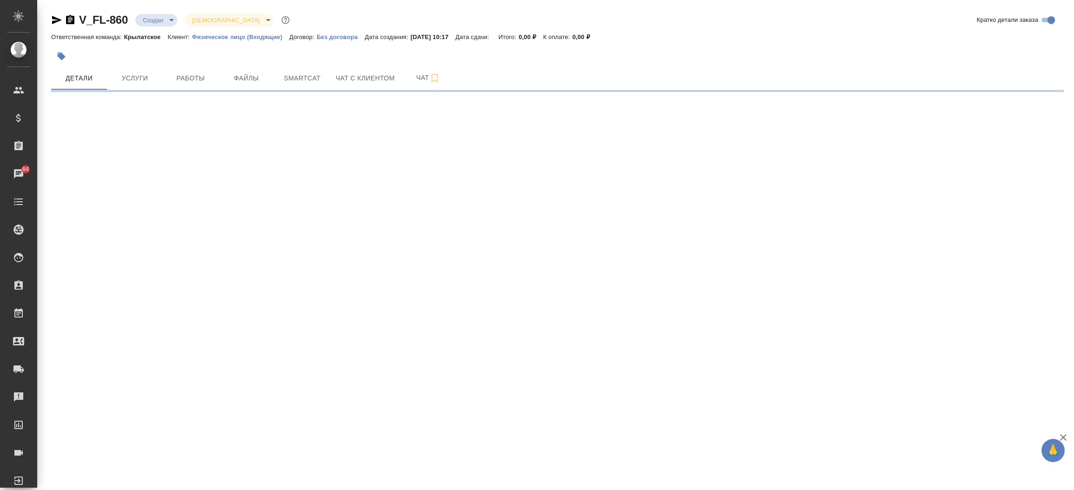
select select "RU"
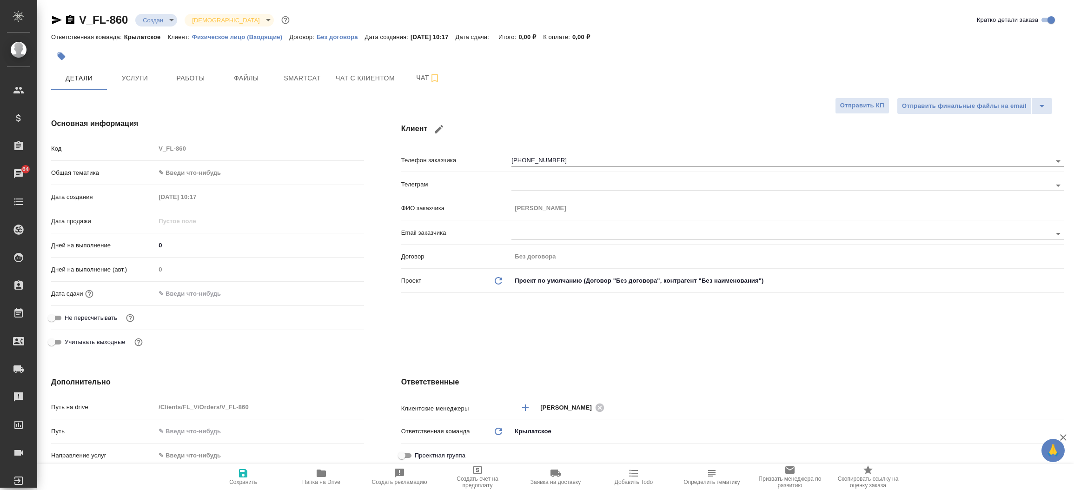
type textarea "x"
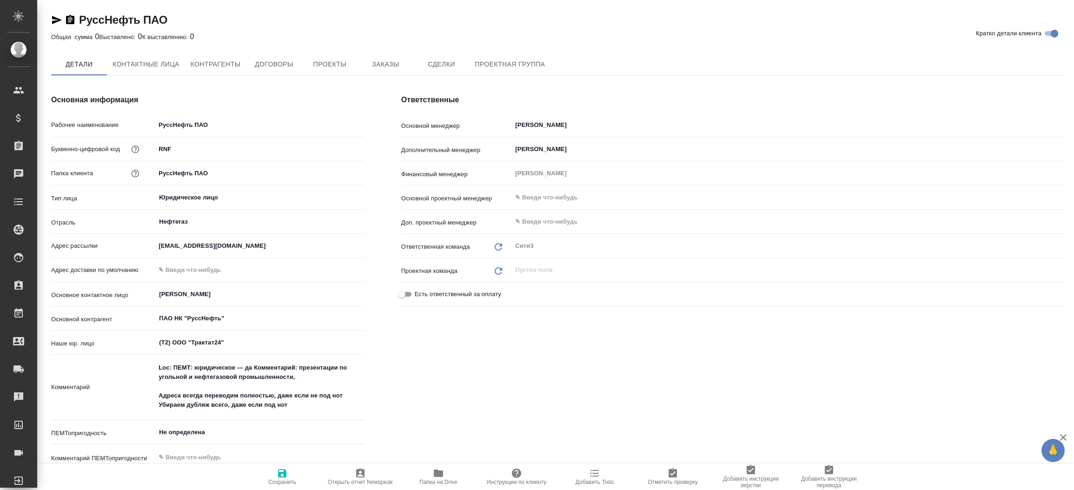
type textarea "x"
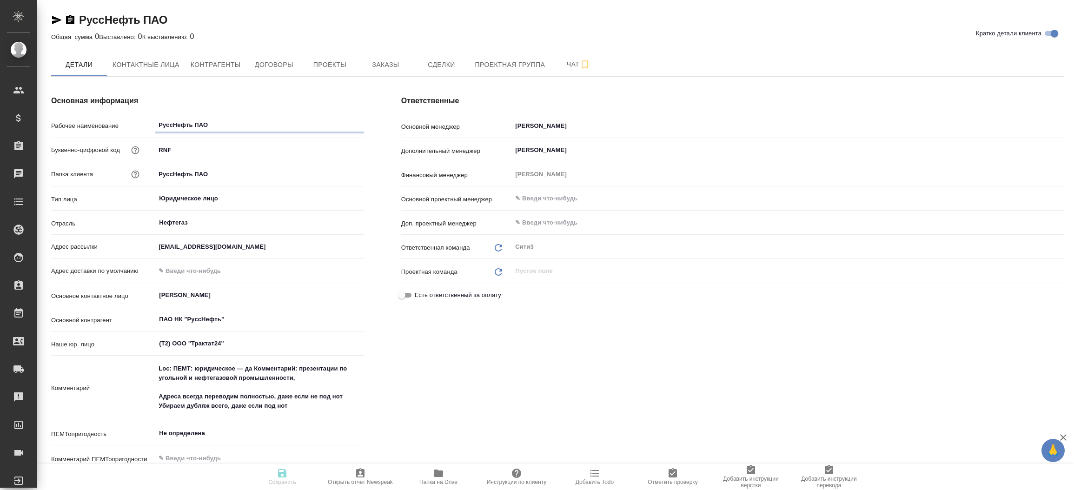
type textarea "x"
